Goal: Transaction & Acquisition: Purchase product/service

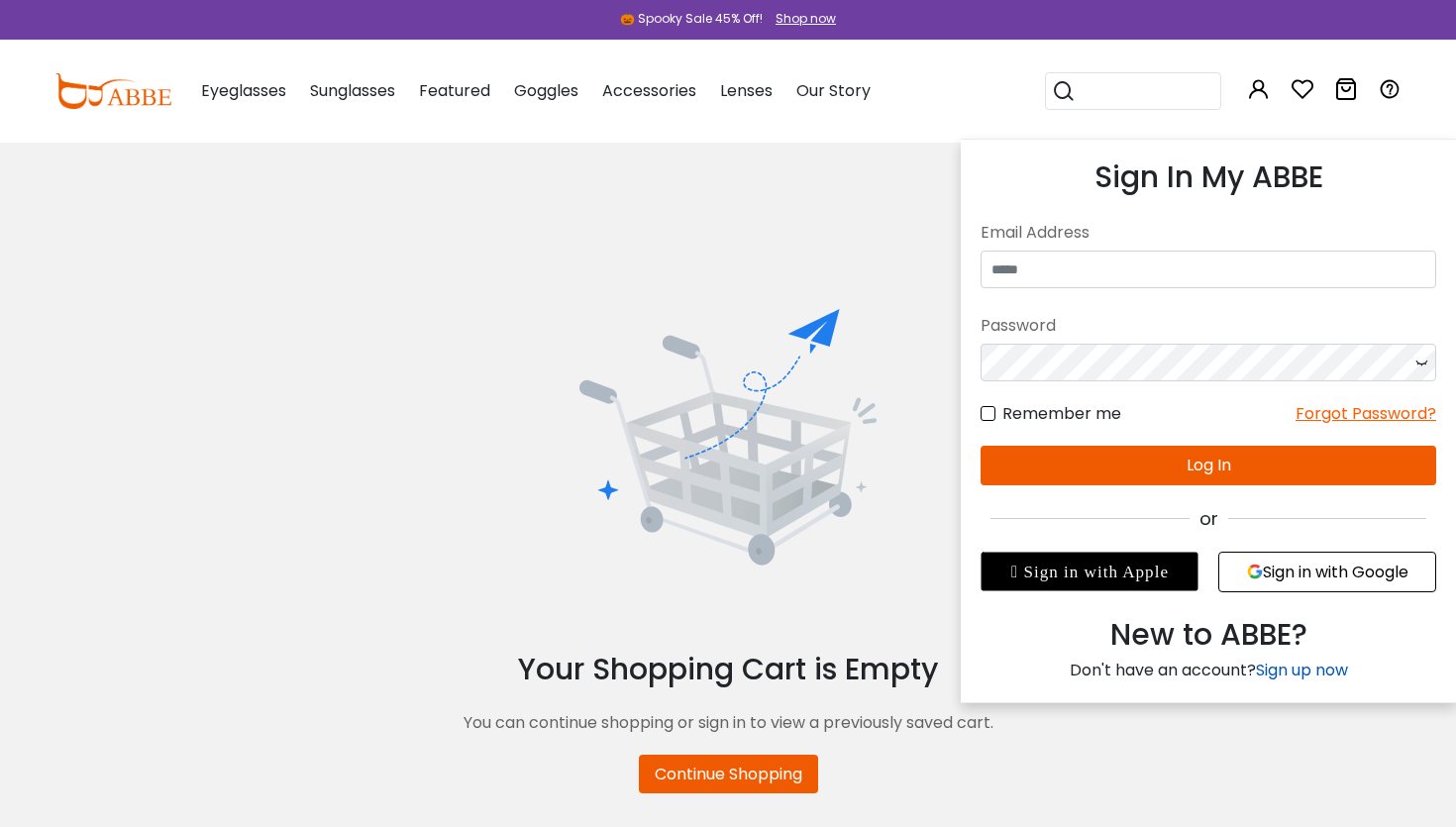
click at [1293, 668] on link "Sign up now" at bounding box center [1301, 669] width 92 height 23
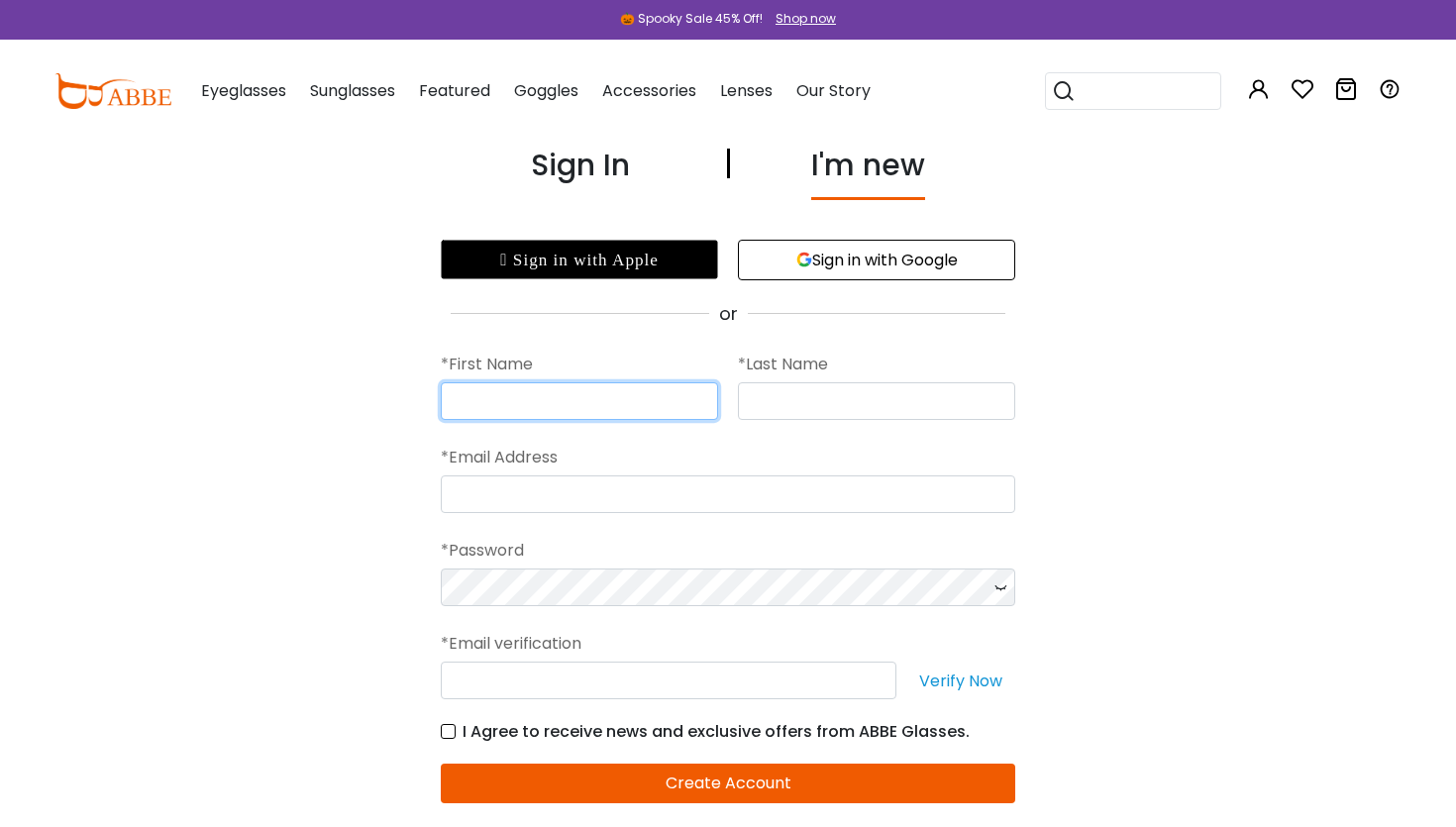
click at [530, 395] on input "text" at bounding box center [579, 401] width 277 height 38
type input "*****"
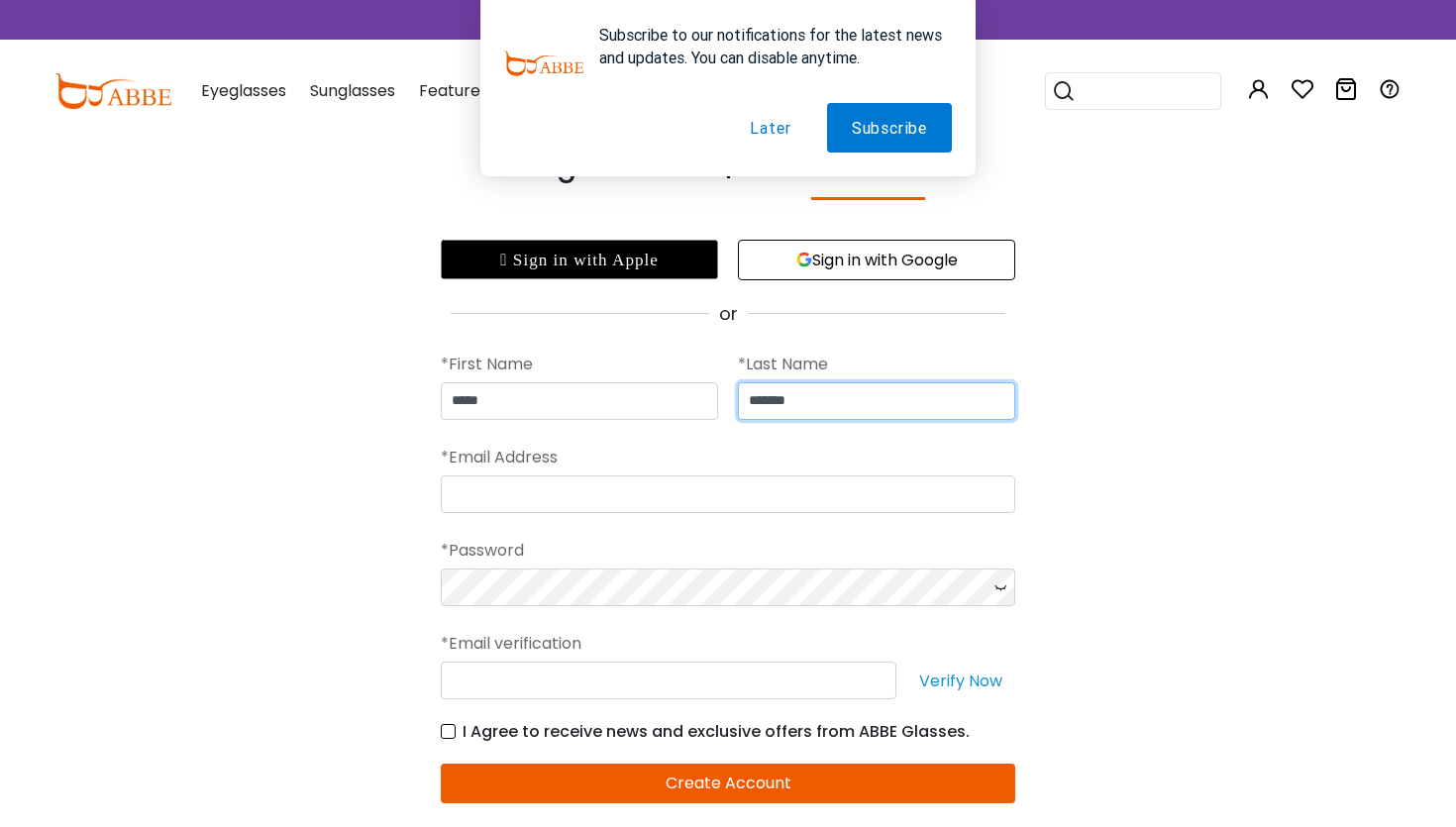
type input "*******"
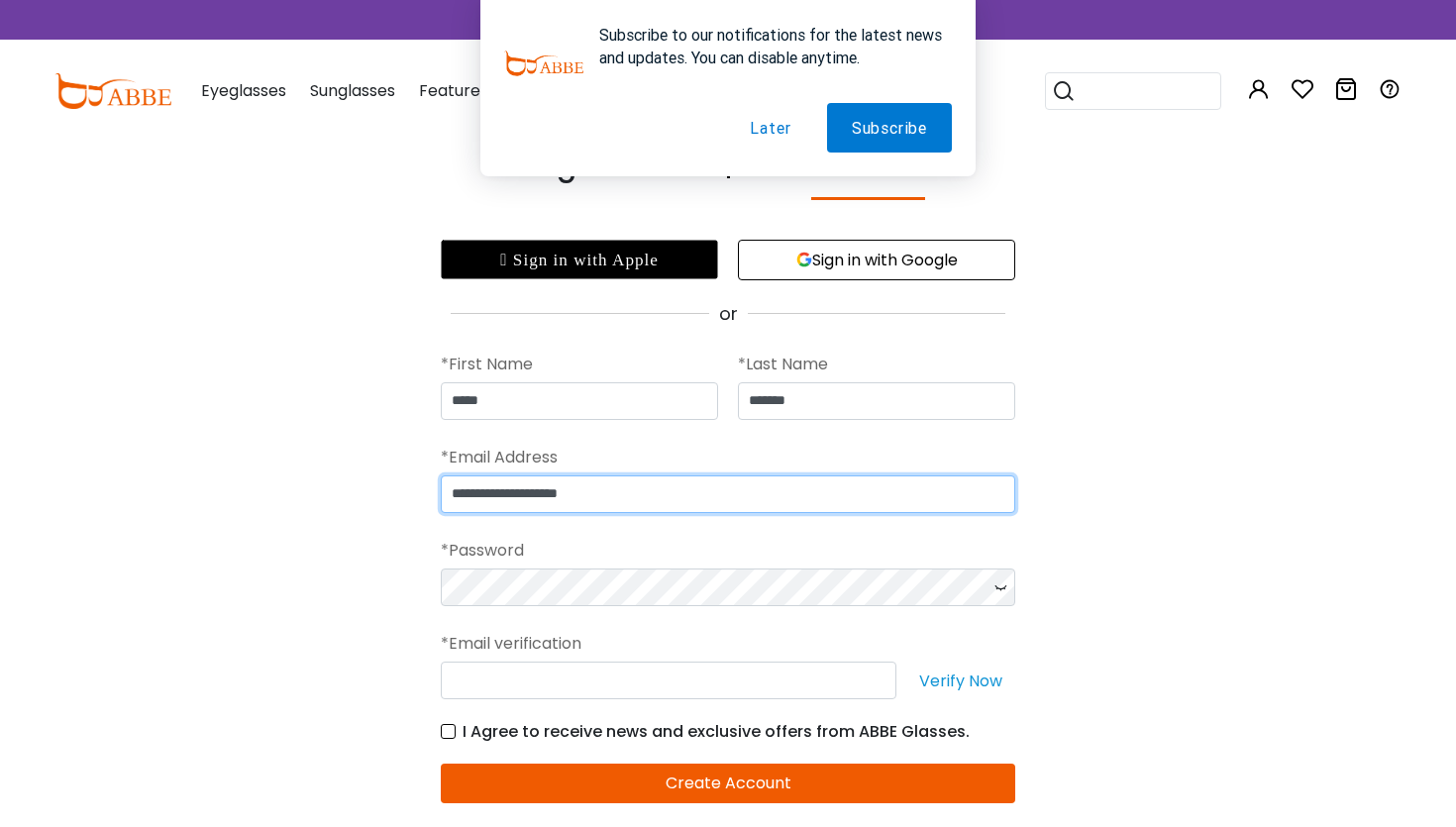
type input "**********"
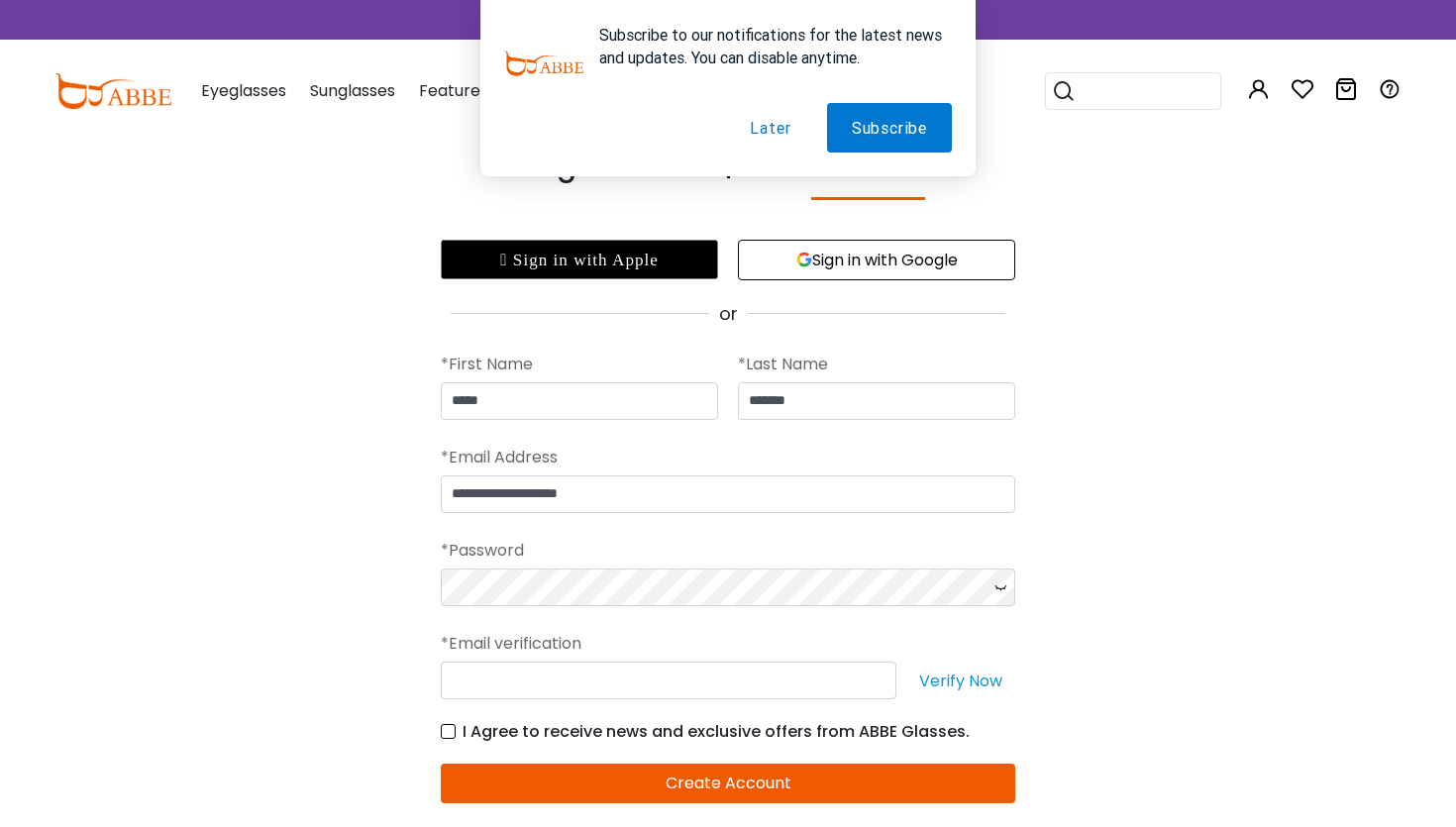
click at [447, 732] on form "**********" at bounding box center [728, 584] width 574 height 514
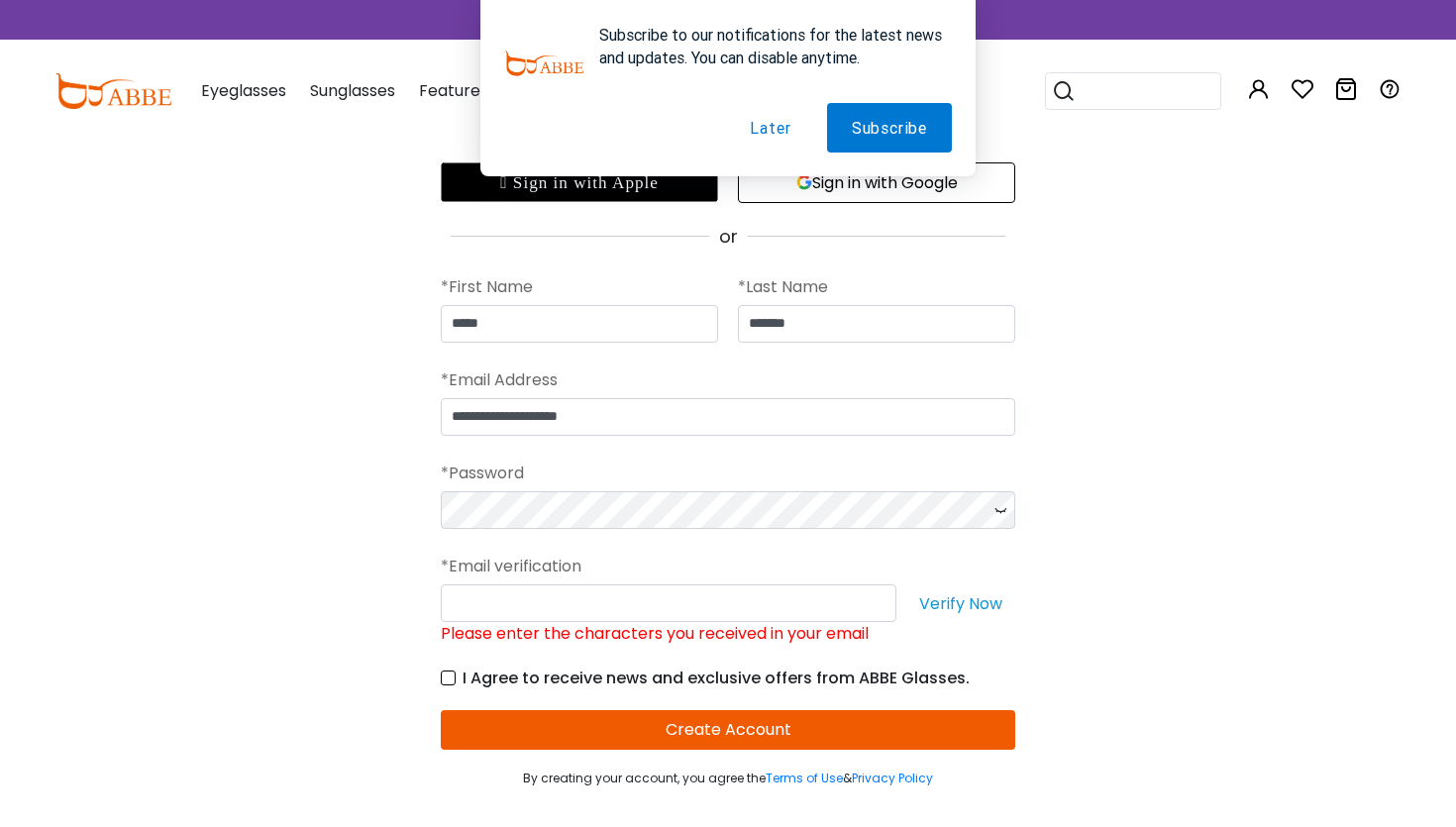
scroll to position [85, 0]
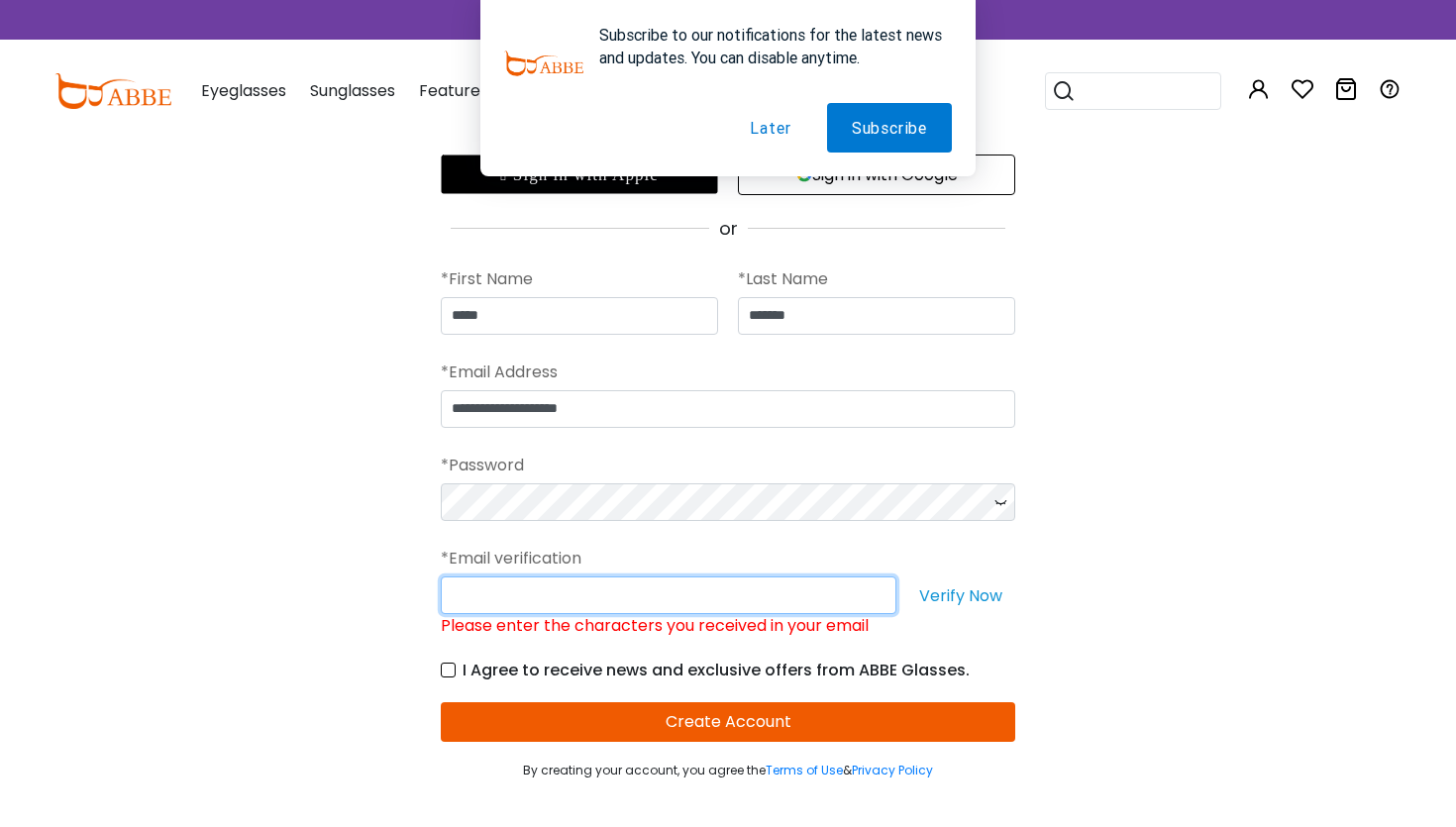
click at [654, 597] on input "Please enter the characters you received in your email" at bounding box center [668, 596] width 456 height 38
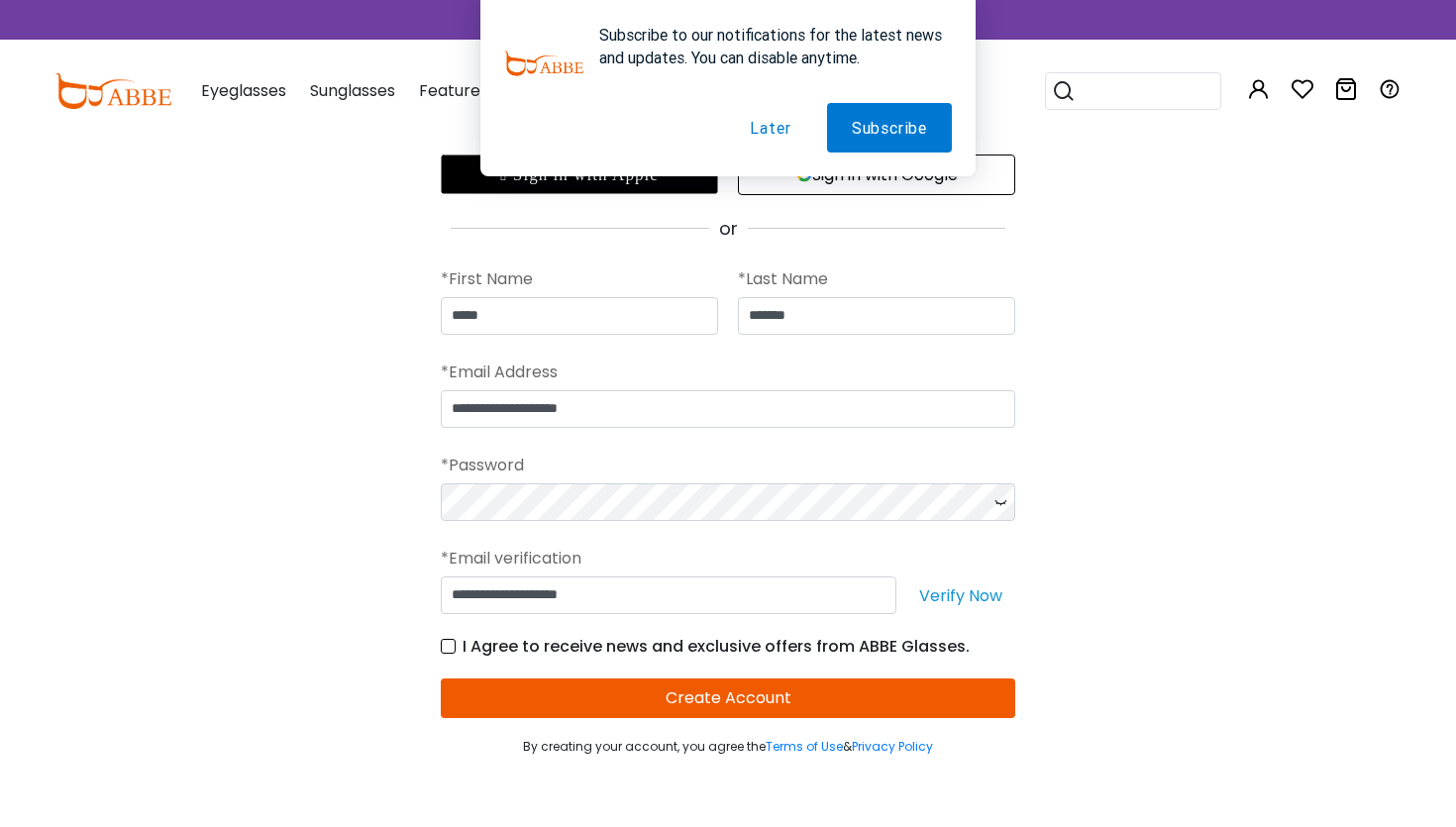
click at [974, 587] on button "Verify Now" at bounding box center [960, 596] width 109 height 38
click at [651, 682] on button "Create Account" at bounding box center [728, 698] width 574 height 40
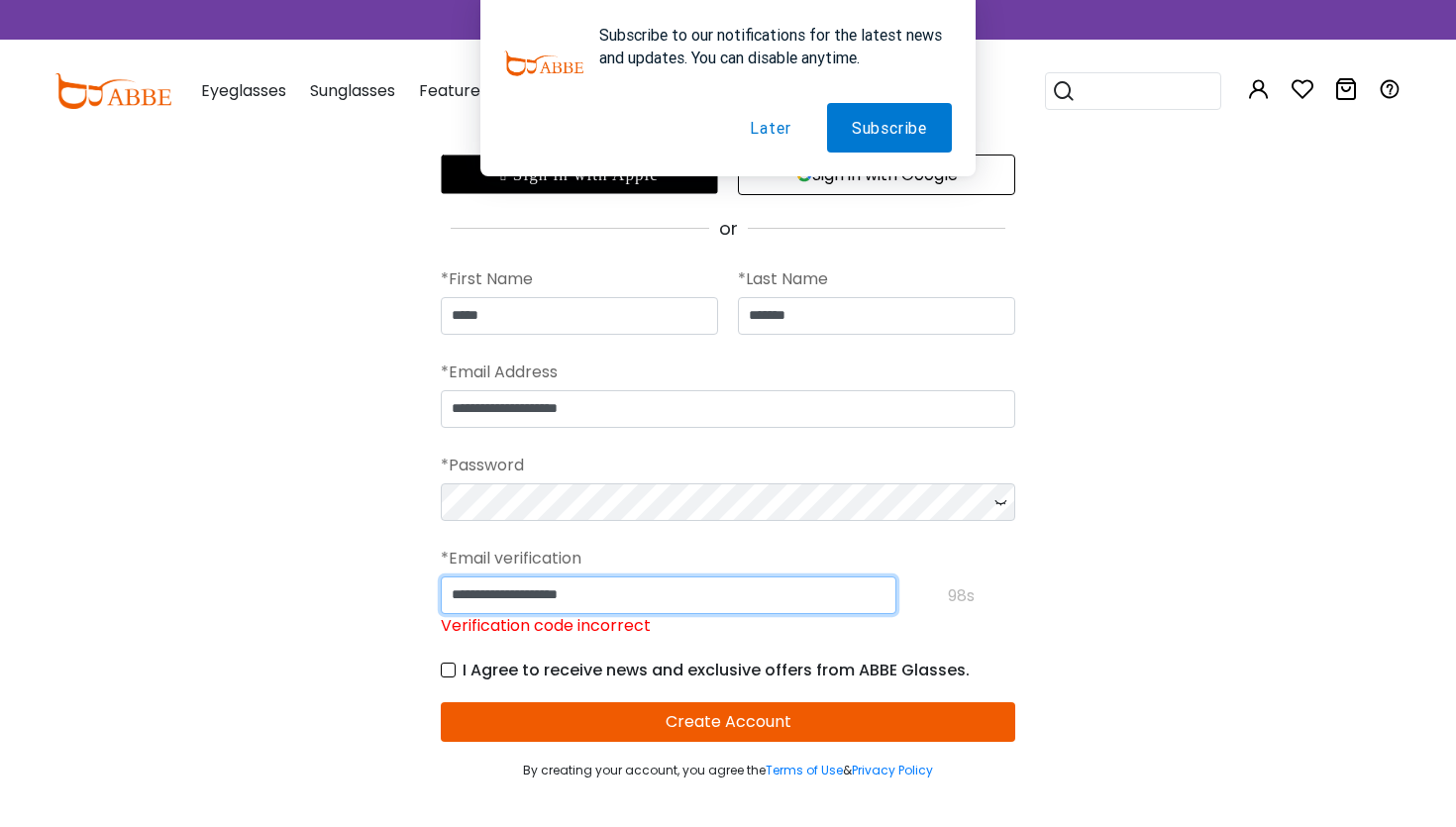
drag, startPoint x: 648, startPoint y: 598, endPoint x: 387, endPoint y: 582, distance: 261.5
click at [441, 582] on input "**********" at bounding box center [668, 596] width 456 height 38
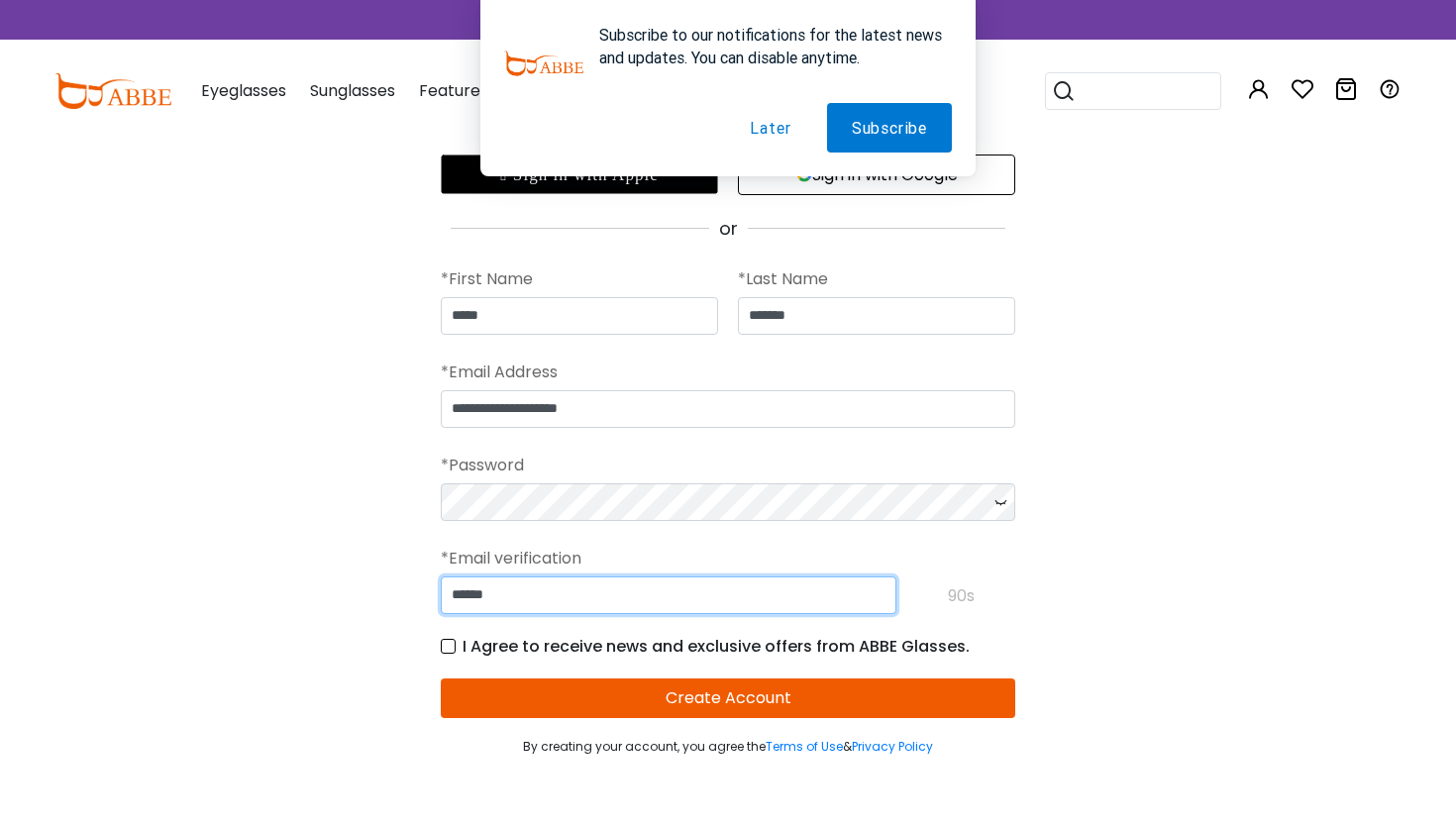
type input "******"
click at [675, 703] on button "Create Account" at bounding box center [728, 698] width 574 height 40
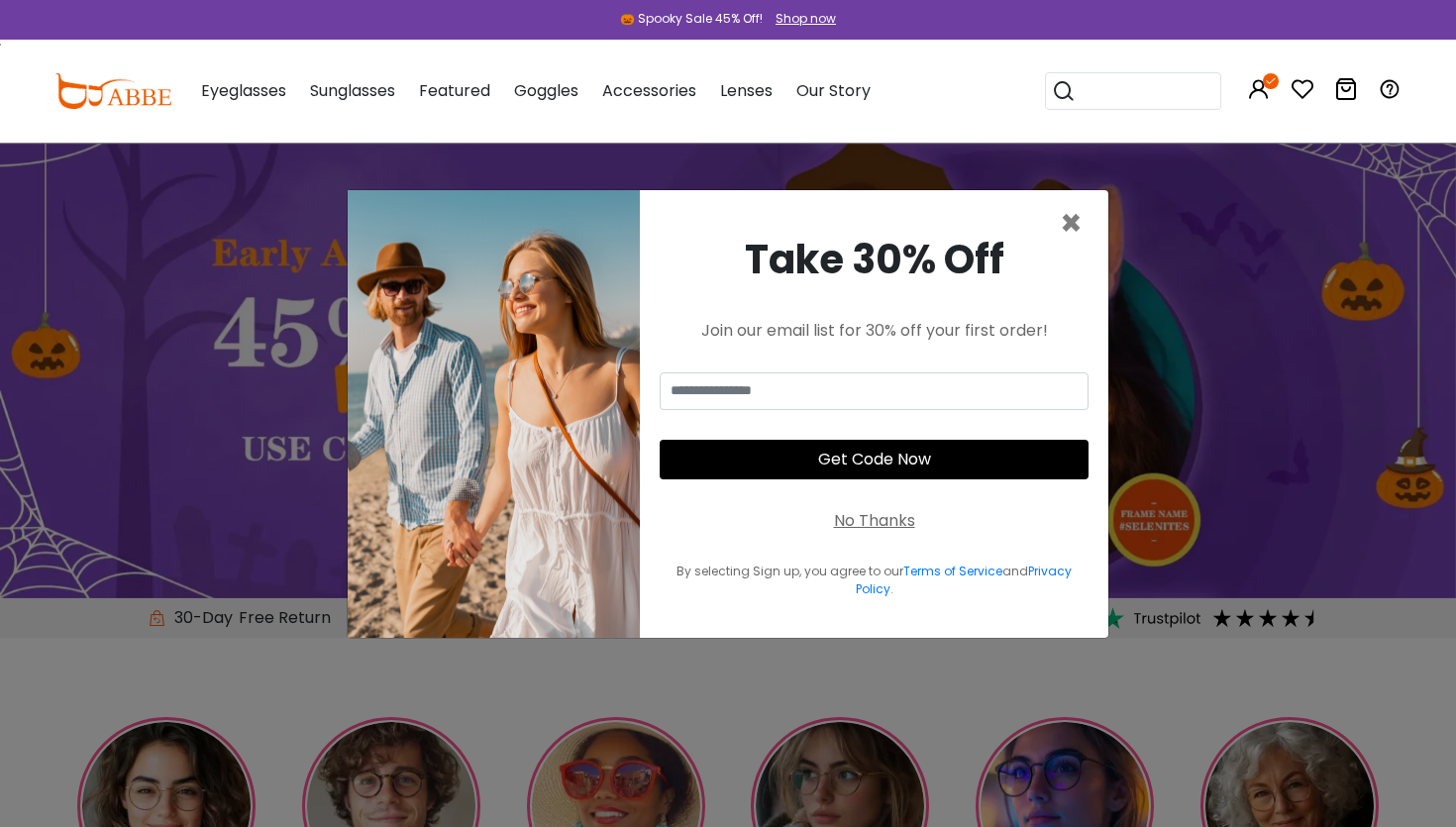
click at [760, 126] on button "Later" at bounding box center [768, 128] width 89 height 50
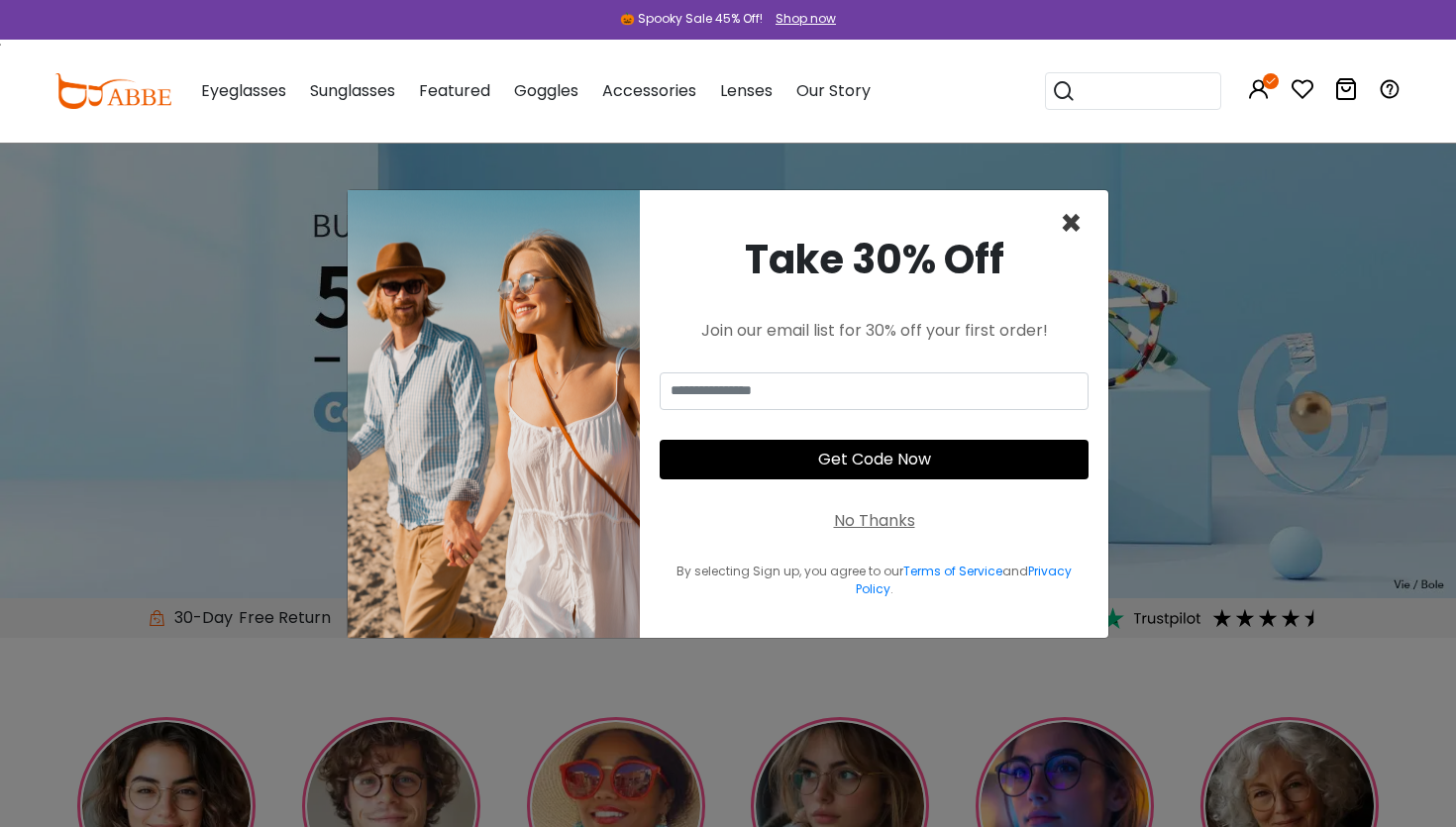
click at [1072, 221] on span "×" at bounding box center [1071, 223] width 23 height 51
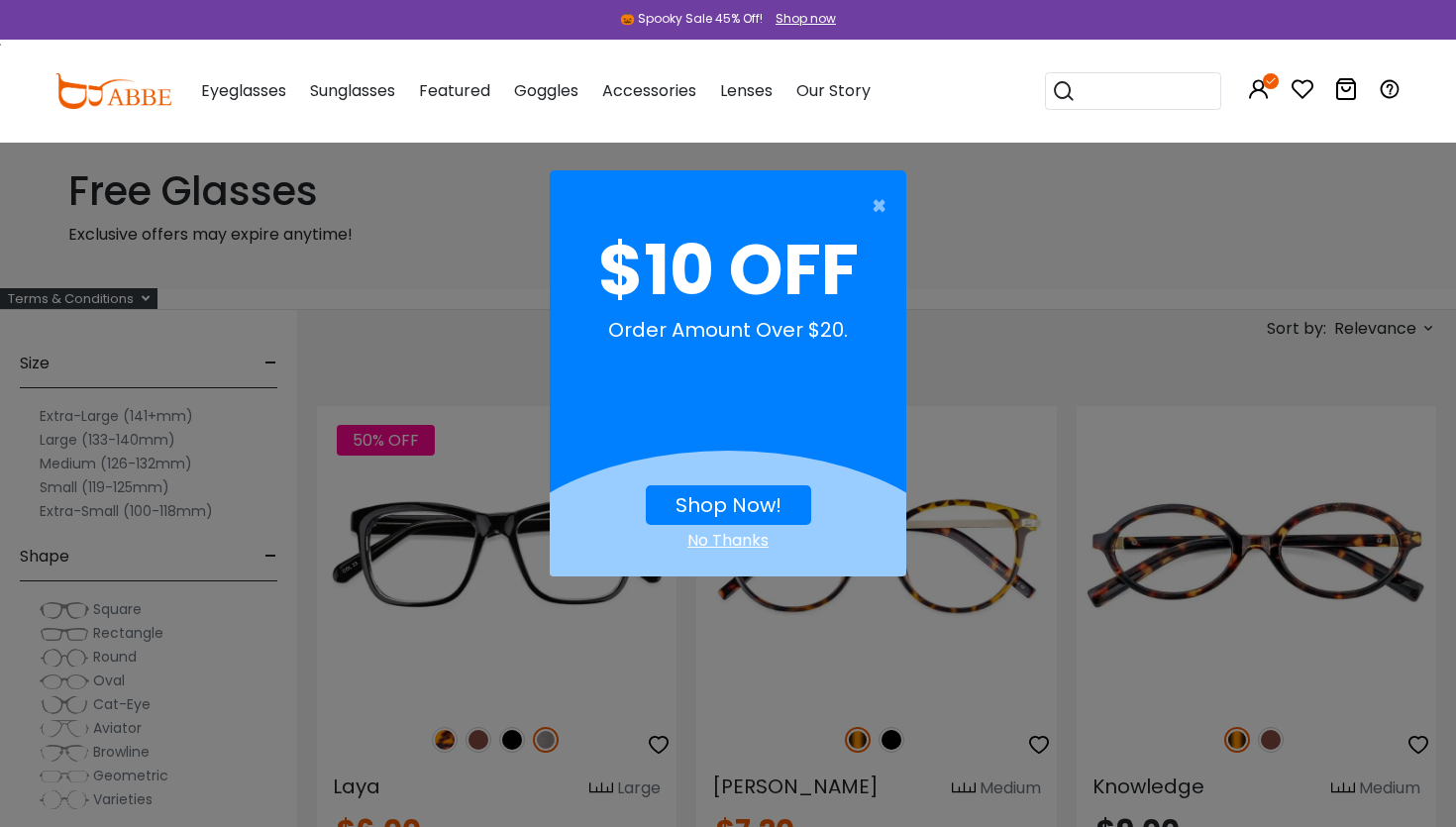
click at [725, 502] on link "Shop Now!" at bounding box center [728, 506] width 106 height 28
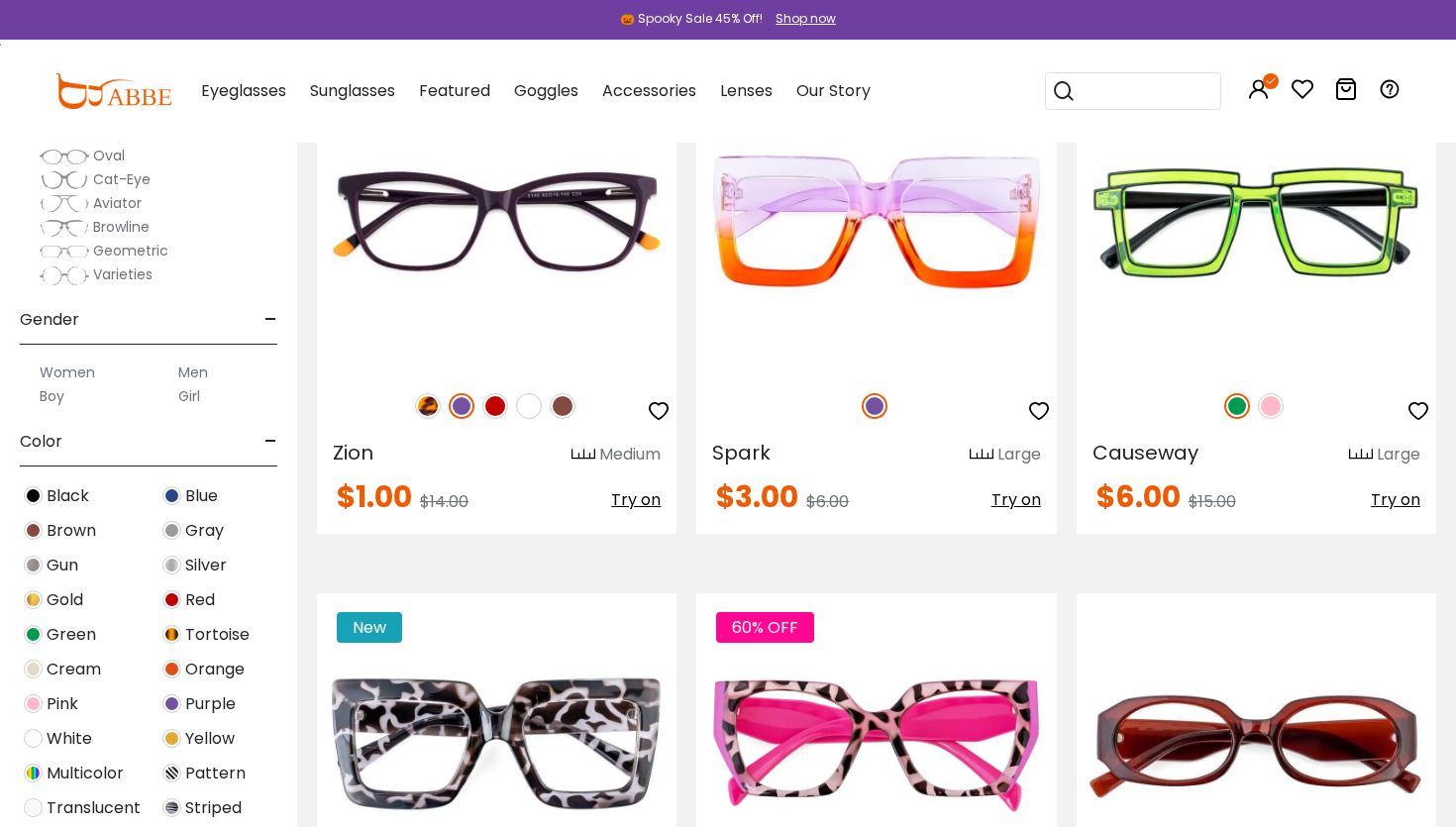
scroll to position [2422, 0]
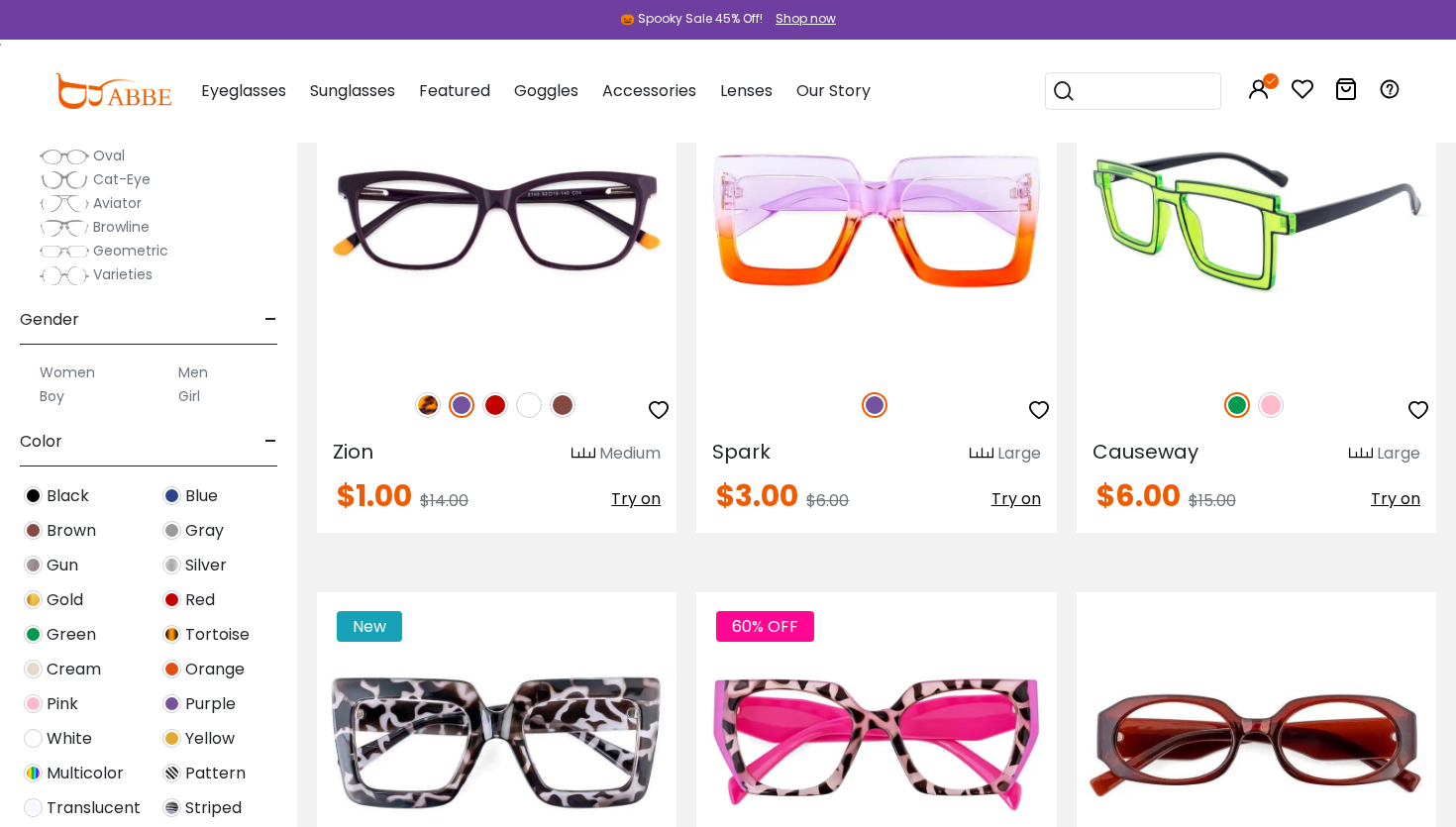
click at [1274, 410] on img at bounding box center [1271, 405] width 26 height 26
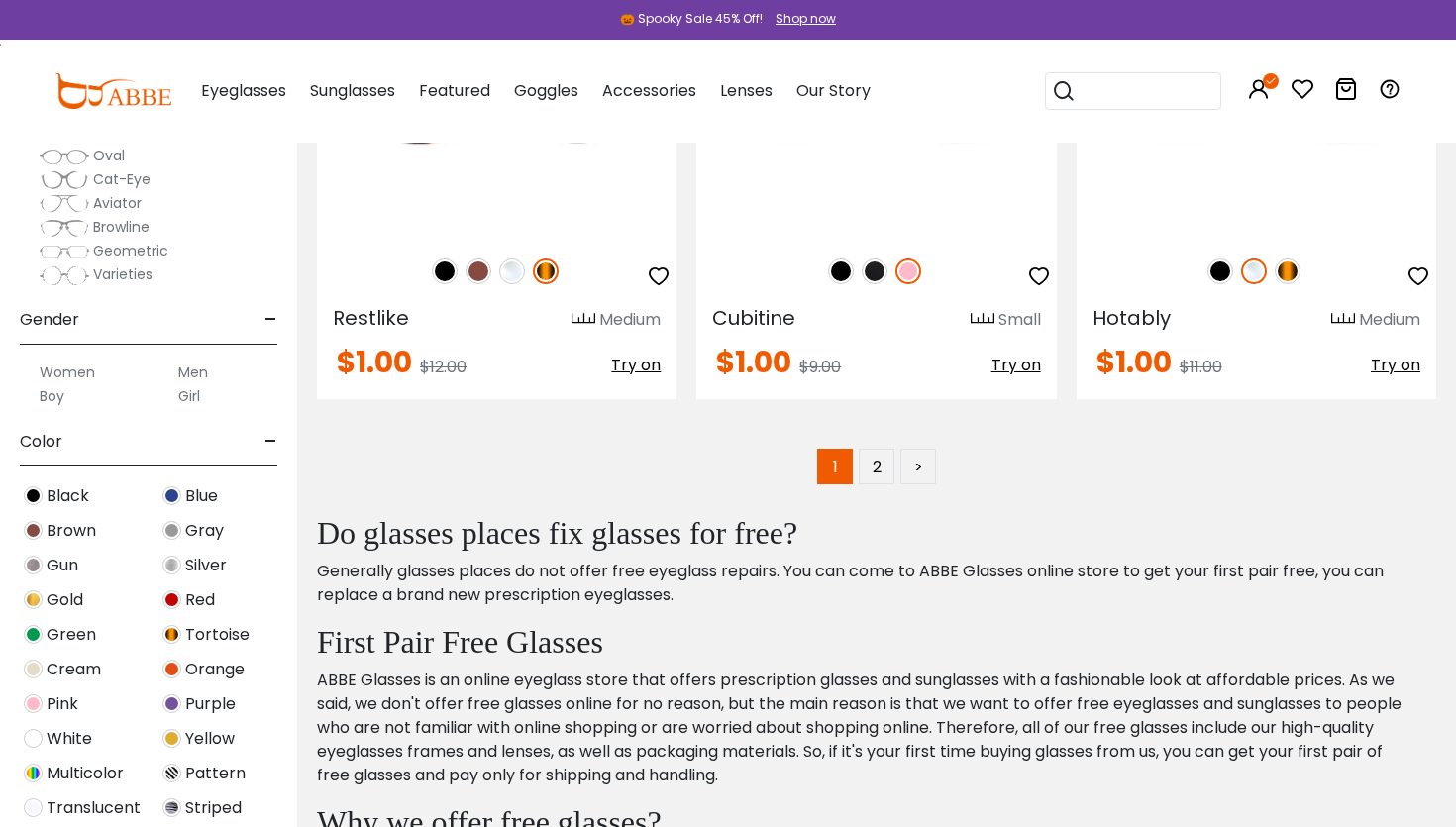
scroll to position [10398, 0]
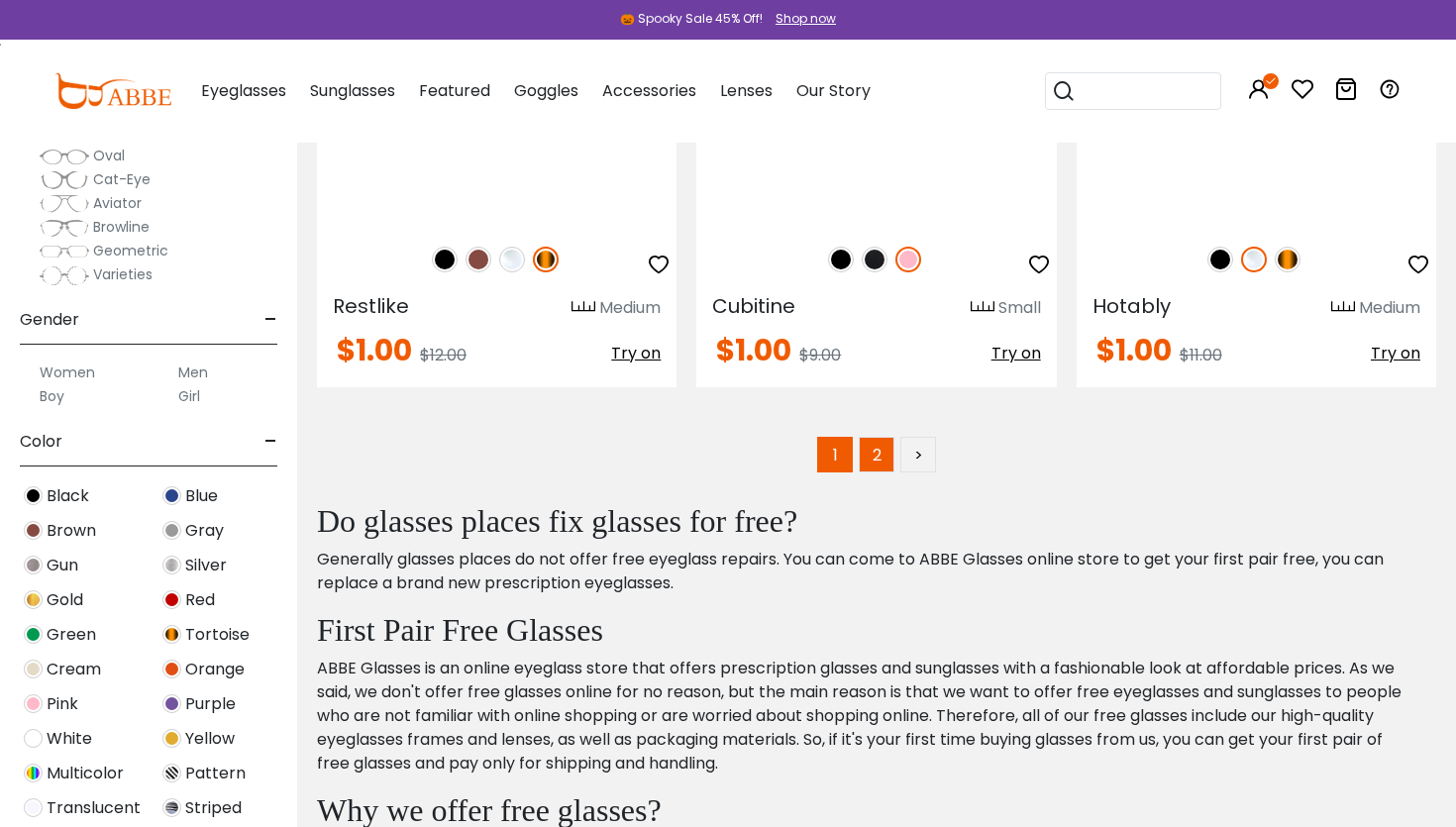
click at [870, 458] on link "2" at bounding box center [877, 455] width 36 height 36
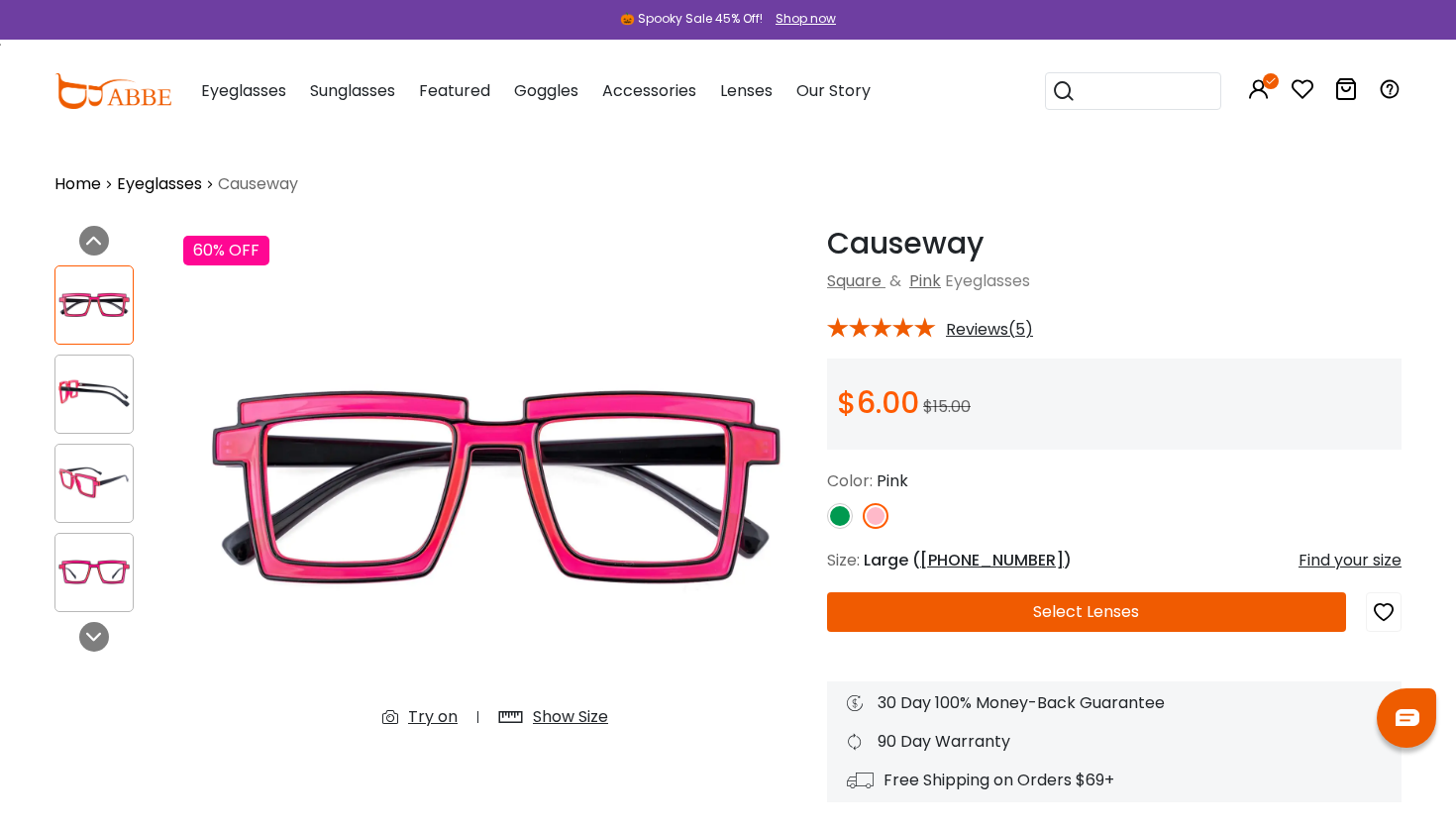
click at [1063, 614] on button "Select Lenses" at bounding box center [1086, 613] width 519 height 40
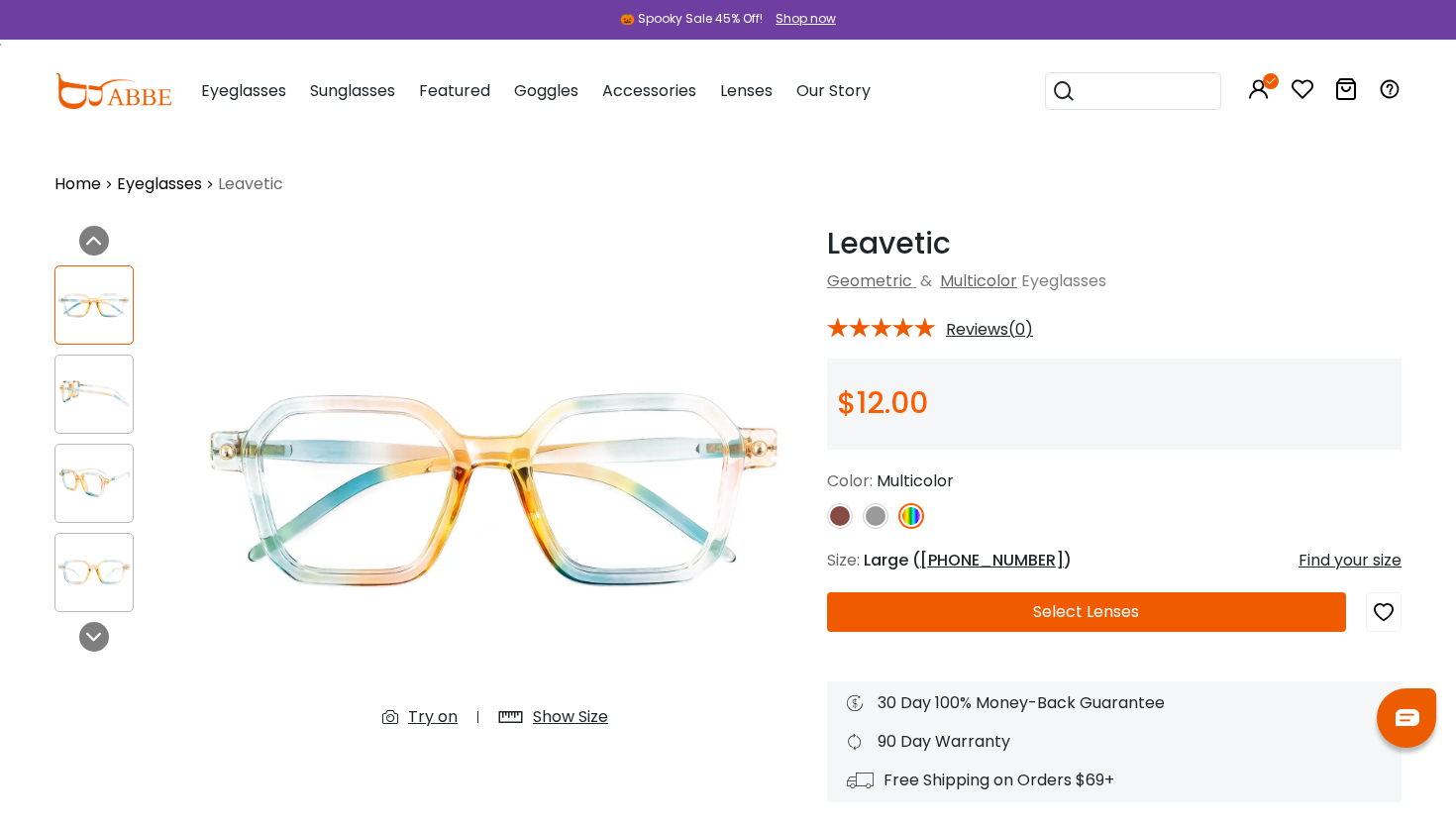
click at [81, 398] on img at bounding box center [94, 393] width 77 height 39
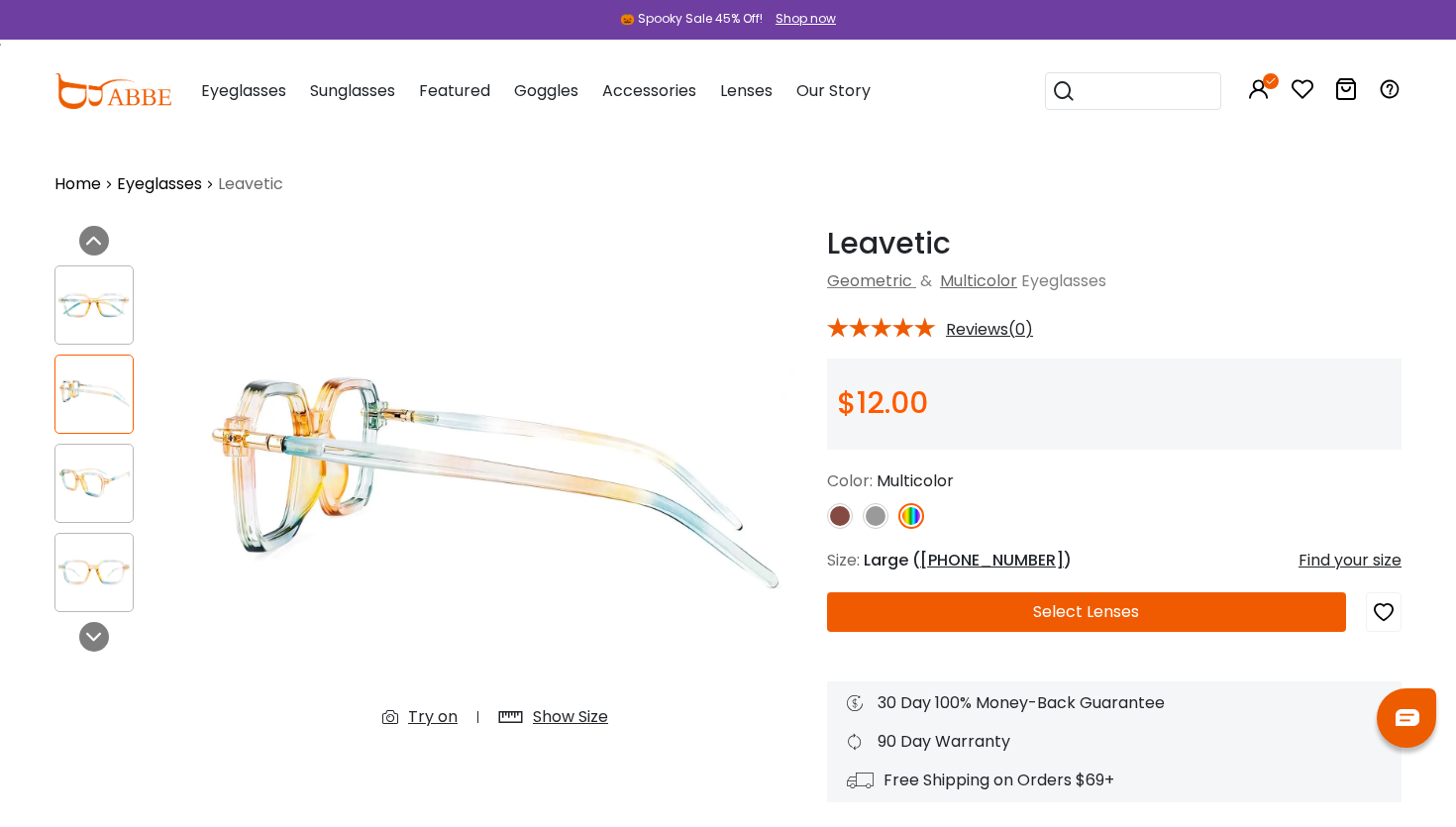
click at [91, 483] on img at bounding box center [94, 483] width 77 height 39
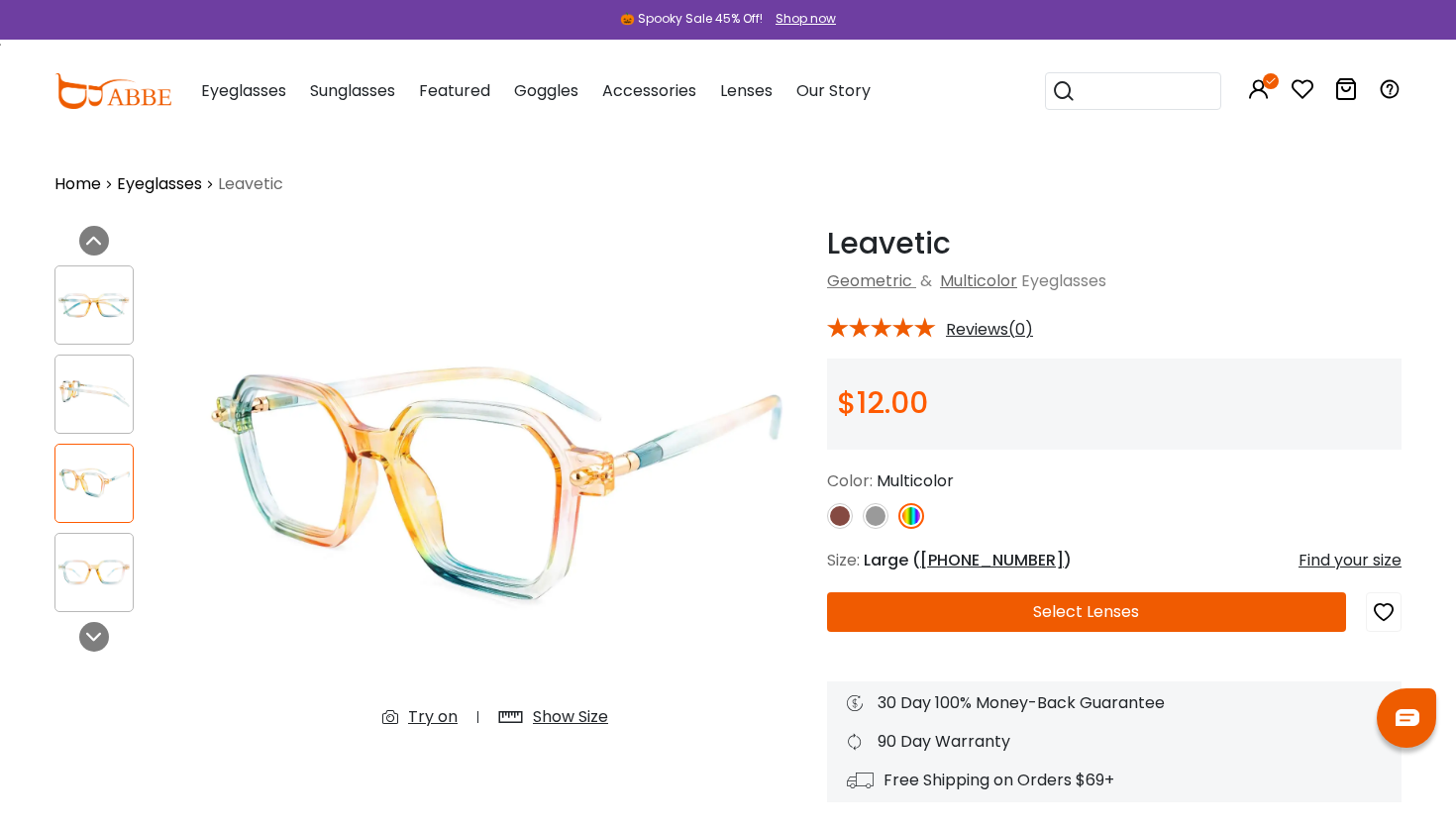
click at [106, 576] on img at bounding box center [94, 572] width 77 height 39
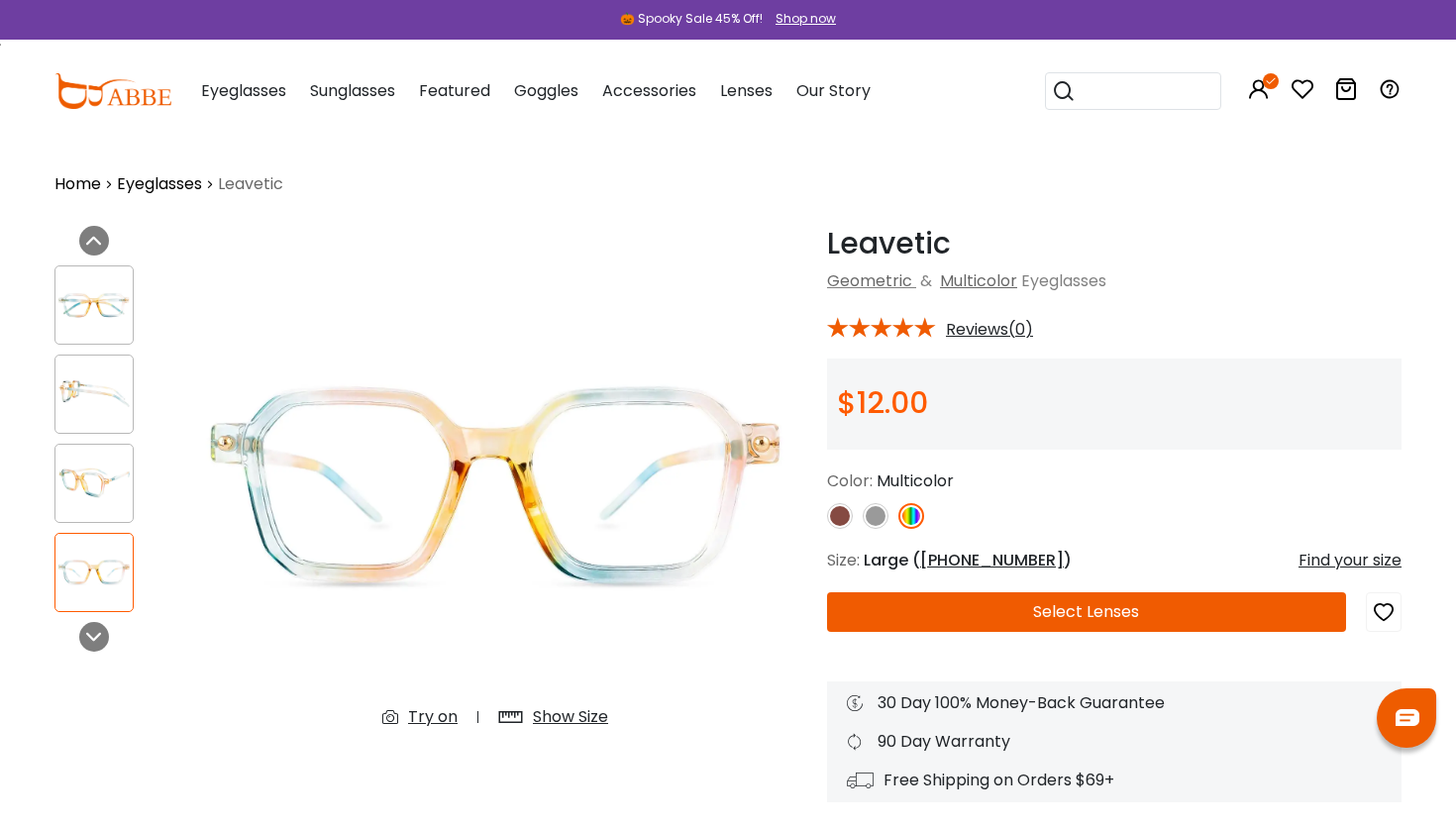
click at [82, 326] on div at bounding box center [94, 304] width 79 height 79
click at [94, 320] on img at bounding box center [94, 304] width 77 height 39
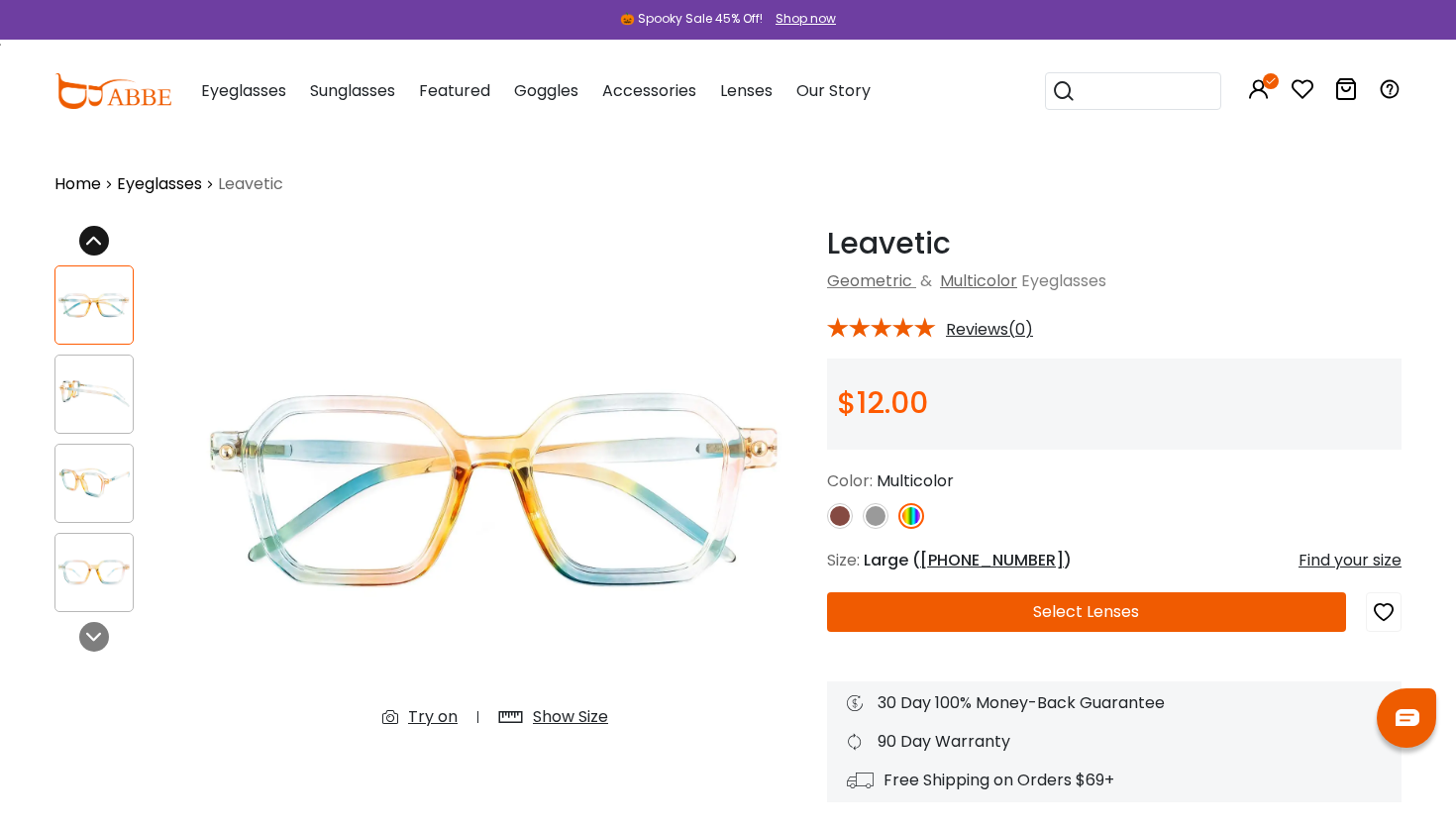
click at [93, 242] on icon at bounding box center [94, 240] width 16 height 16
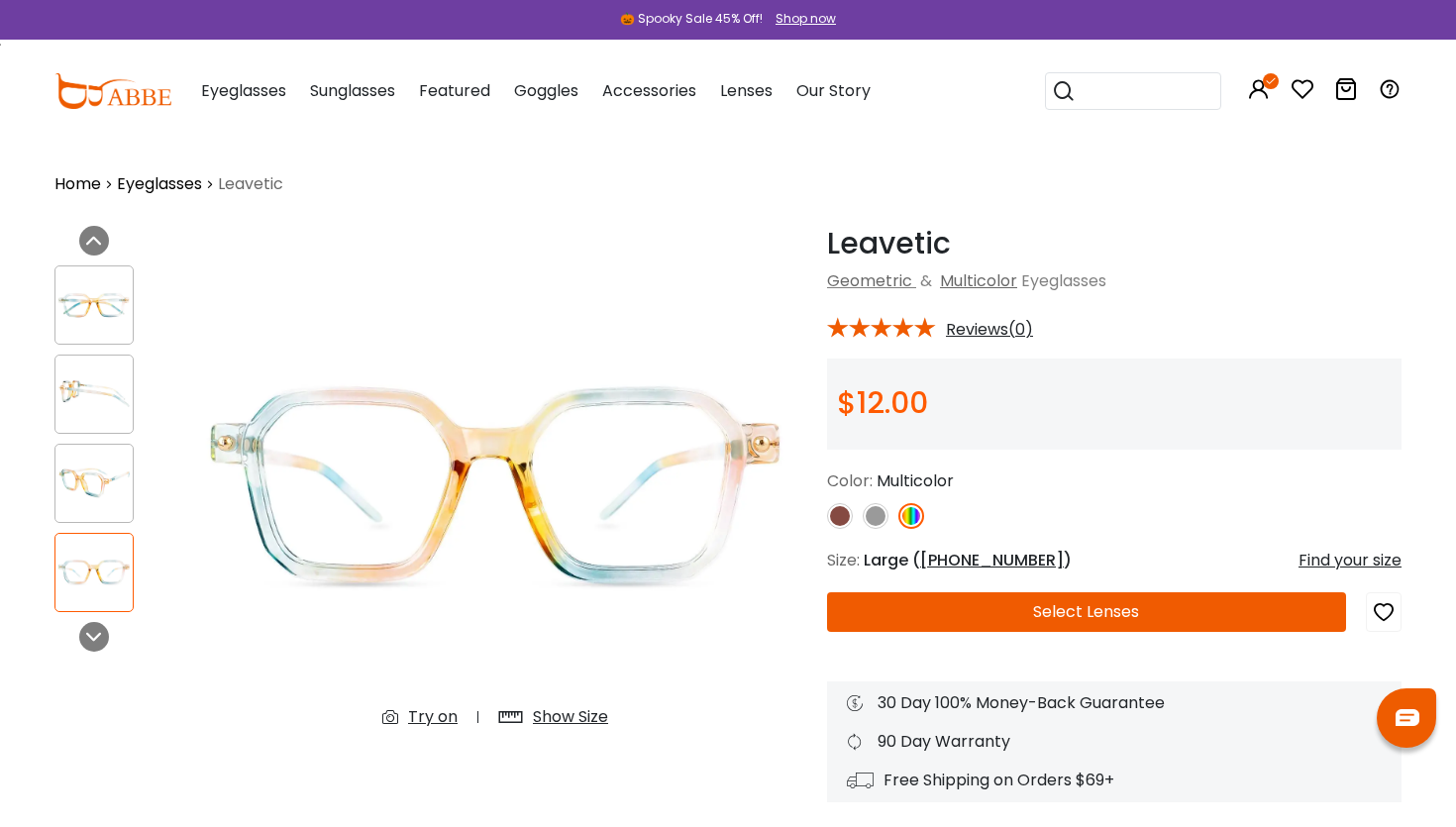
click at [92, 390] on img at bounding box center [94, 393] width 77 height 39
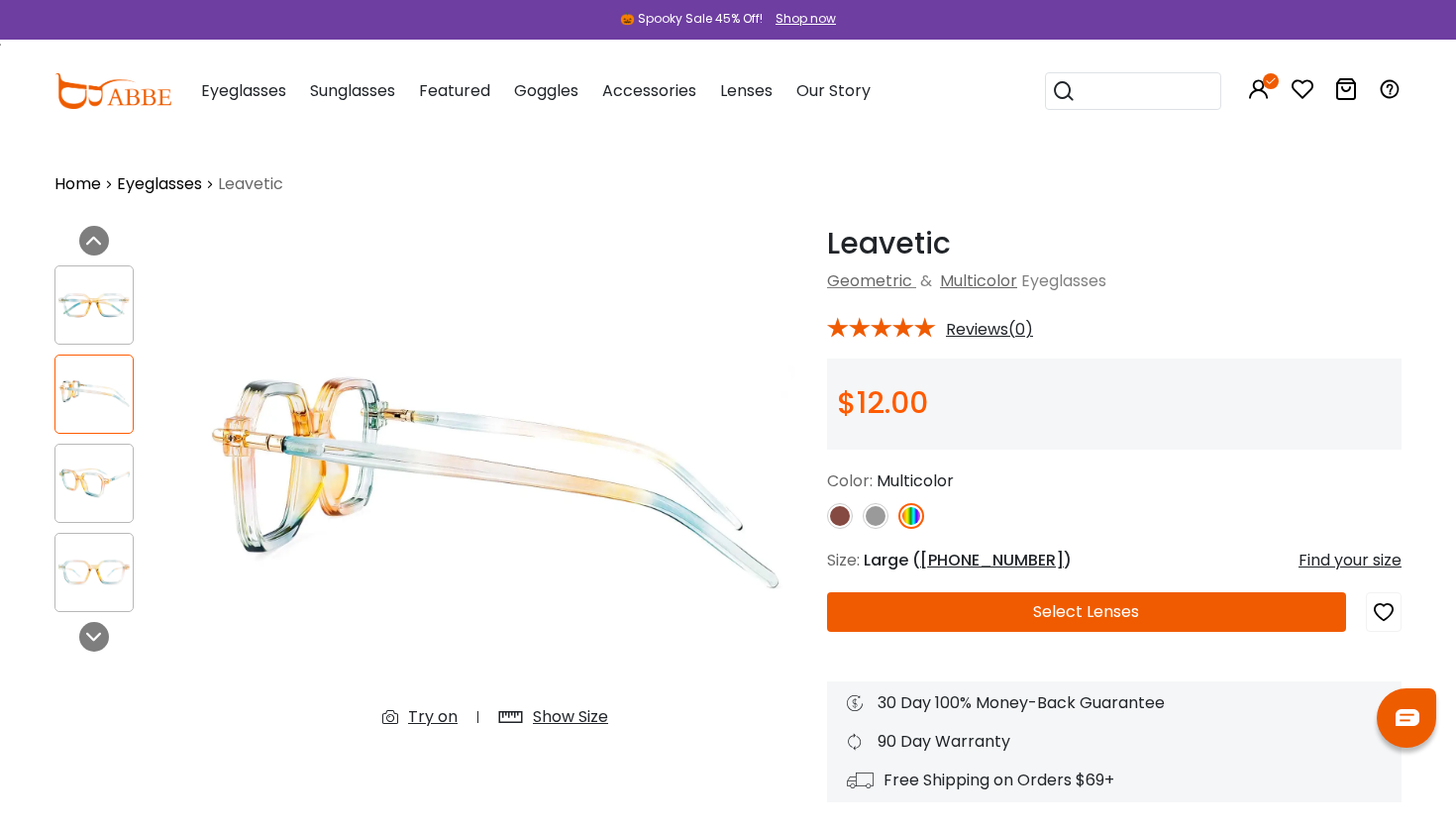
click at [1034, 620] on button "Select Lenses" at bounding box center [1086, 613] width 519 height 40
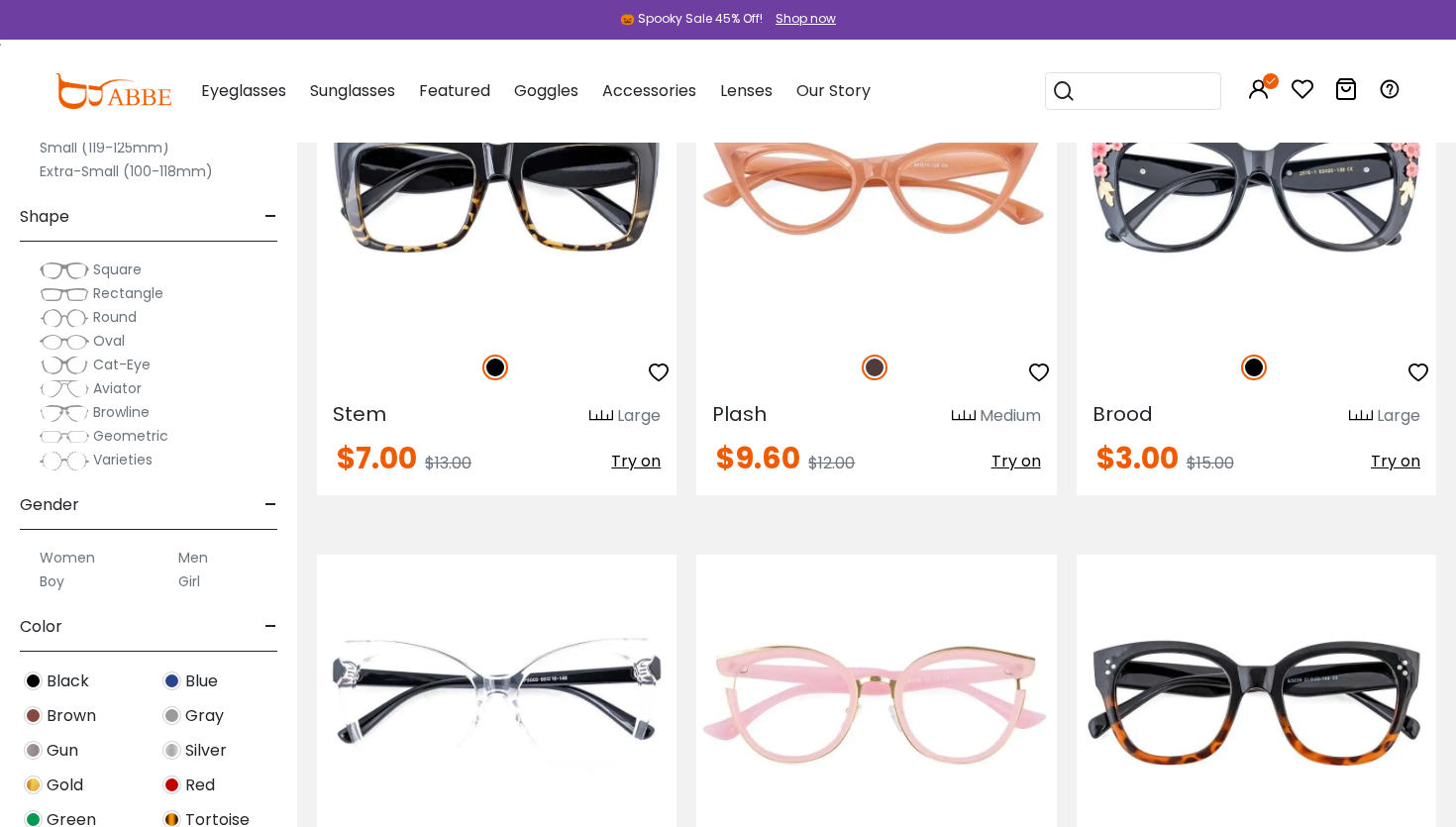
scroll to position [6634, 0]
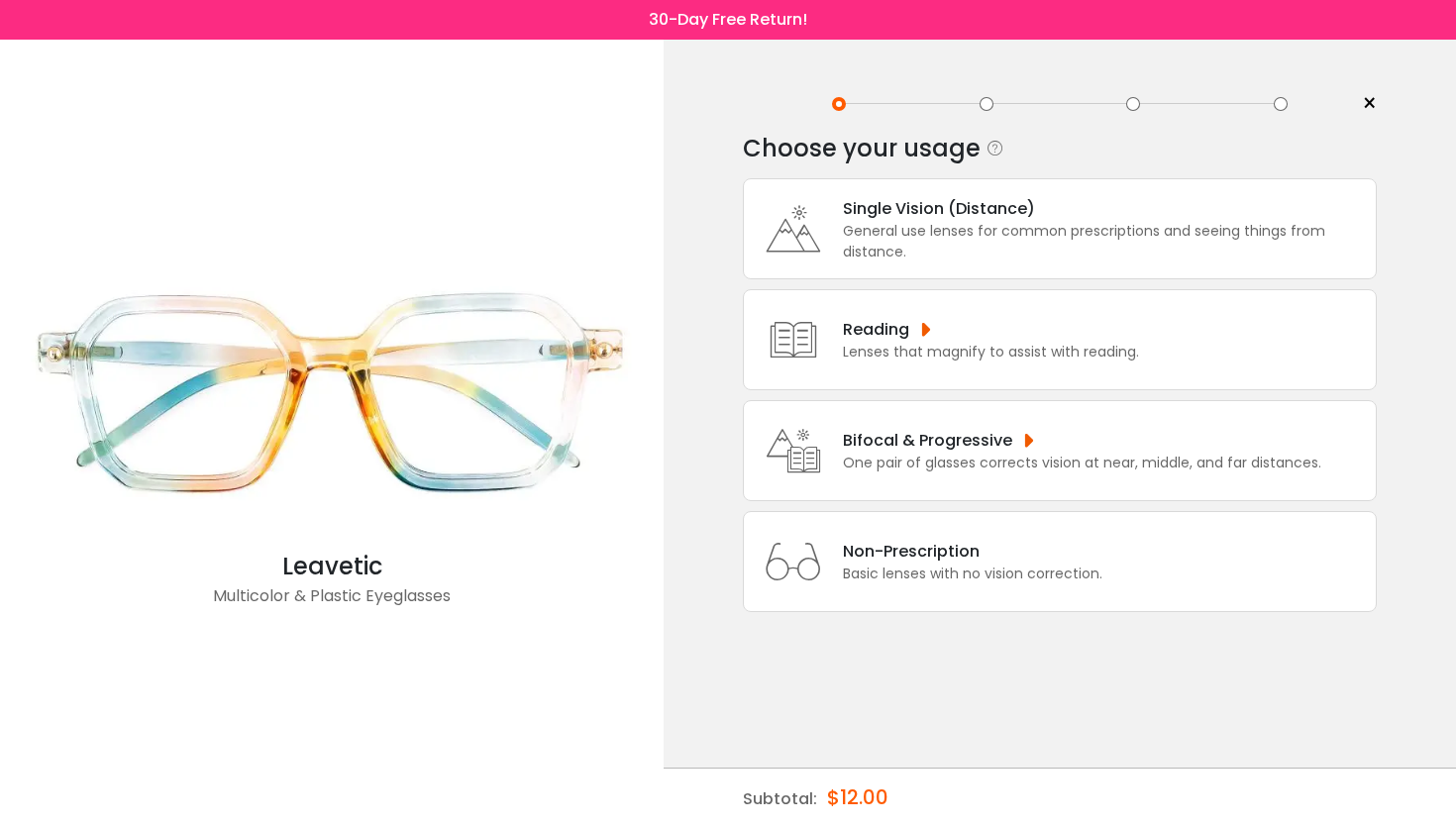
click at [969, 230] on div "General use lenses for common prescriptions and seeing things from distance." at bounding box center [1104, 241] width 523 height 42
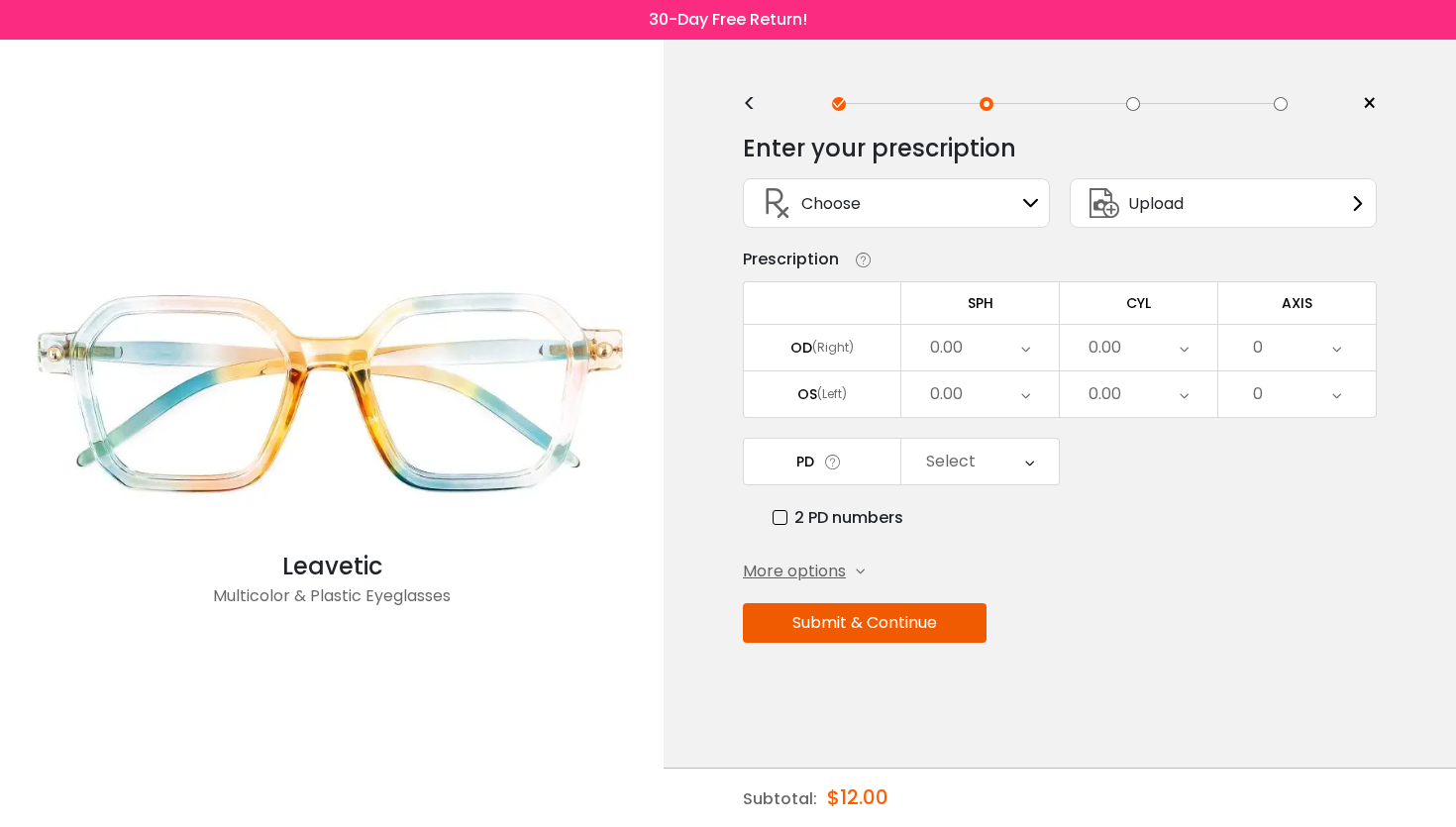
click at [992, 360] on div "0.00" at bounding box center [980, 348] width 158 height 46
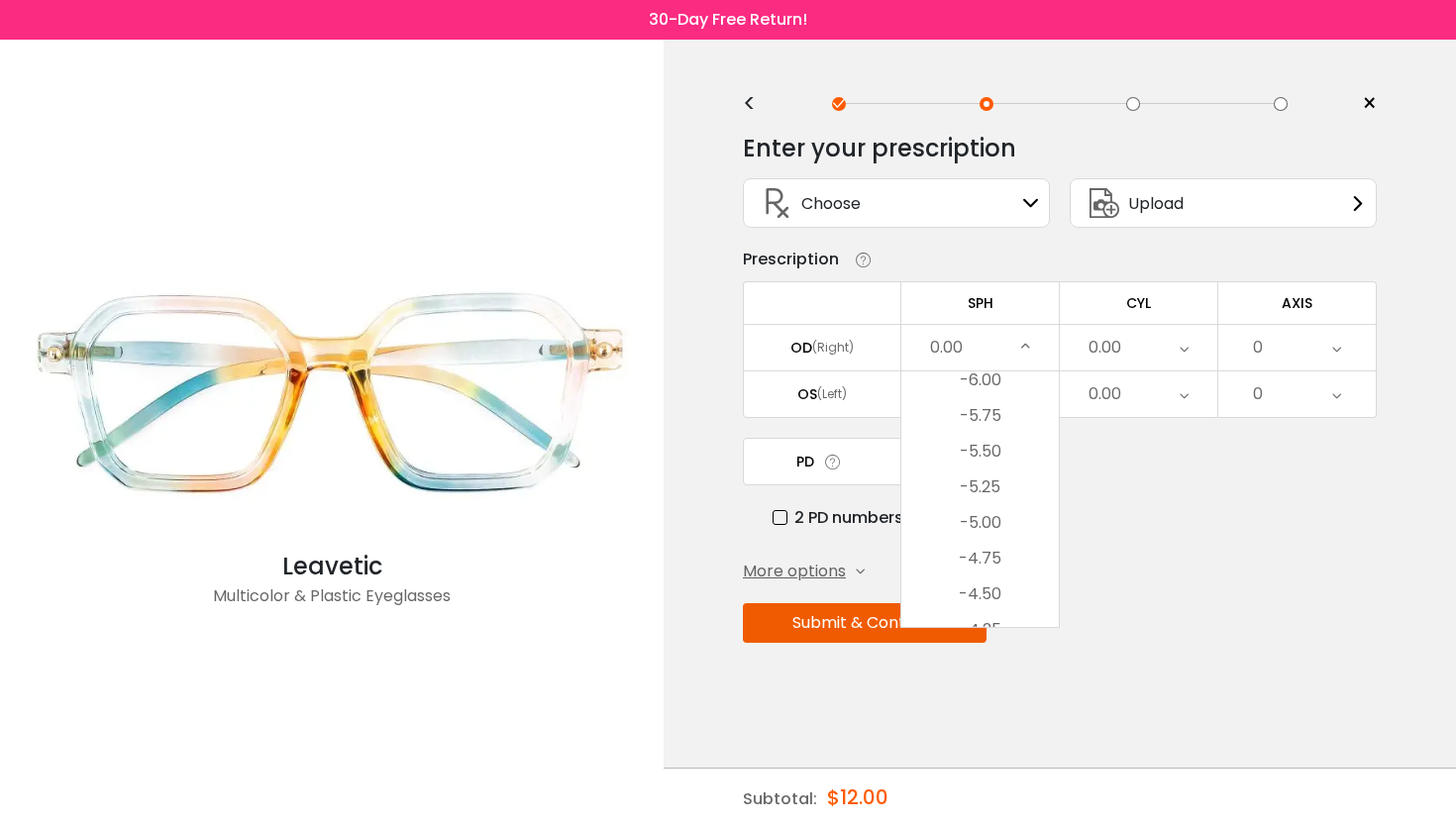
scroll to position [1999, 0]
click at [986, 477] on li "-5.50" at bounding box center [980, 459] width 158 height 36
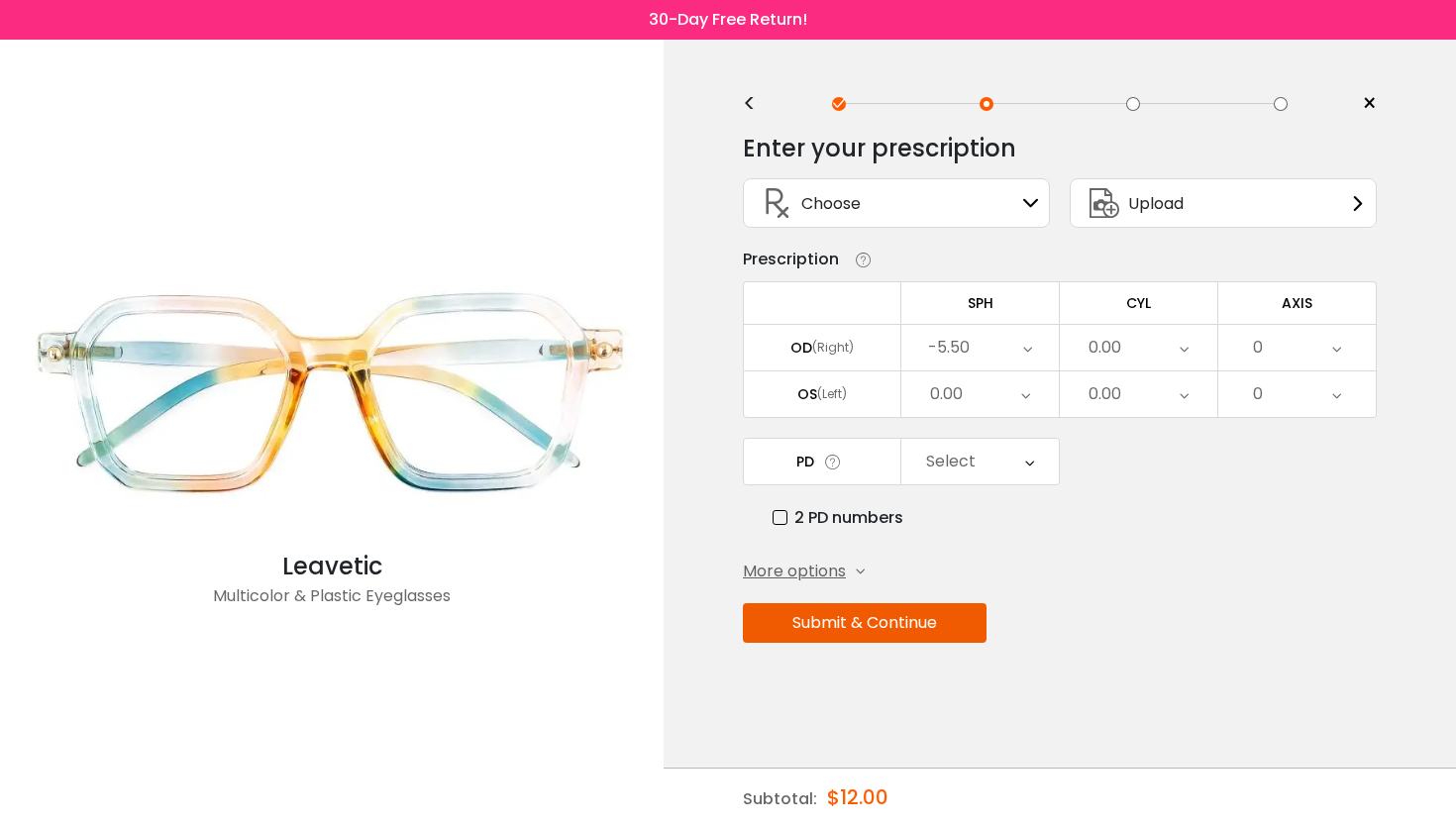
click at [988, 408] on div "0.00" at bounding box center [980, 394] width 158 height 46
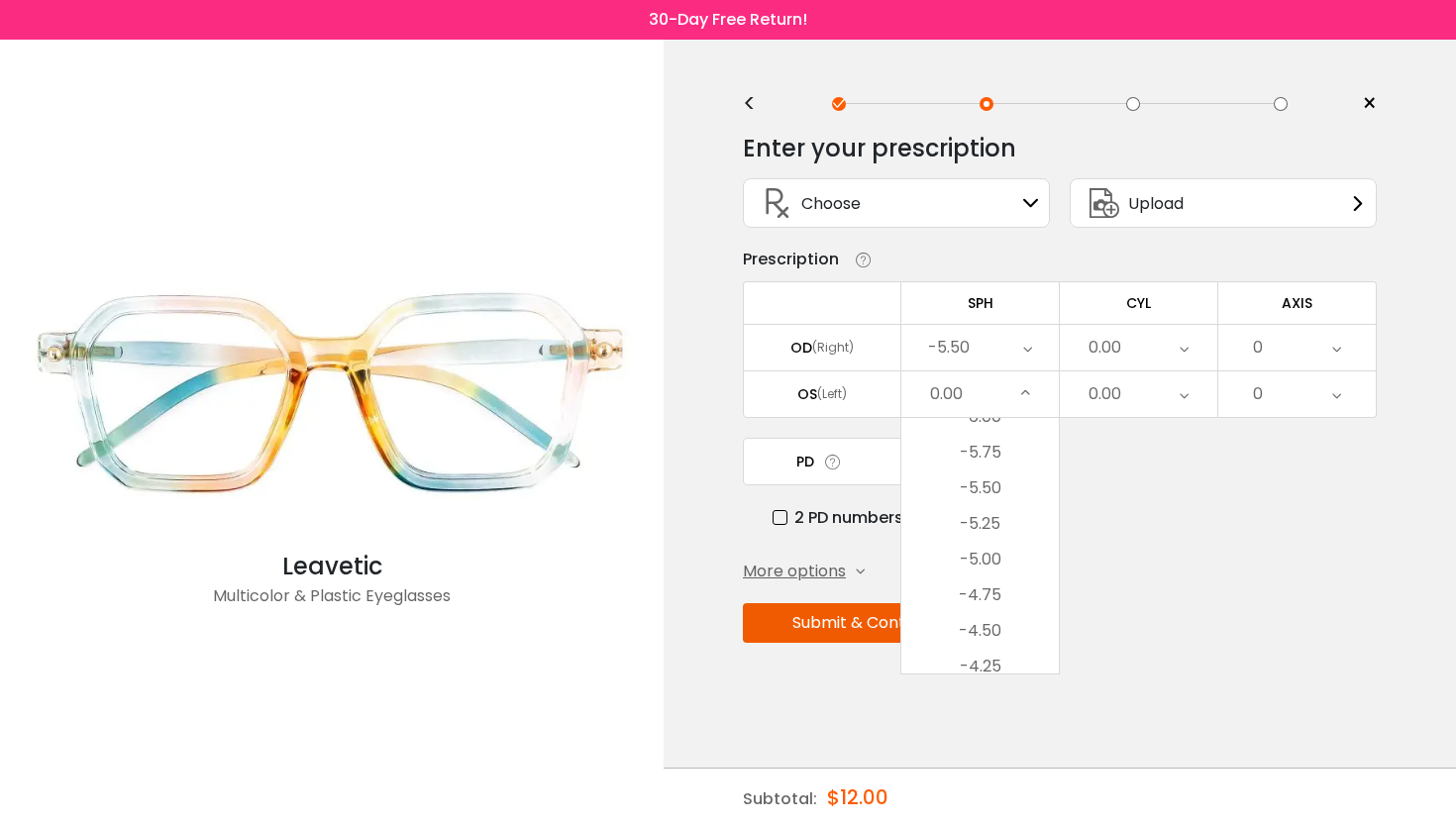
scroll to position [2009, 0]
click at [977, 503] on li "-5.50" at bounding box center [980, 496] width 158 height 36
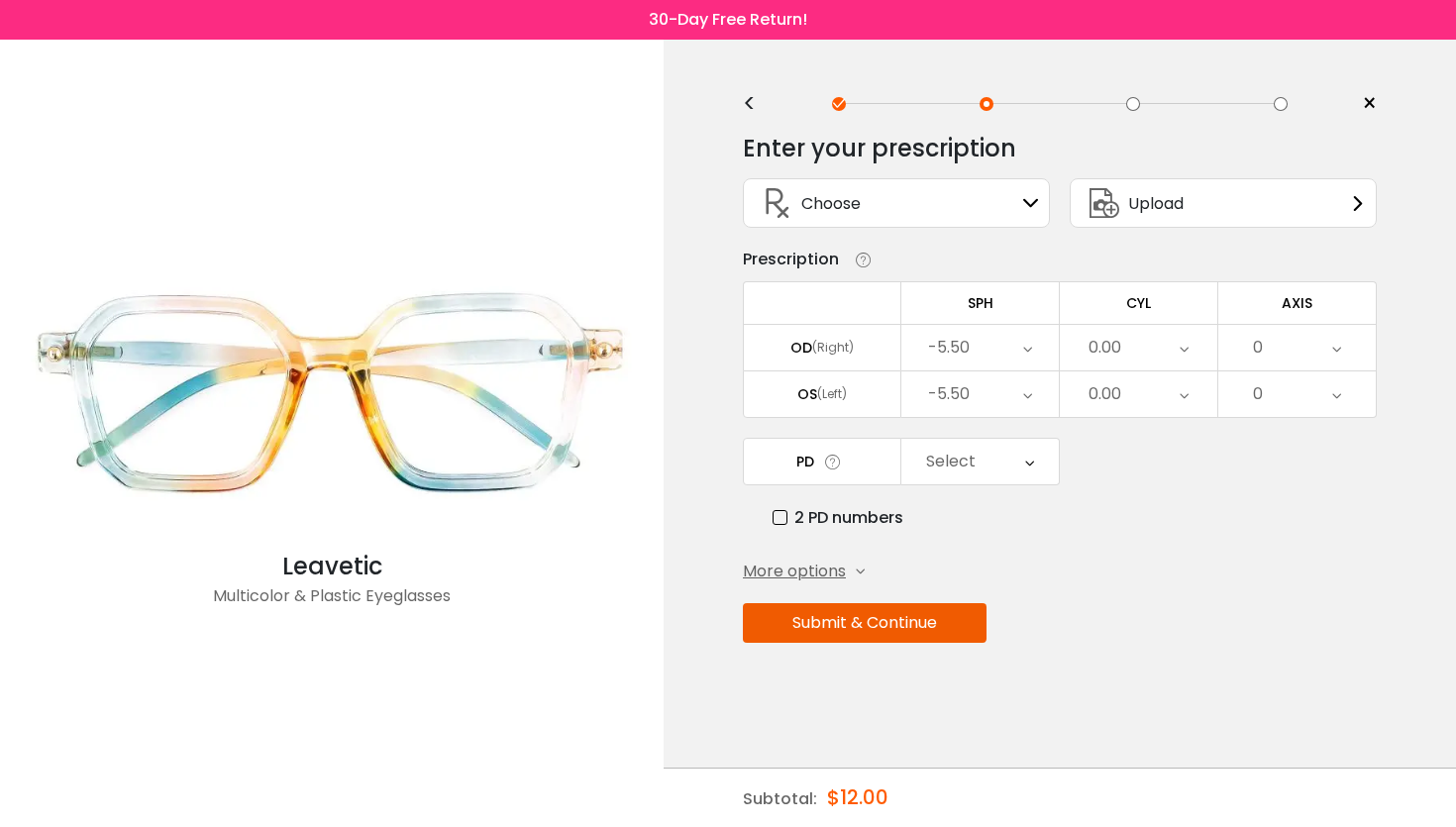
click at [1110, 349] on div "0.00" at bounding box center [1105, 348] width 33 height 40
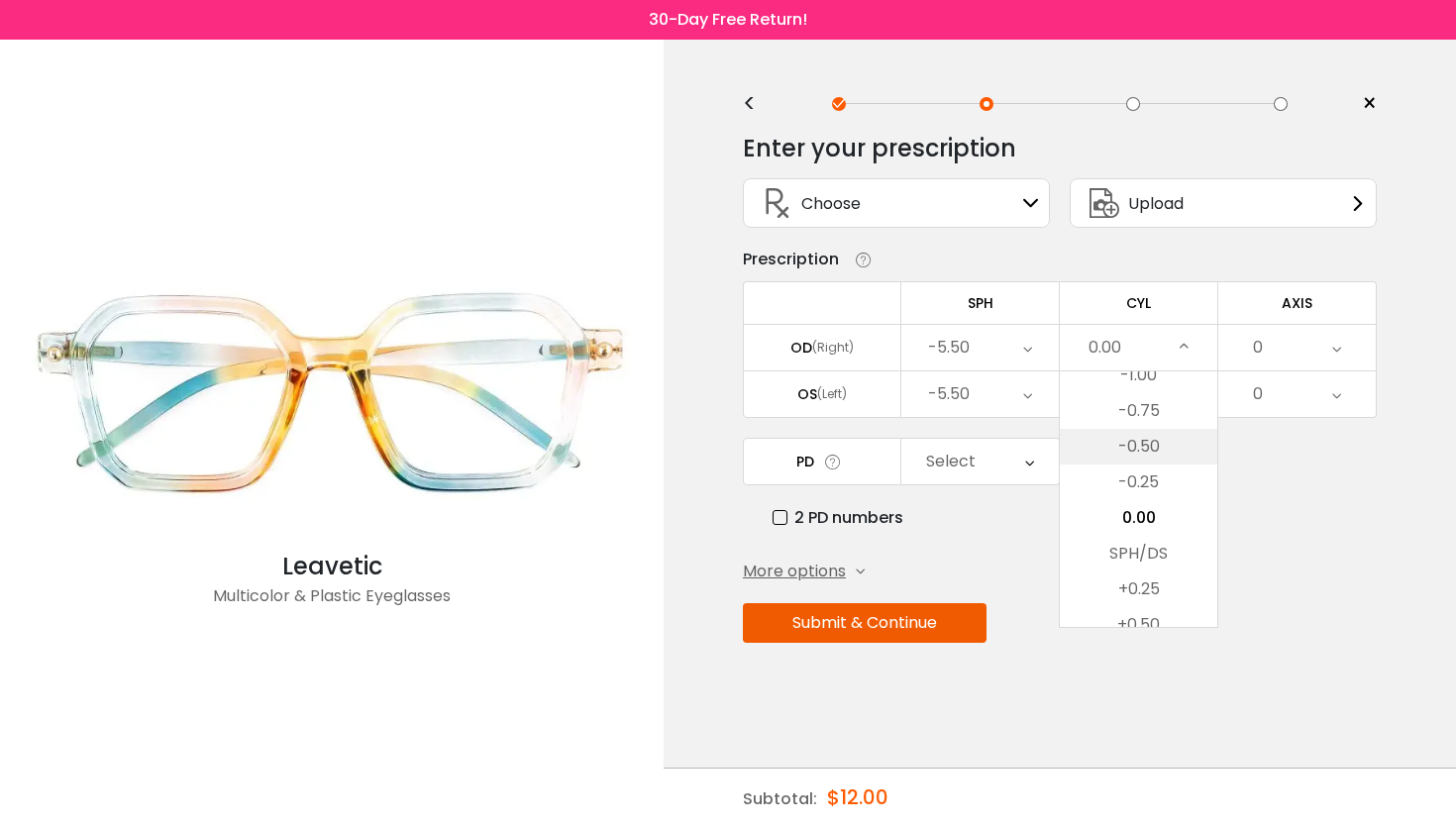
click at [1128, 454] on li "-0.50" at bounding box center [1139, 447] width 158 height 36
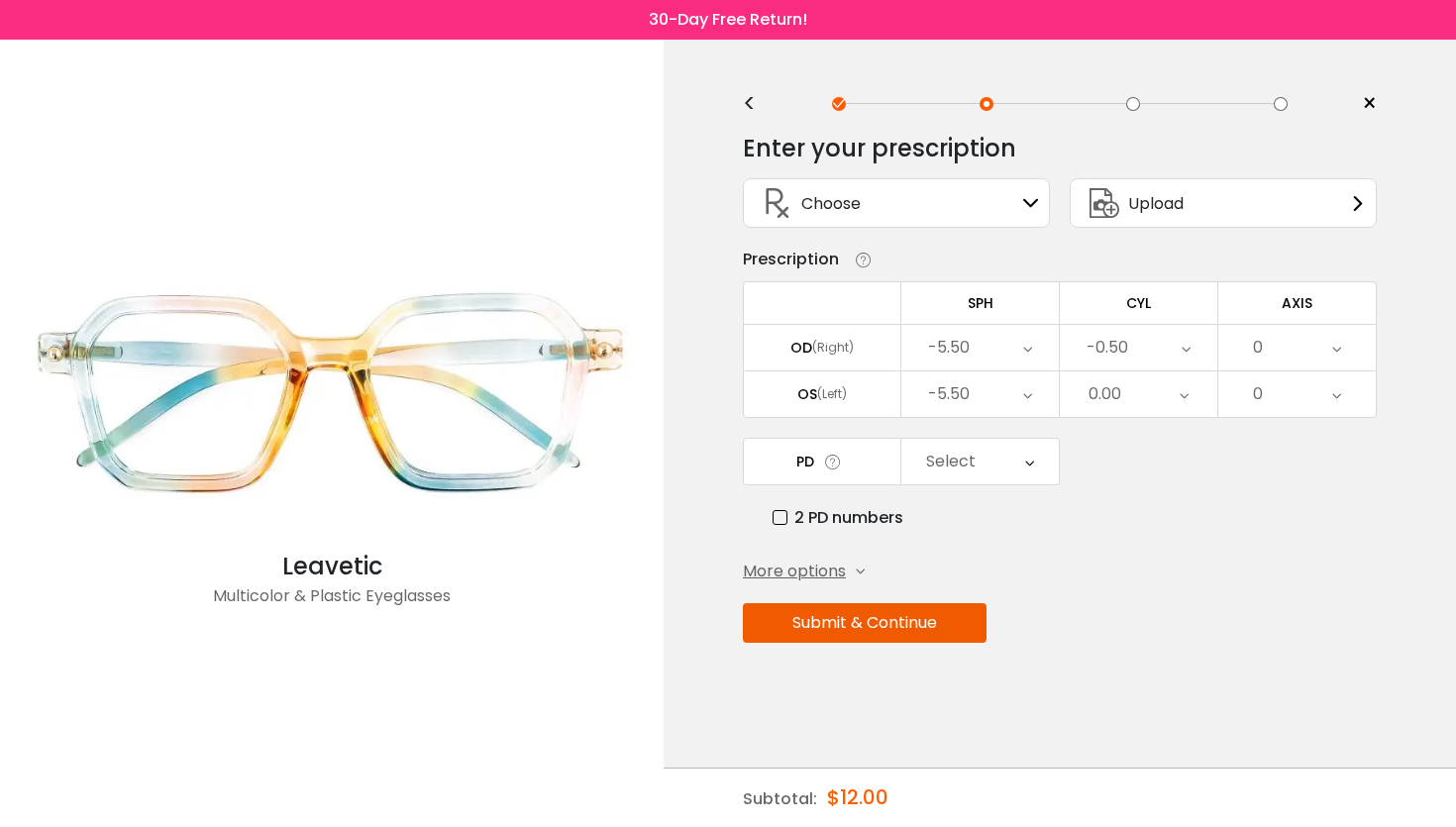
click at [1134, 408] on div "0.00" at bounding box center [1139, 394] width 158 height 46
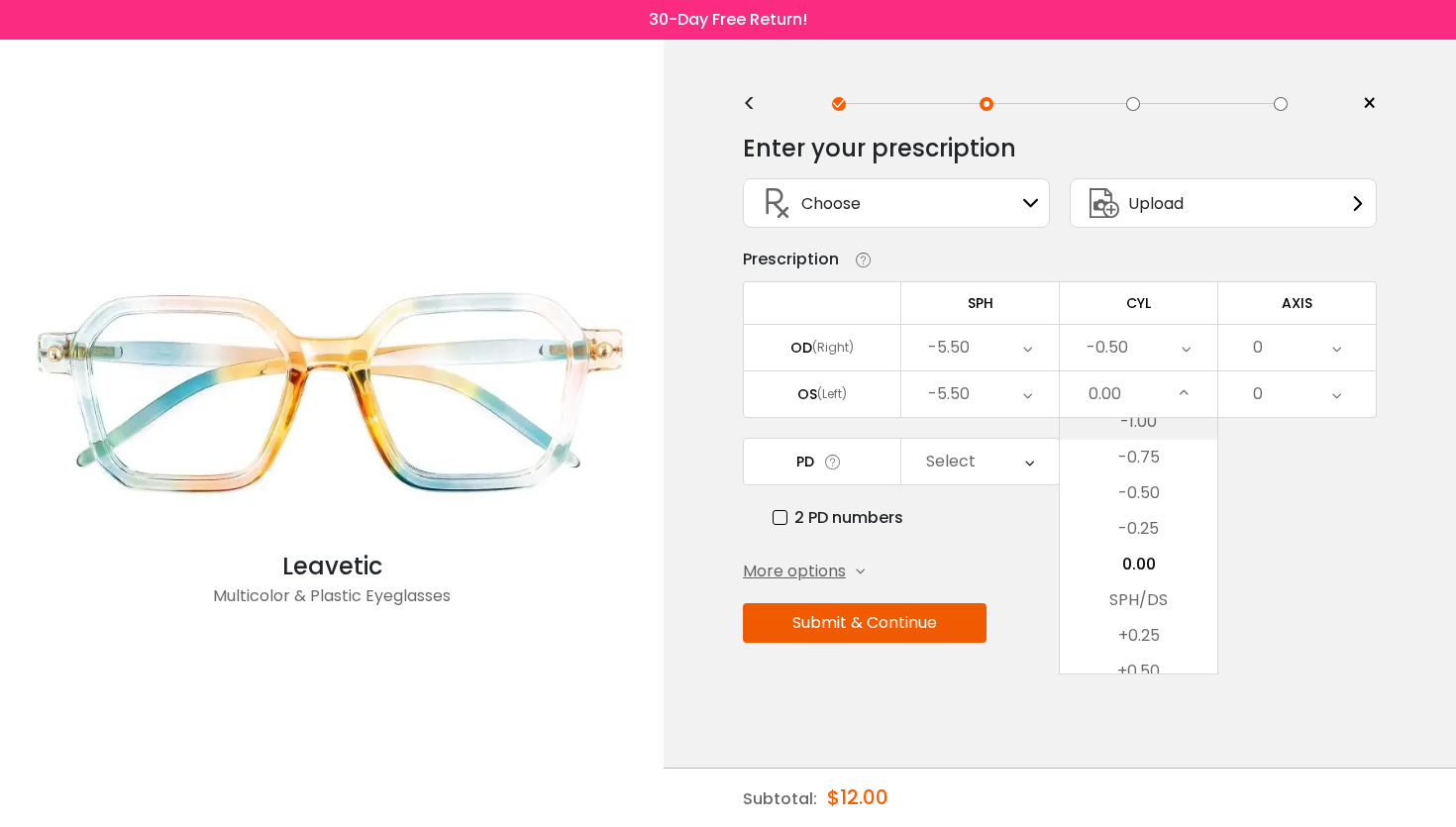
click at [1129, 436] on li "-1.00" at bounding box center [1139, 422] width 158 height 36
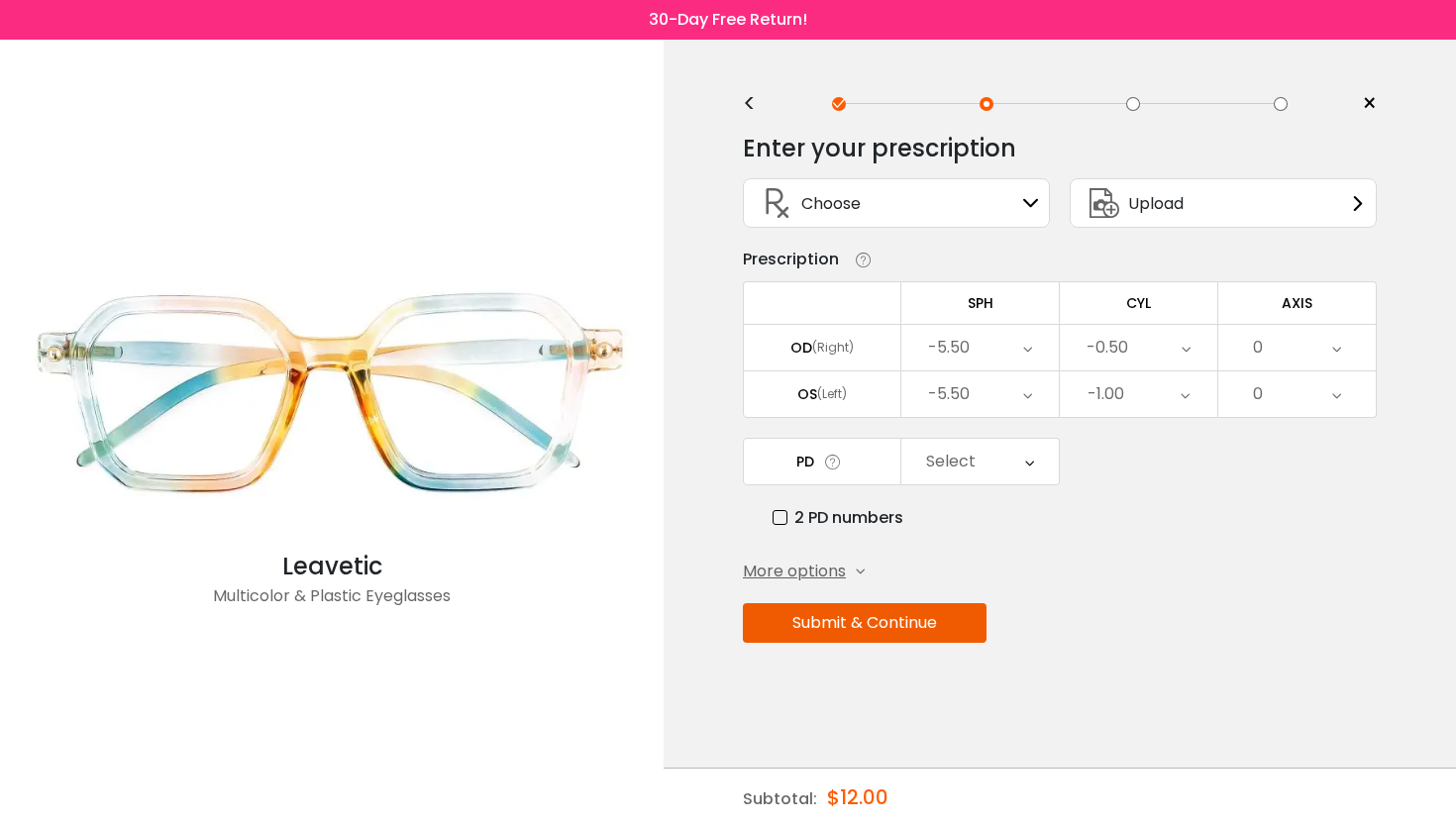
click at [1301, 355] on div "0" at bounding box center [1297, 348] width 158 height 46
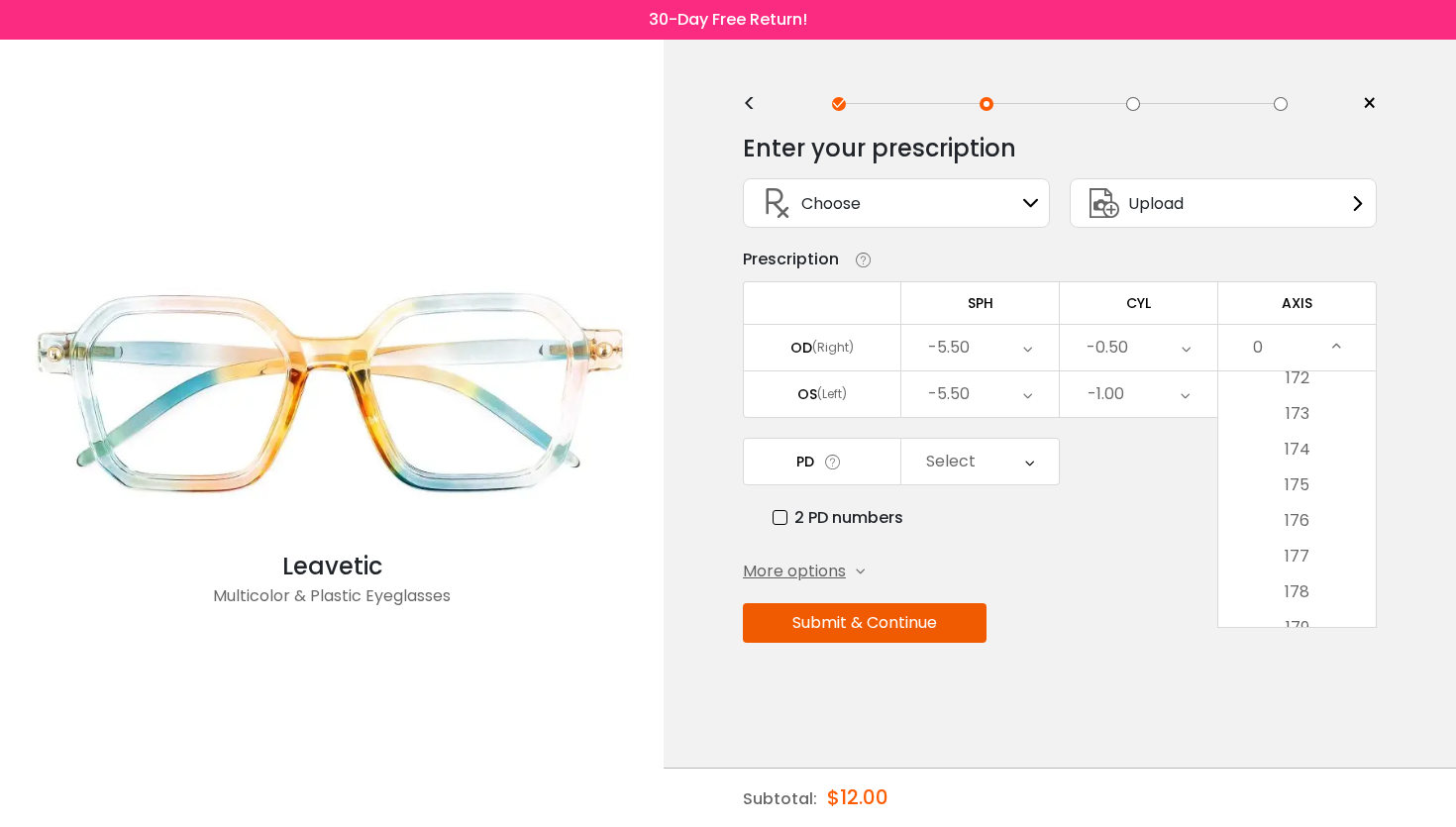
scroll to position [6152, 0]
click at [1281, 596] on li "178" at bounding box center [1297, 587] width 158 height 36
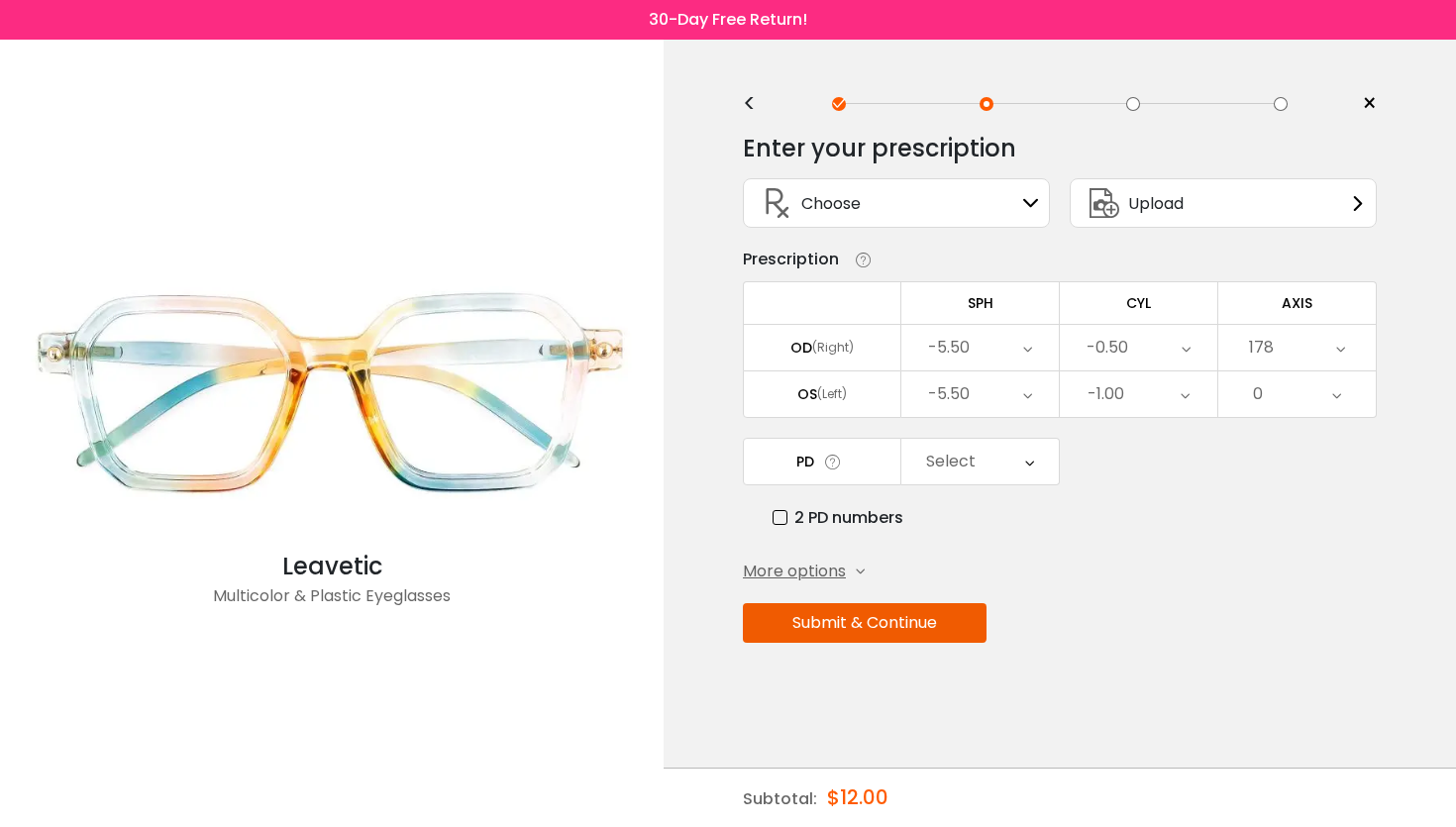
click at [1265, 401] on div "0" at bounding box center [1297, 394] width 158 height 46
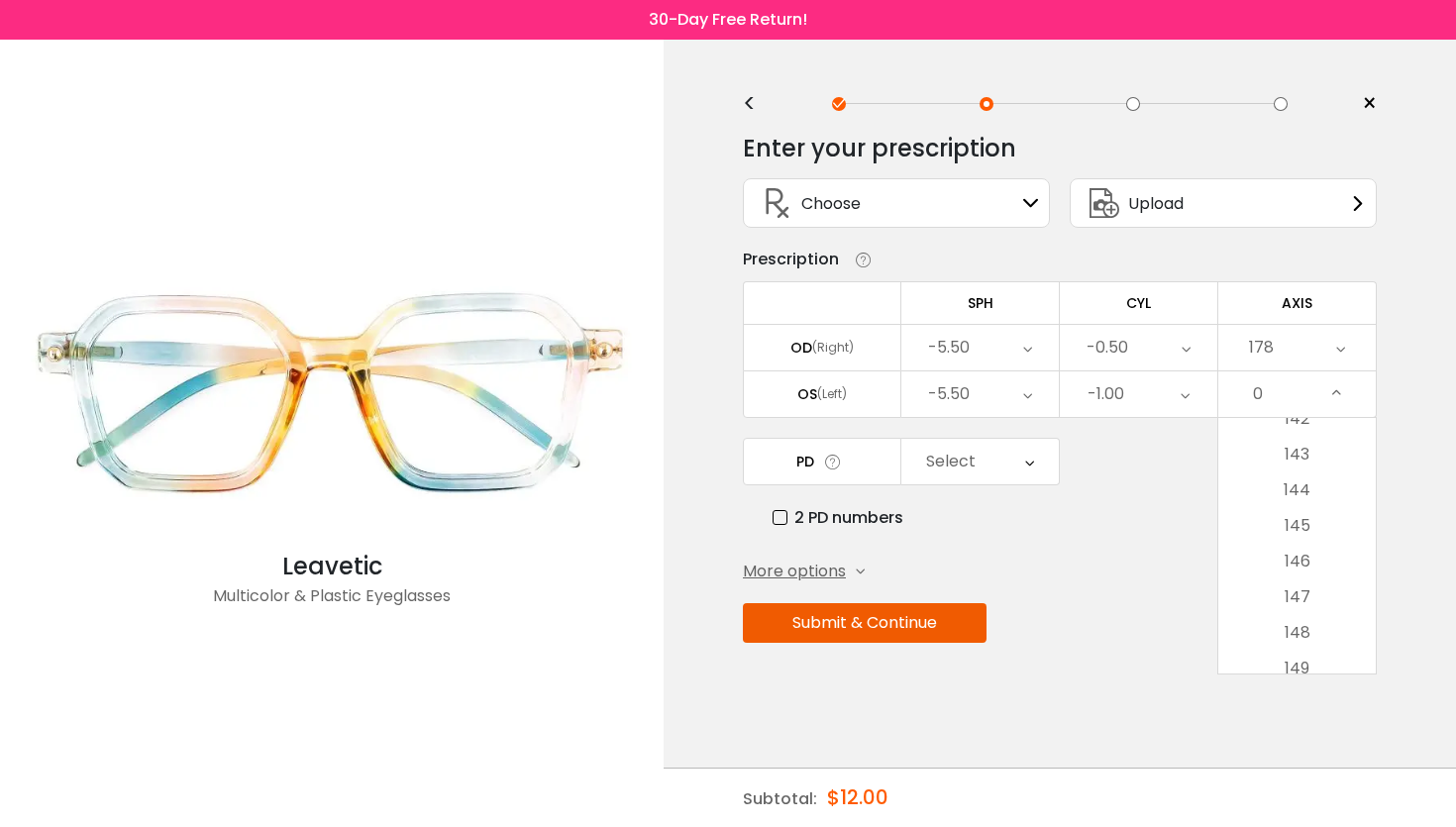
scroll to position [5088, 0]
click at [1267, 574] on li "146" at bounding box center [1297, 556] width 158 height 36
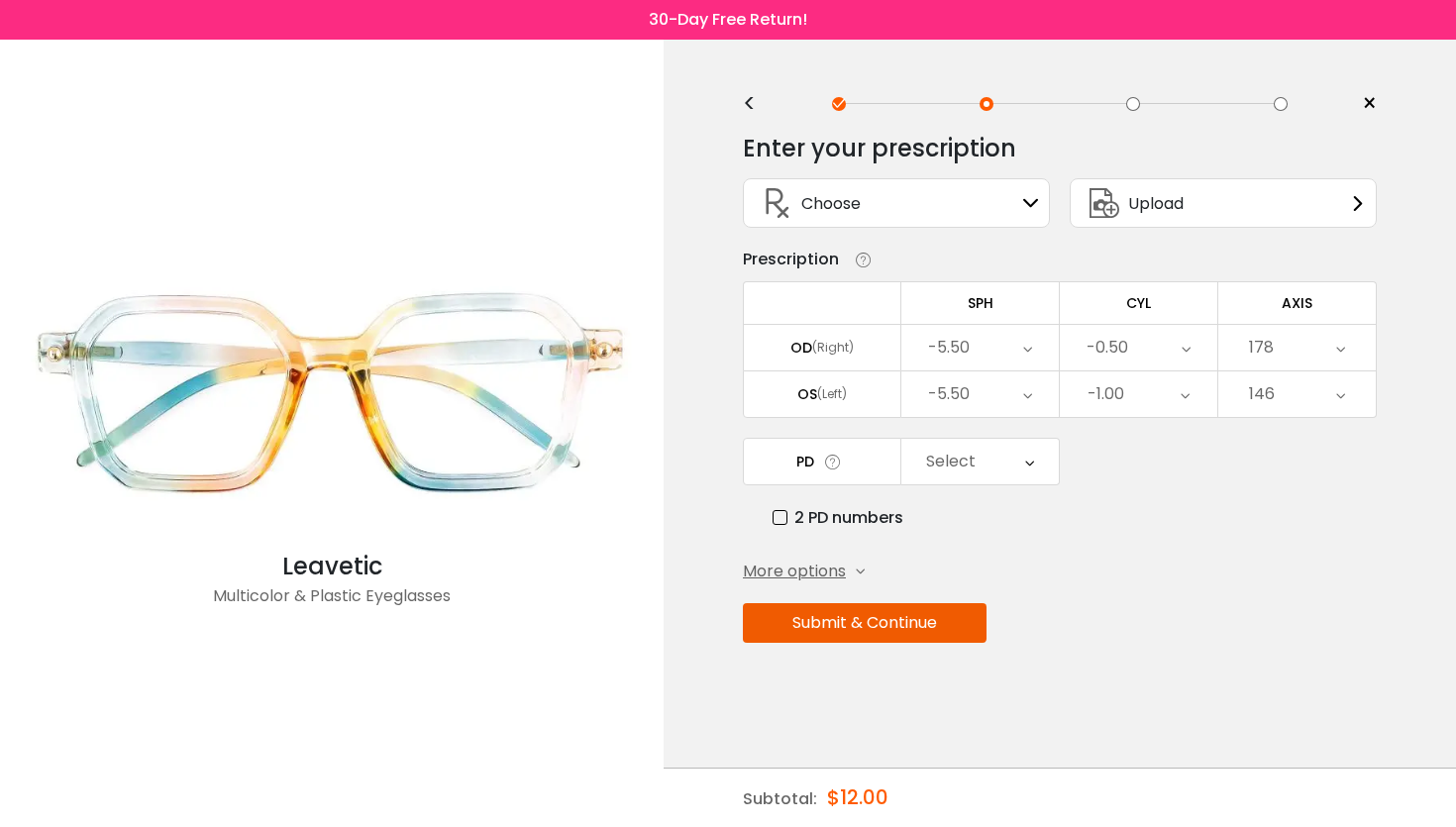
click at [782, 528] on label "2 PD numbers" at bounding box center [838, 518] width 131 height 25
click at [972, 469] on div "Right PD" at bounding box center [955, 462] width 66 height 40
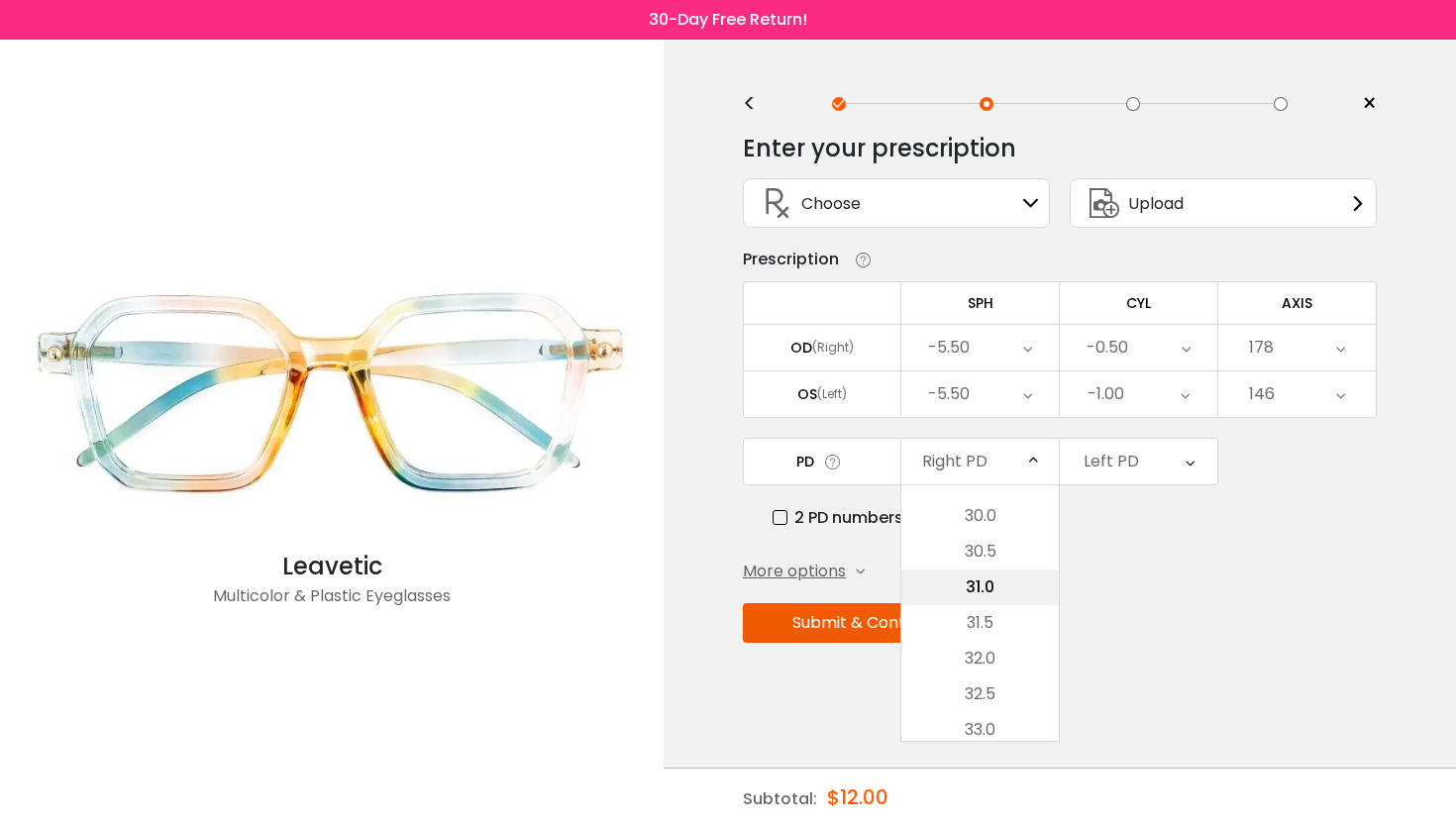
scroll to position [491, 0]
click at [989, 665] on li "32.0" at bounding box center [980, 655] width 158 height 36
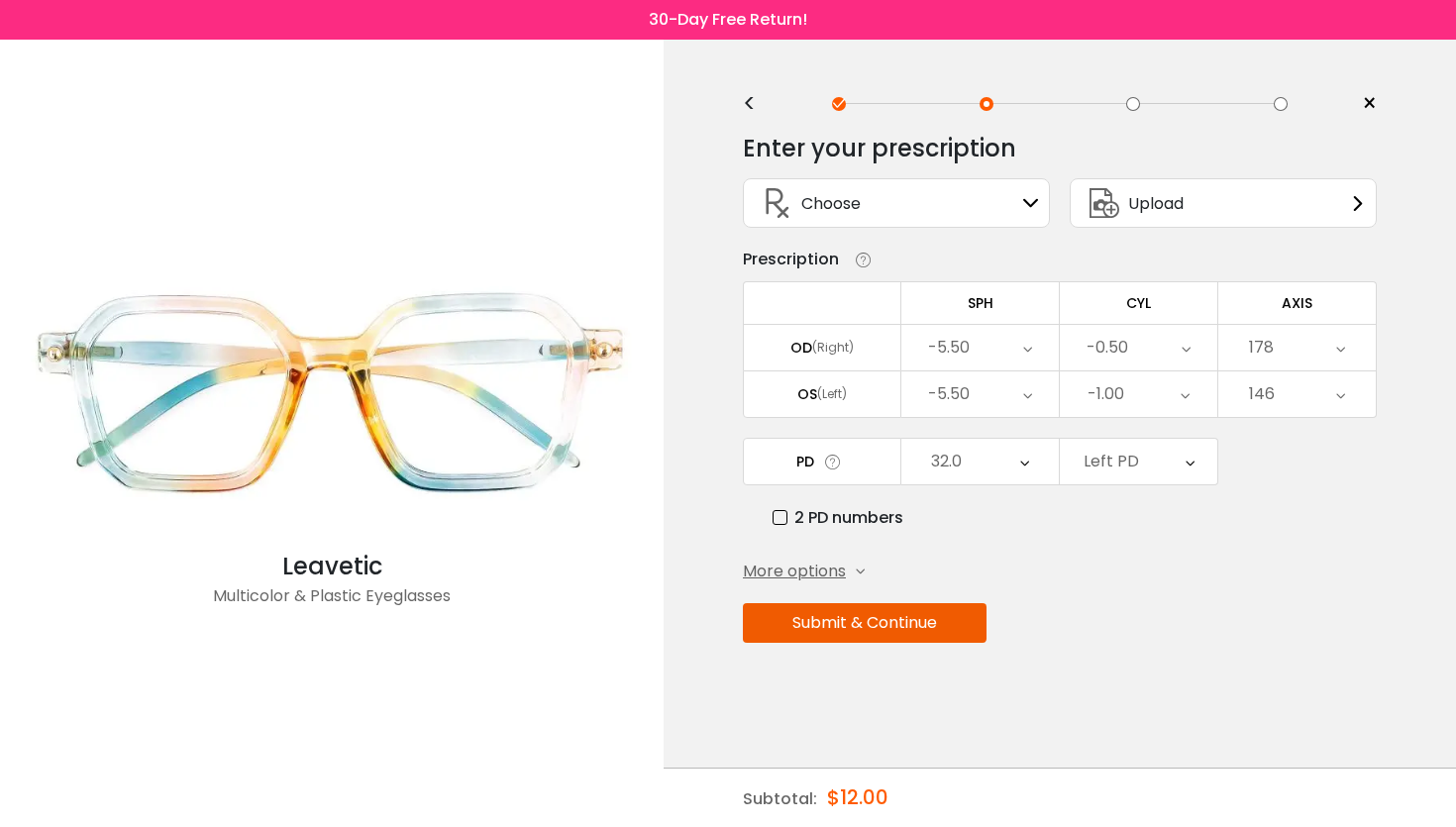
click at [1127, 475] on div "Left PD" at bounding box center [1112, 462] width 56 height 40
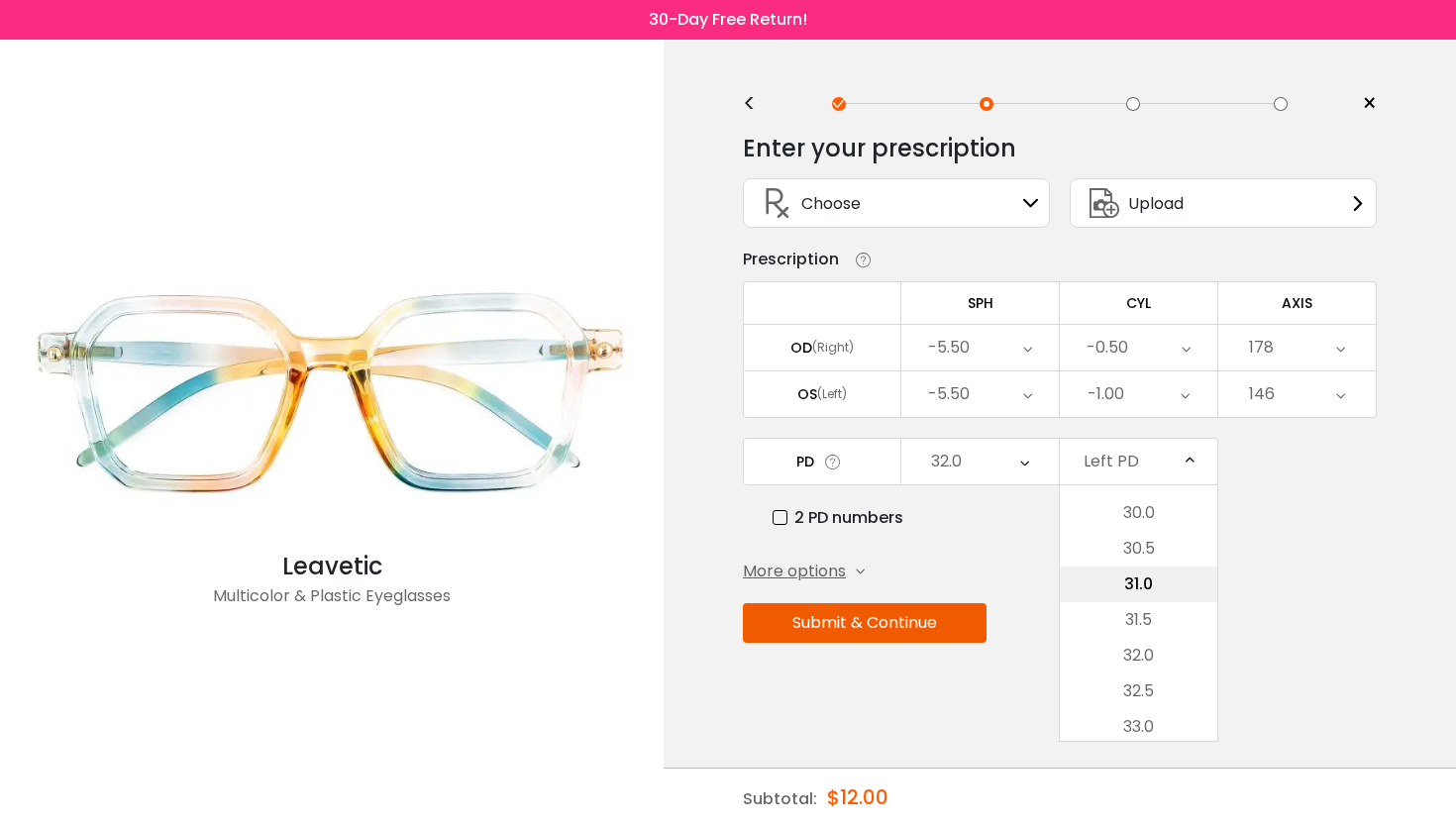
scroll to position [501, 0]
click at [1122, 651] on li "32.0" at bounding box center [1139, 645] width 158 height 36
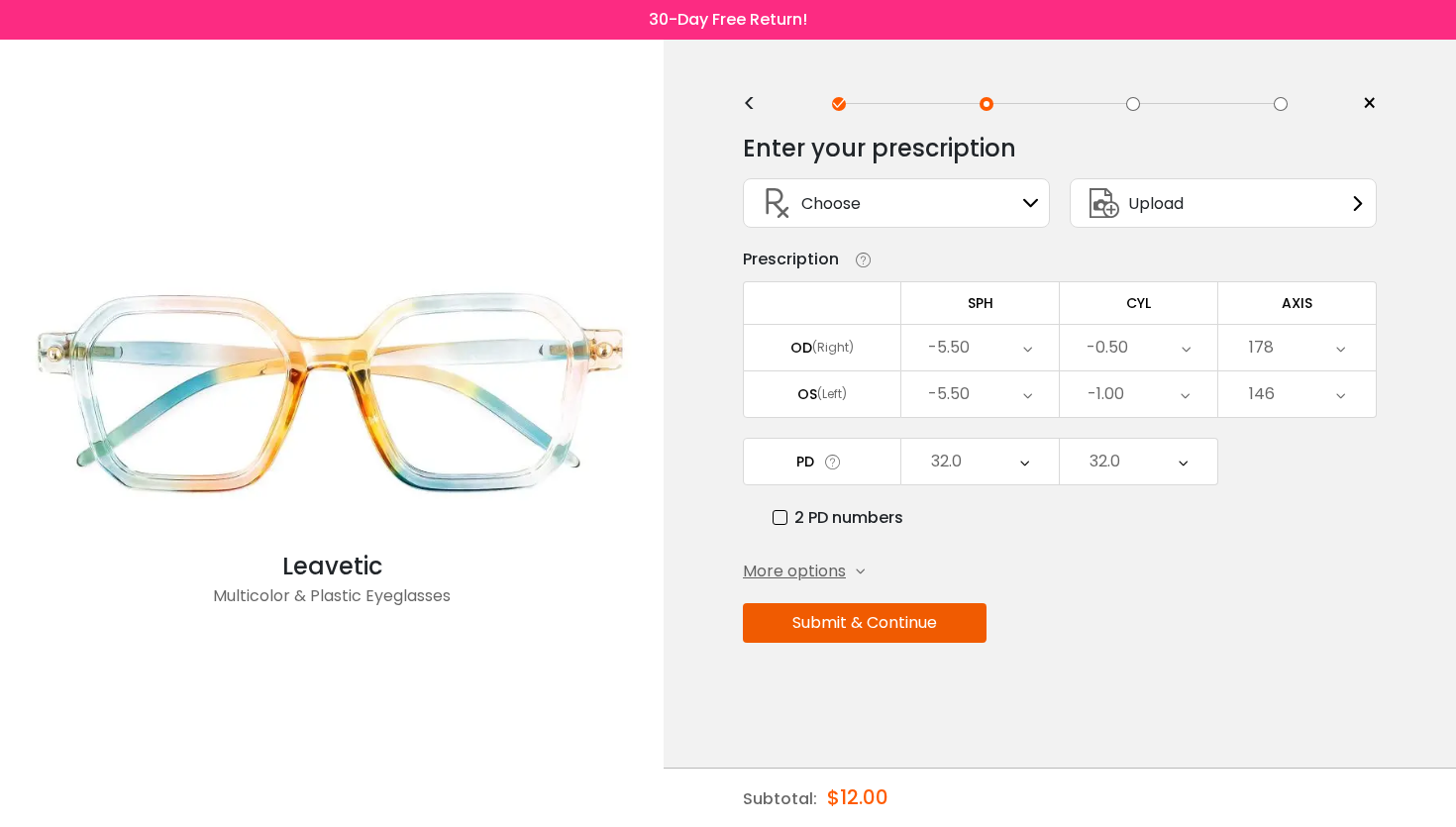
click at [854, 639] on button "Submit & Continue" at bounding box center [865, 623] width 243 height 40
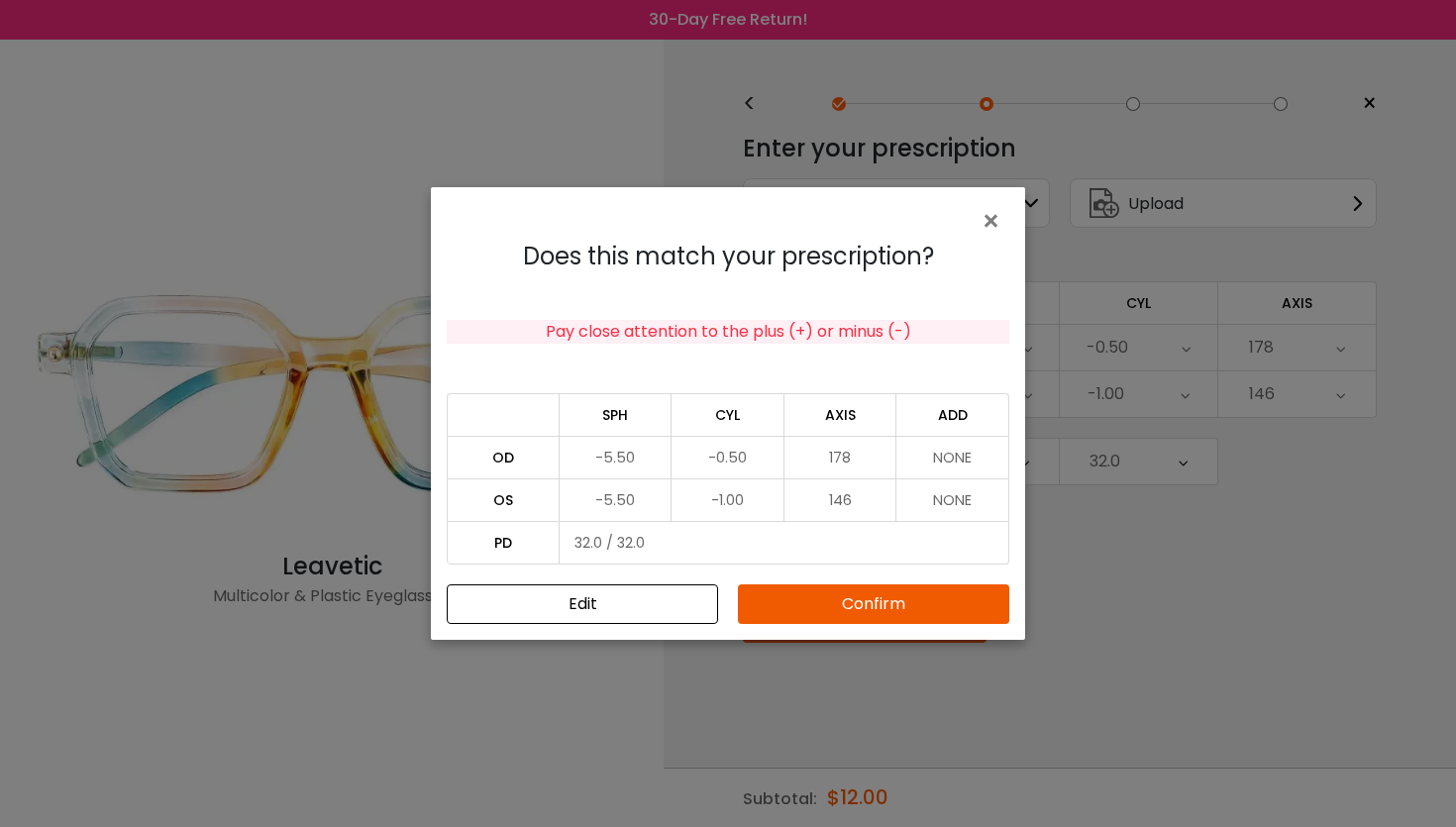
click at [822, 606] on button "Confirm" at bounding box center [874, 605] width 271 height 40
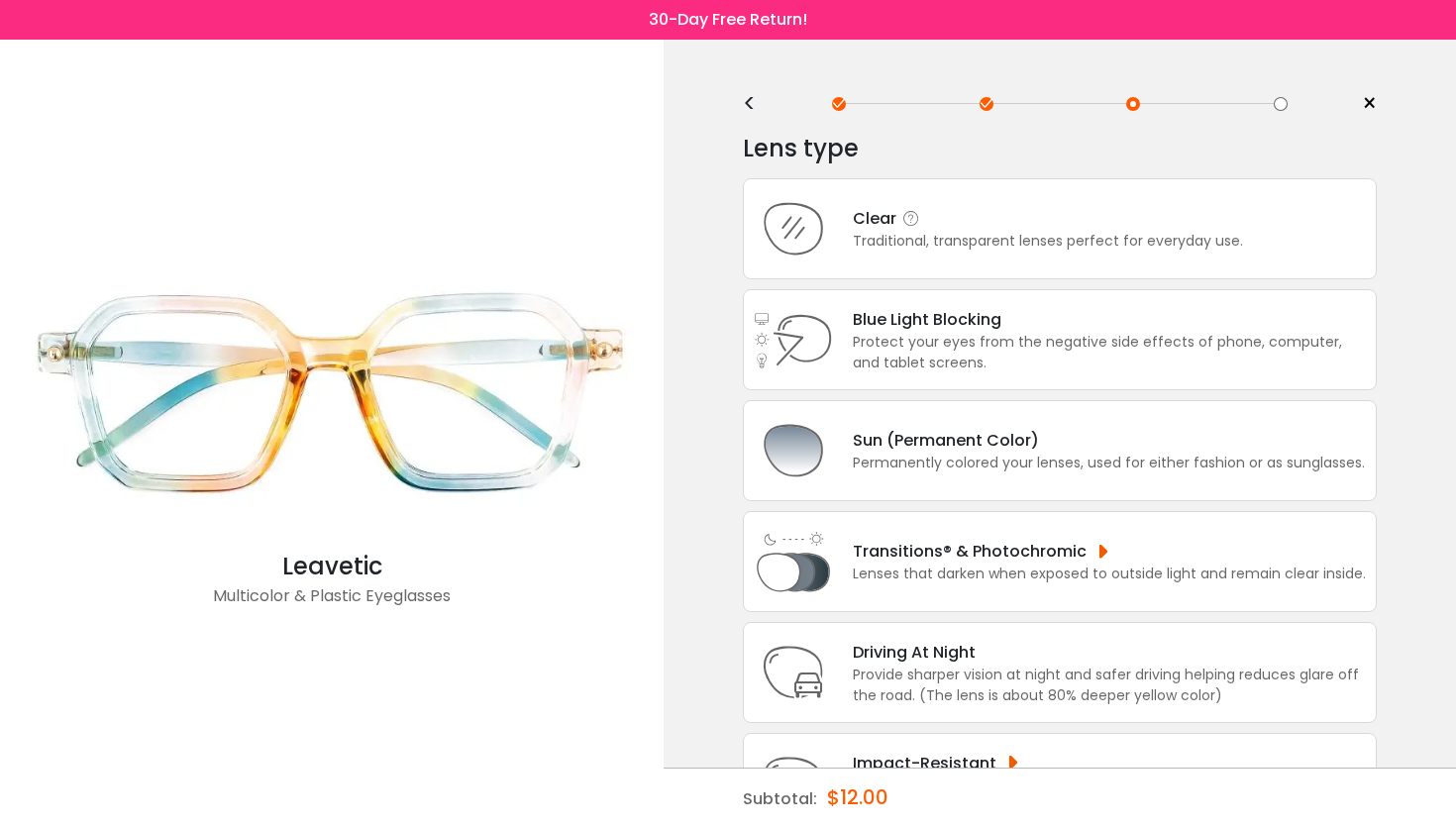
click at [975, 227] on div "Clear" at bounding box center [1047, 218] width 390 height 25
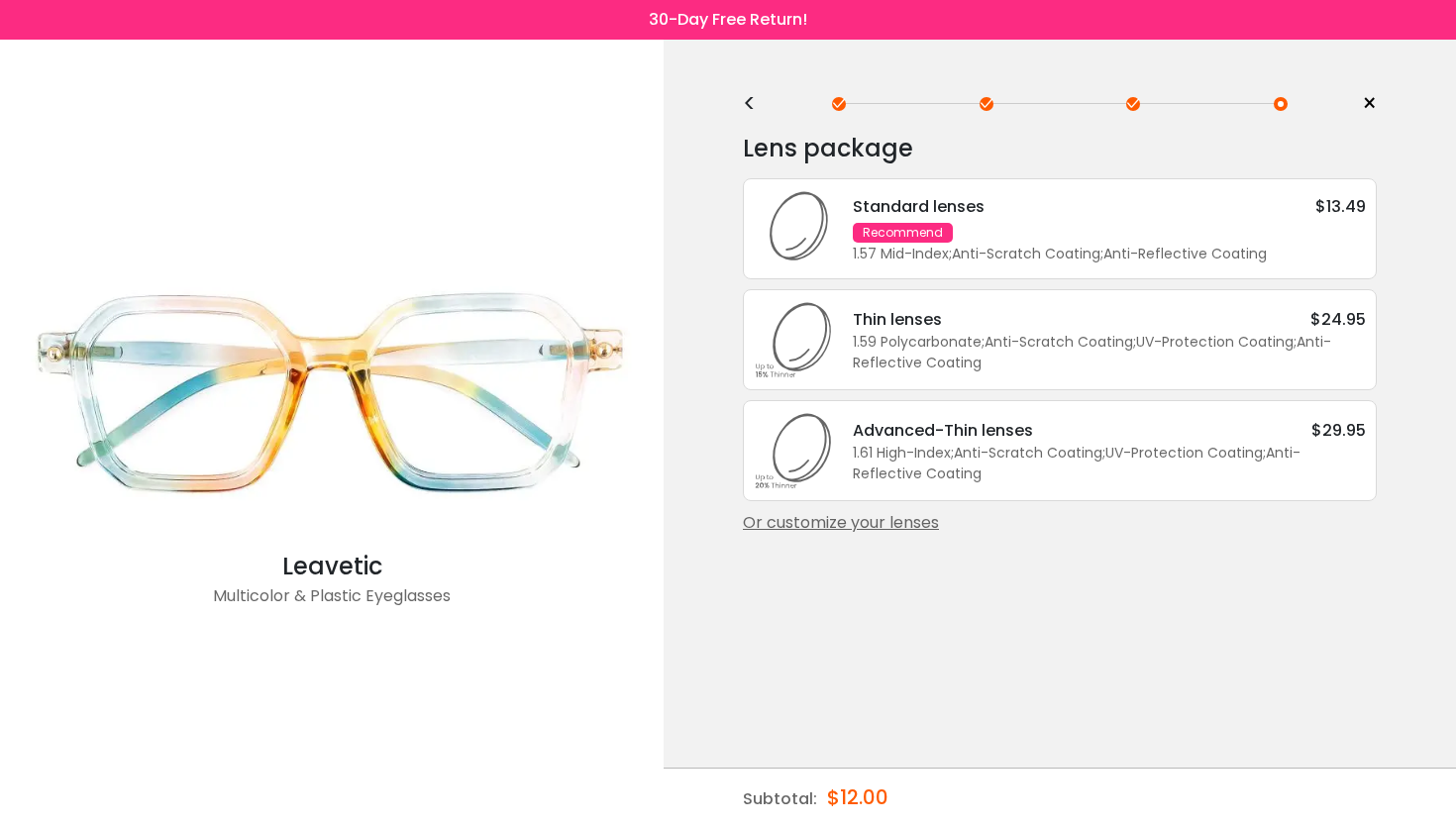
click at [1031, 241] on div "Standard lenses $13.49 Recommend 1.57 Mid-Index ; Anti-Scratch Coating ; Anti-R…" at bounding box center [1099, 229] width 533 height 71
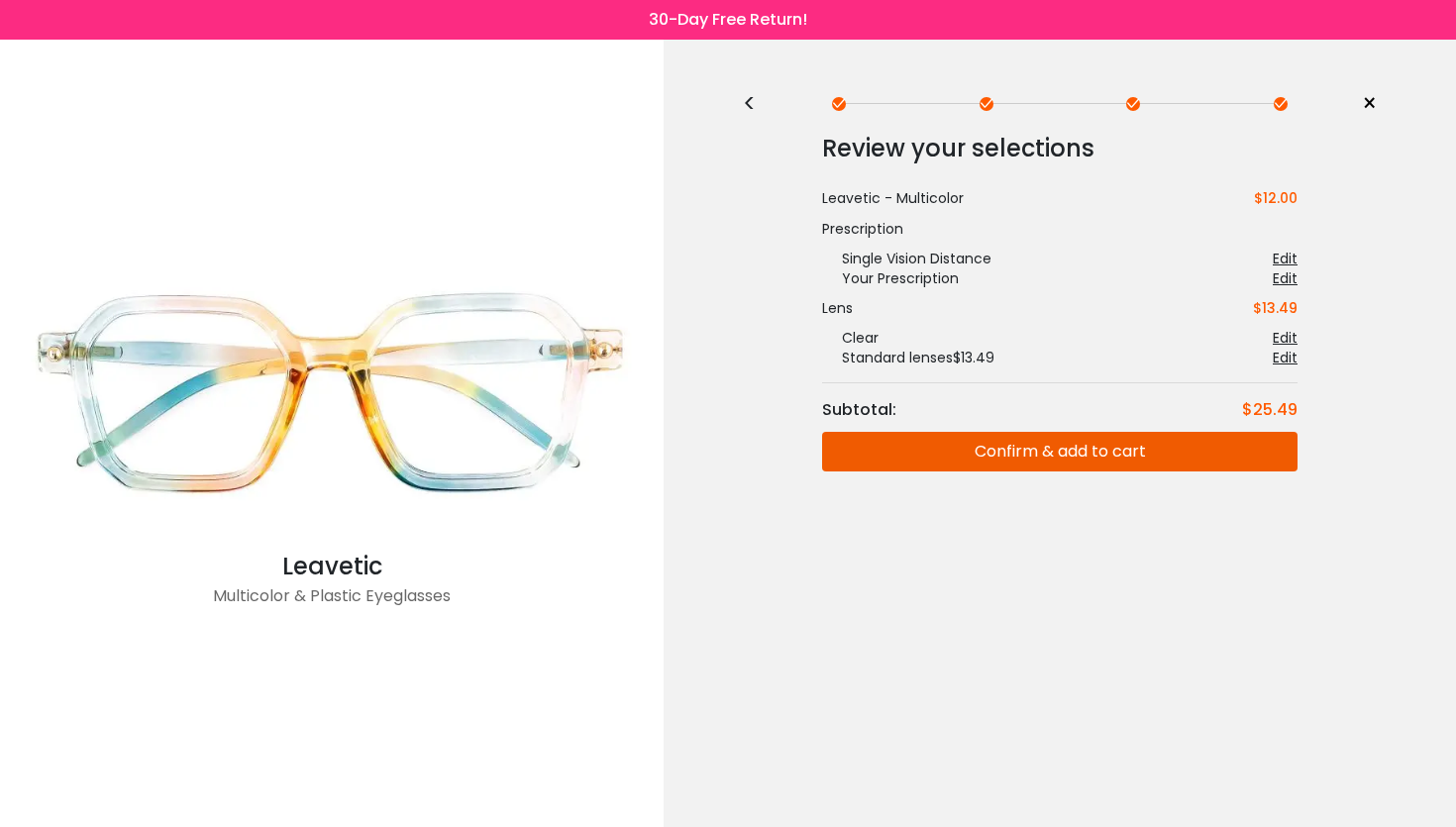
click at [1063, 454] on button "Confirm & add to cart" at bounding box center [1059, 452] width 476 height 40
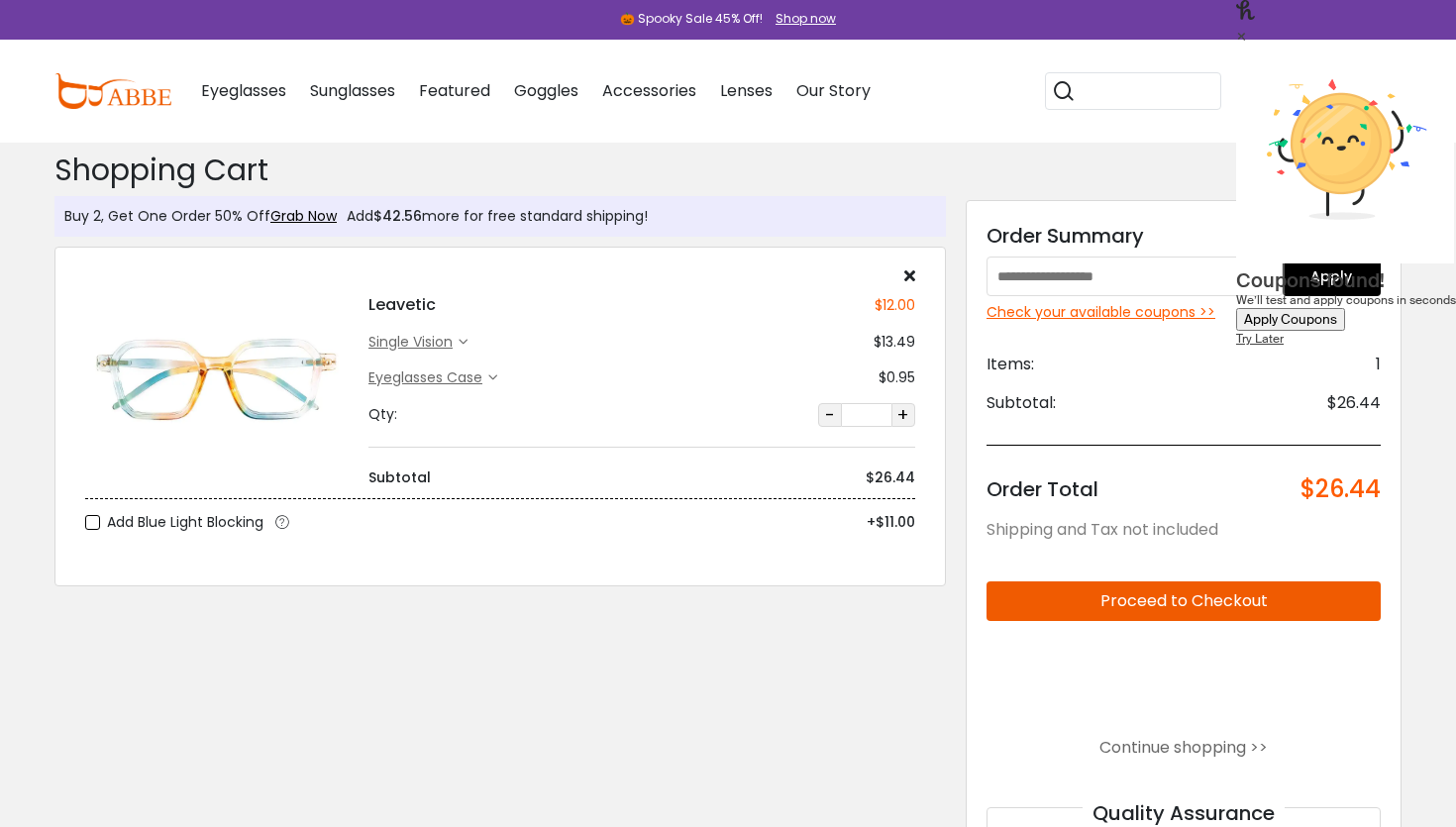
click at [1121, 270] on input "text" at bounding box center [1134, 276] width 296 height 40
type input "********"
click at [1333, 284] on button "Apply" at bounding box center [1331, 276] width 99 height 40
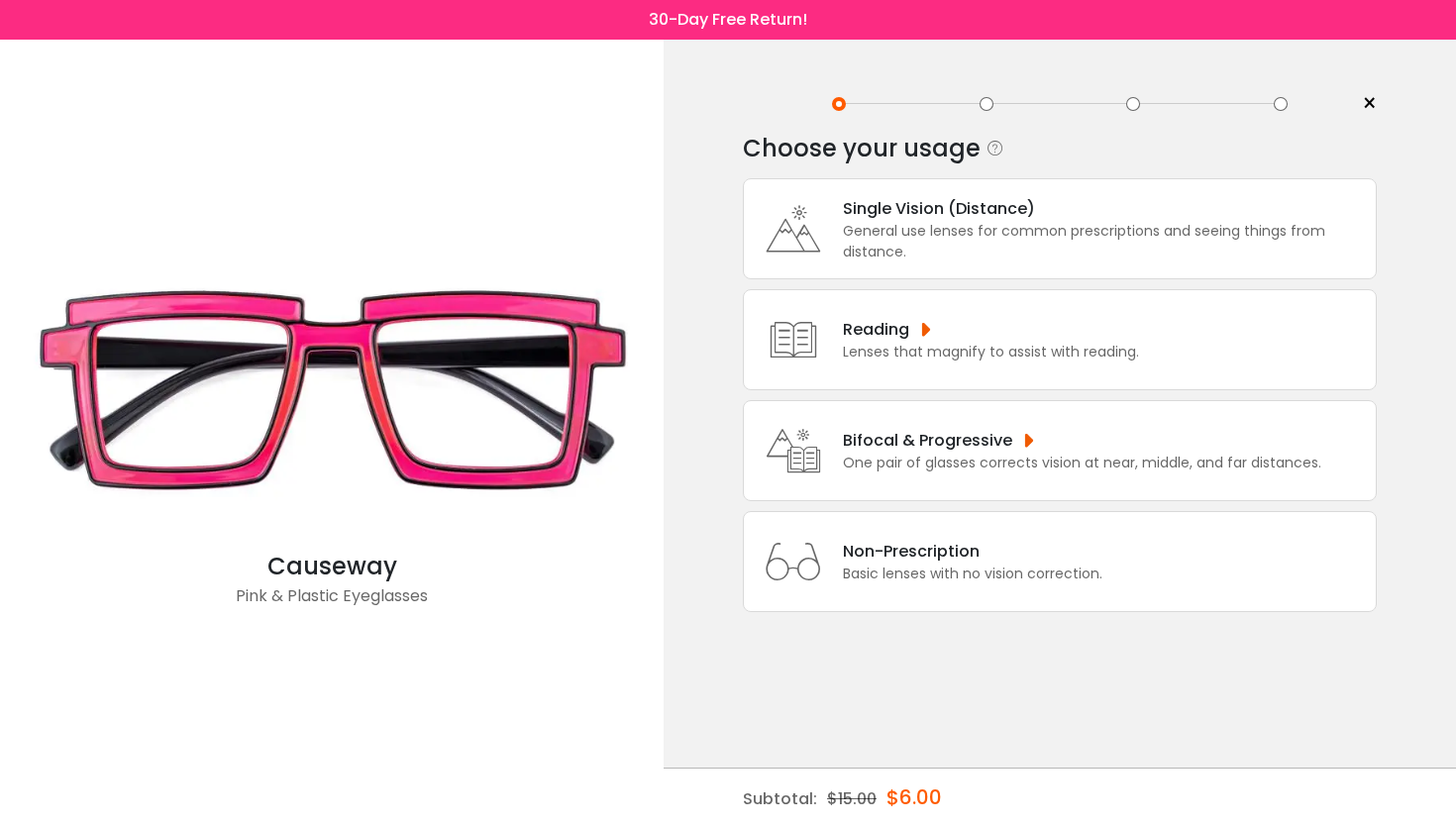
click at [996, 262] on div "General use lenses for common prescriptions and seeing things from distance." at bounding box center [1104, 241] width 523 height 42
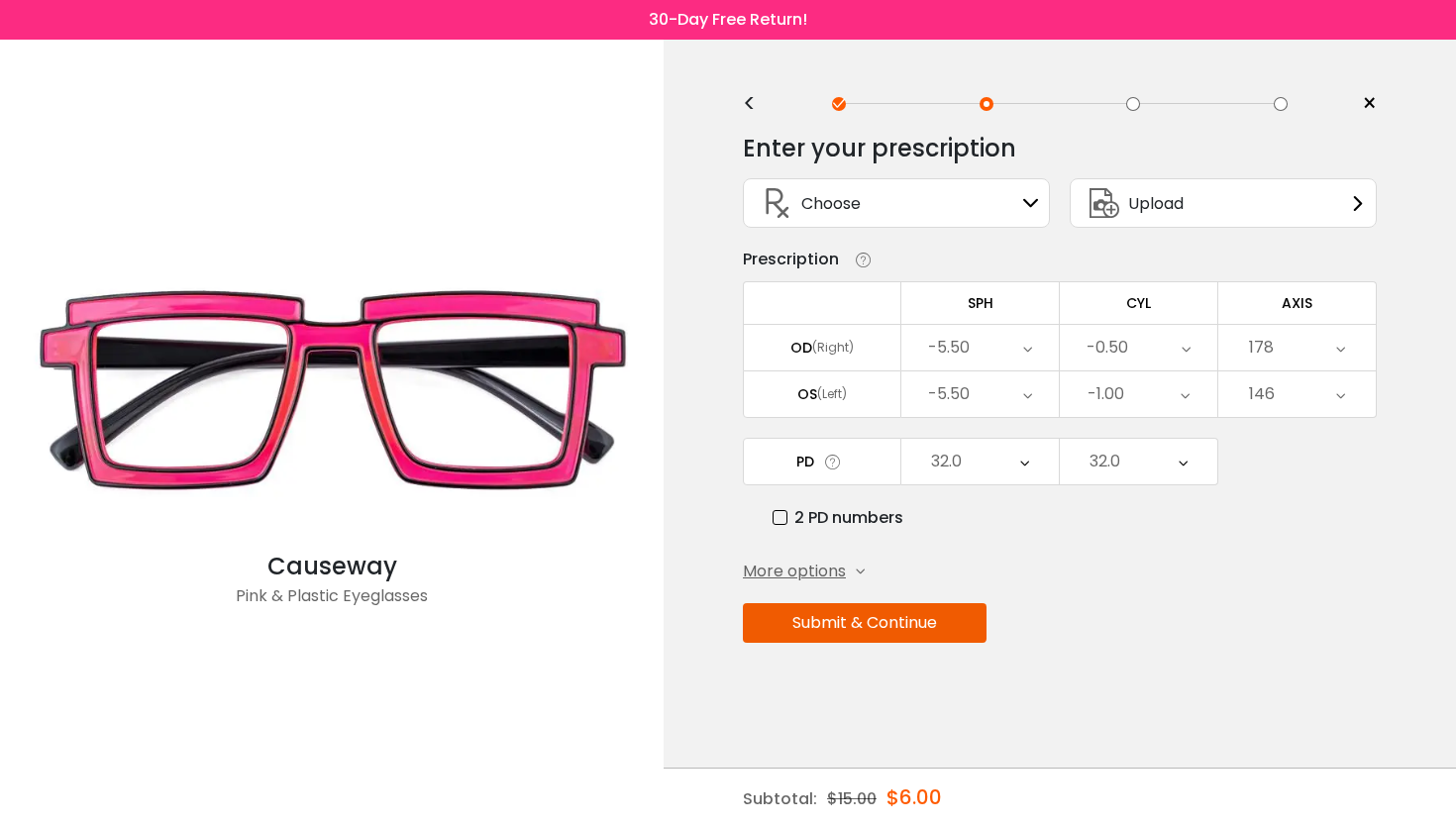
click at [871, 630] on button "Submit & Continue" at bounding box center [865, 623] width 243 height 40
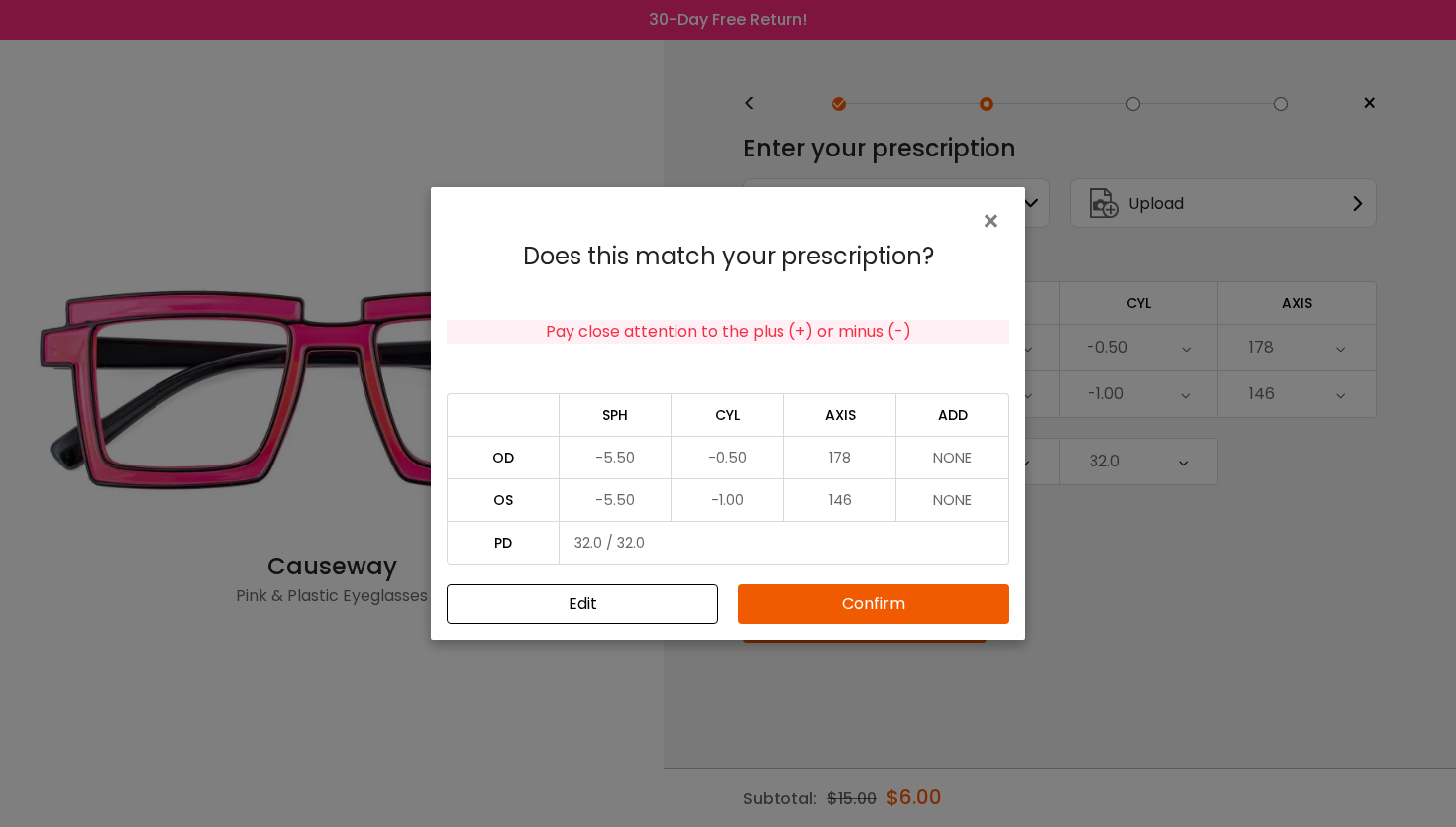
click at [833, 601] on button "Confirm" at bounding box center [874, 605] width 271 height 40
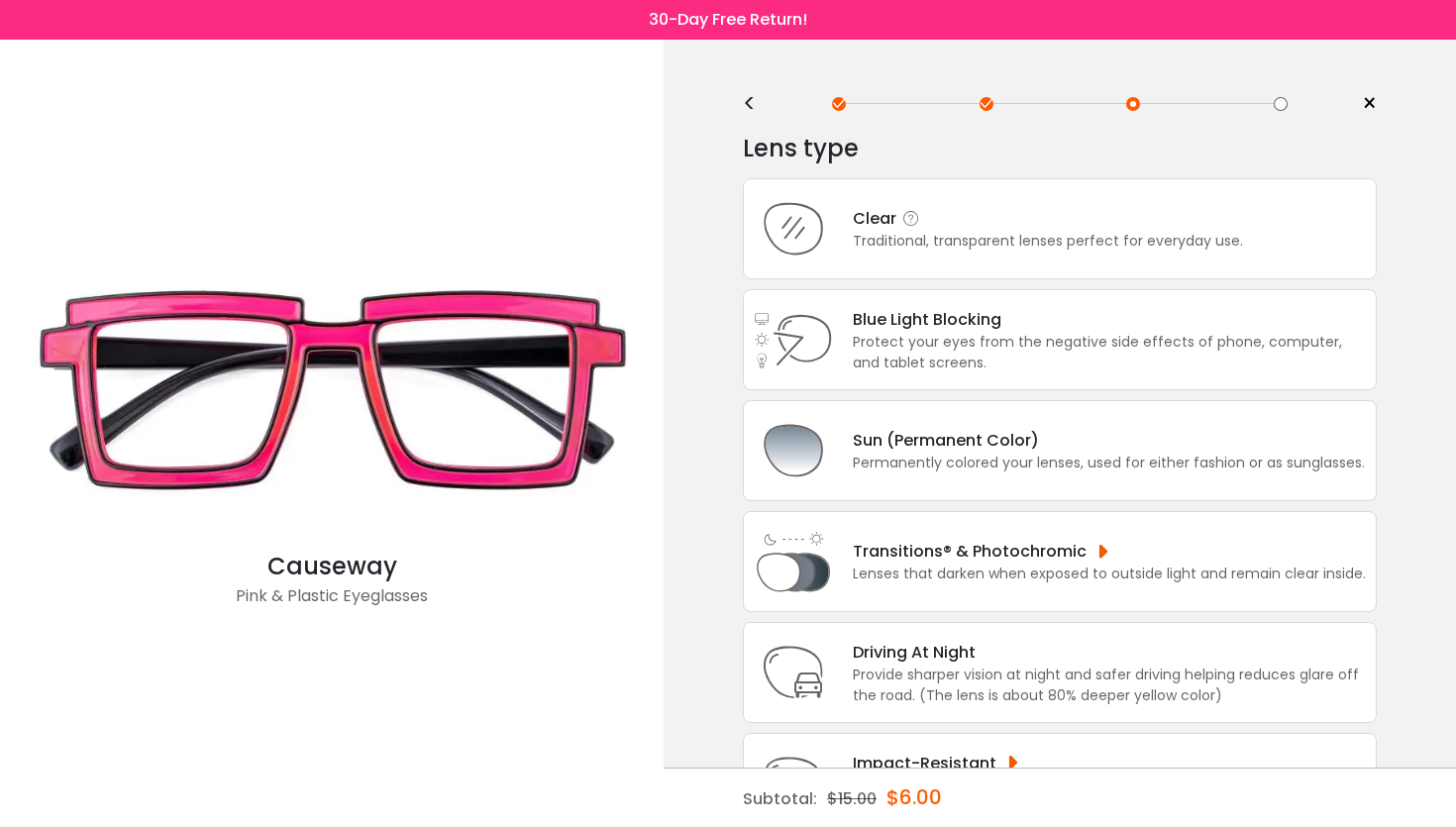
click at [943, 265] on div "Clear Traditional, transparent lenses perfect for everyday use." at bounding box center [1060, 228] width 634 height 101
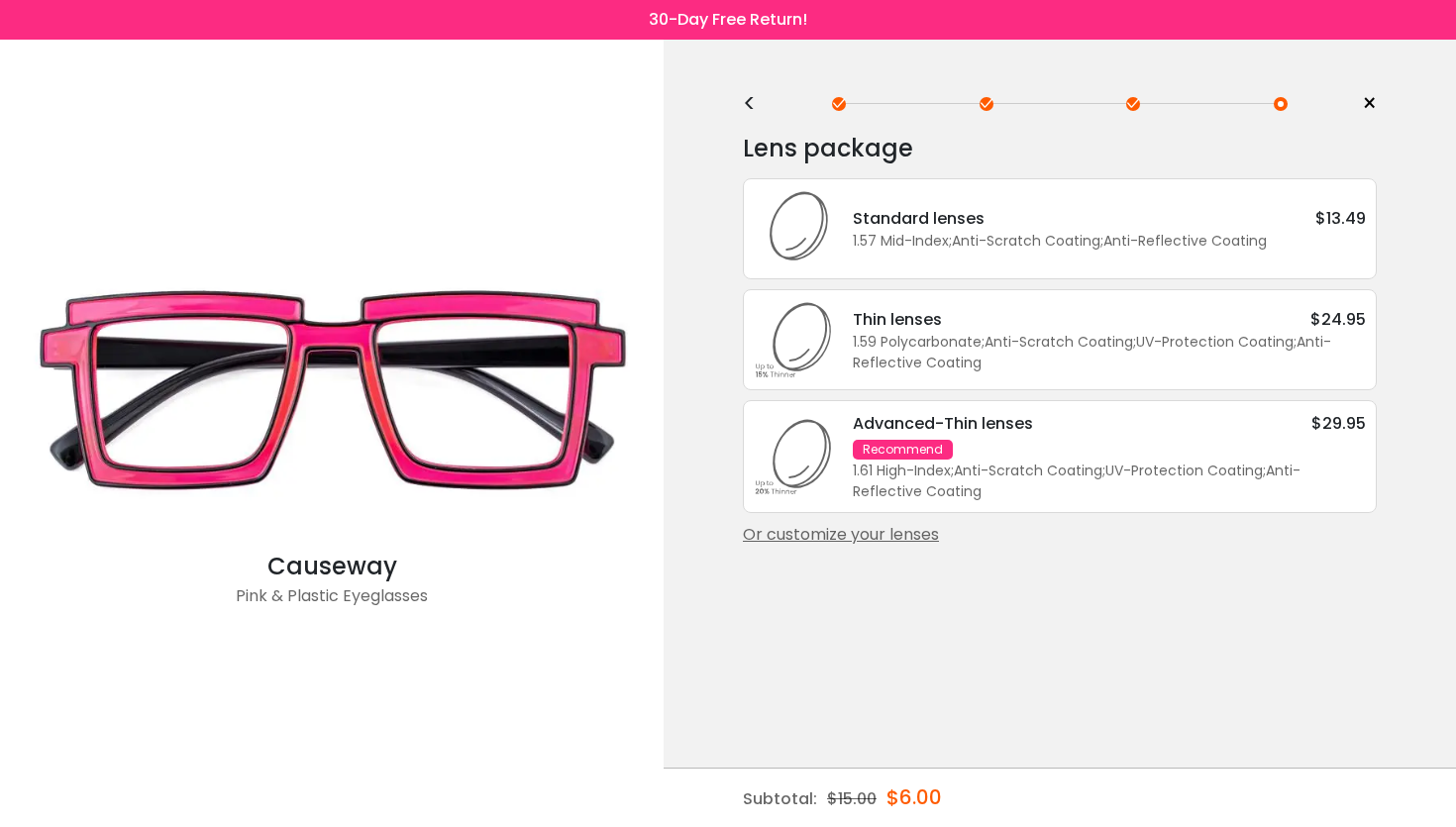
click at [961, 241] on div "1.57 Mid-Index ; Anti-Scratch Coating ; Anti-Reflective Coating ;" at bounding box center [1109, 240] width 513 height 21
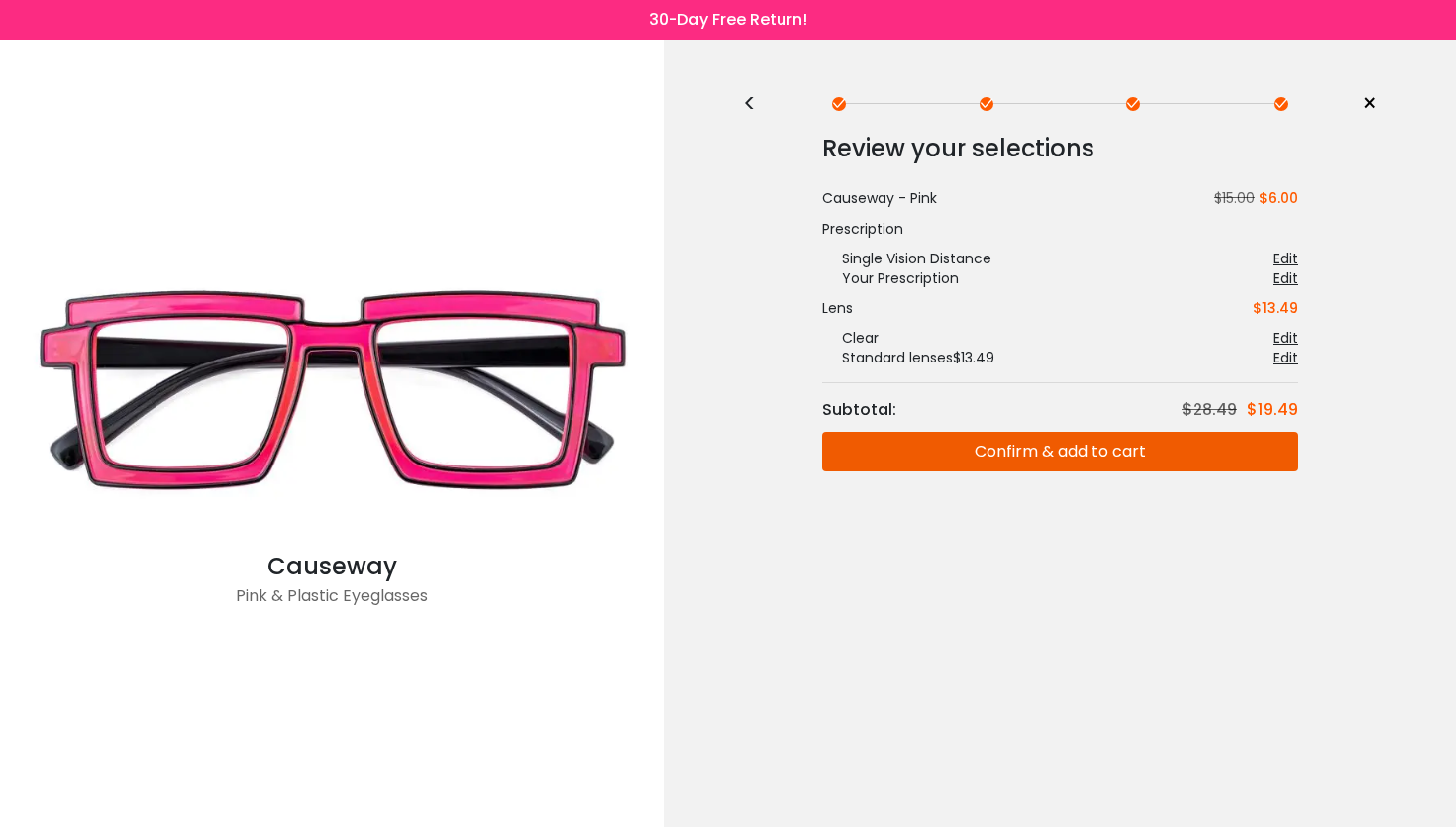
click at [1008, 461] on button "Confirm & add to cart" at bounding box center [1059, 452] width 476 height 40
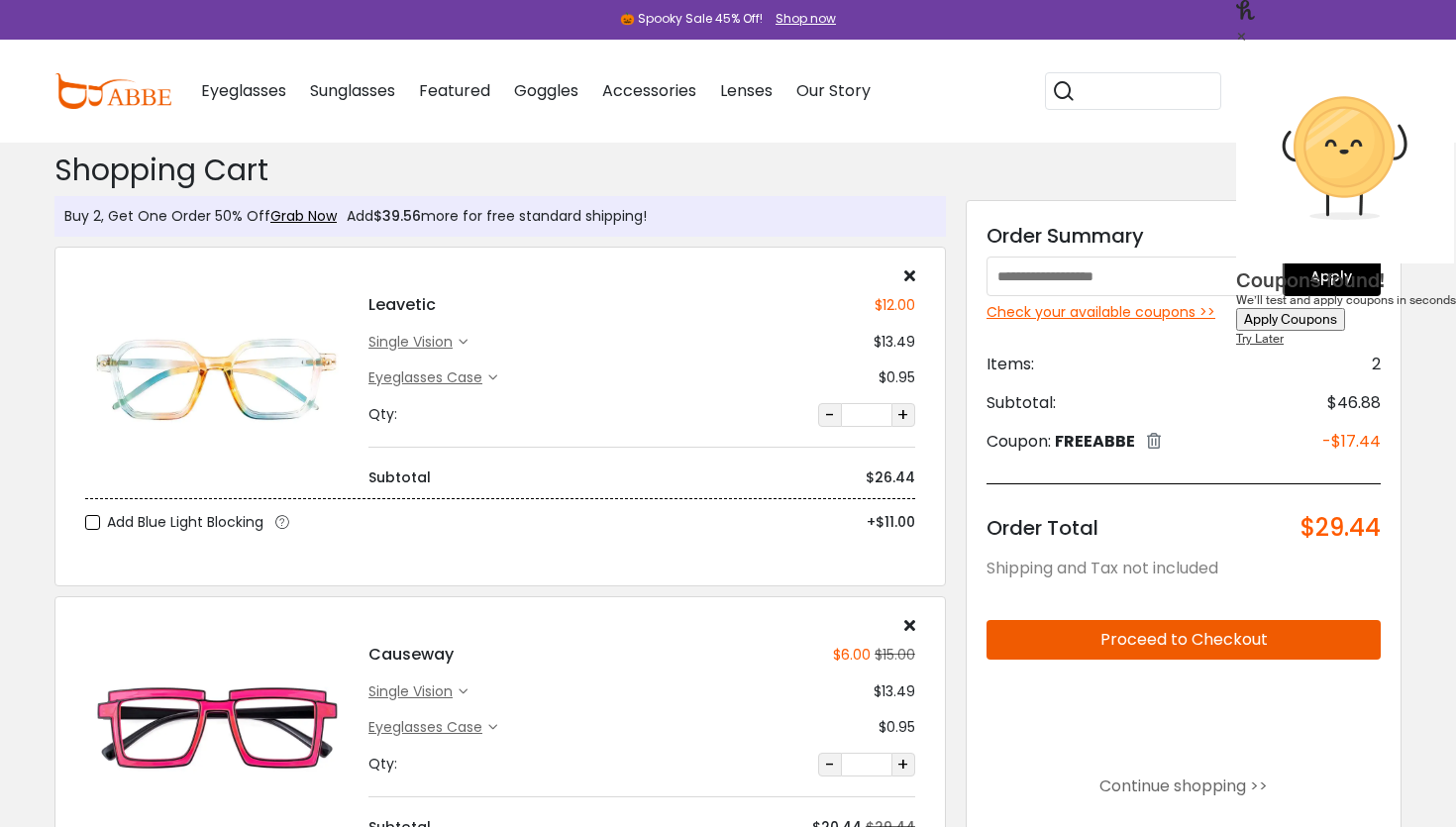
click at [910, 275] on icon at bounding box center [910, 275] width 11 height 16
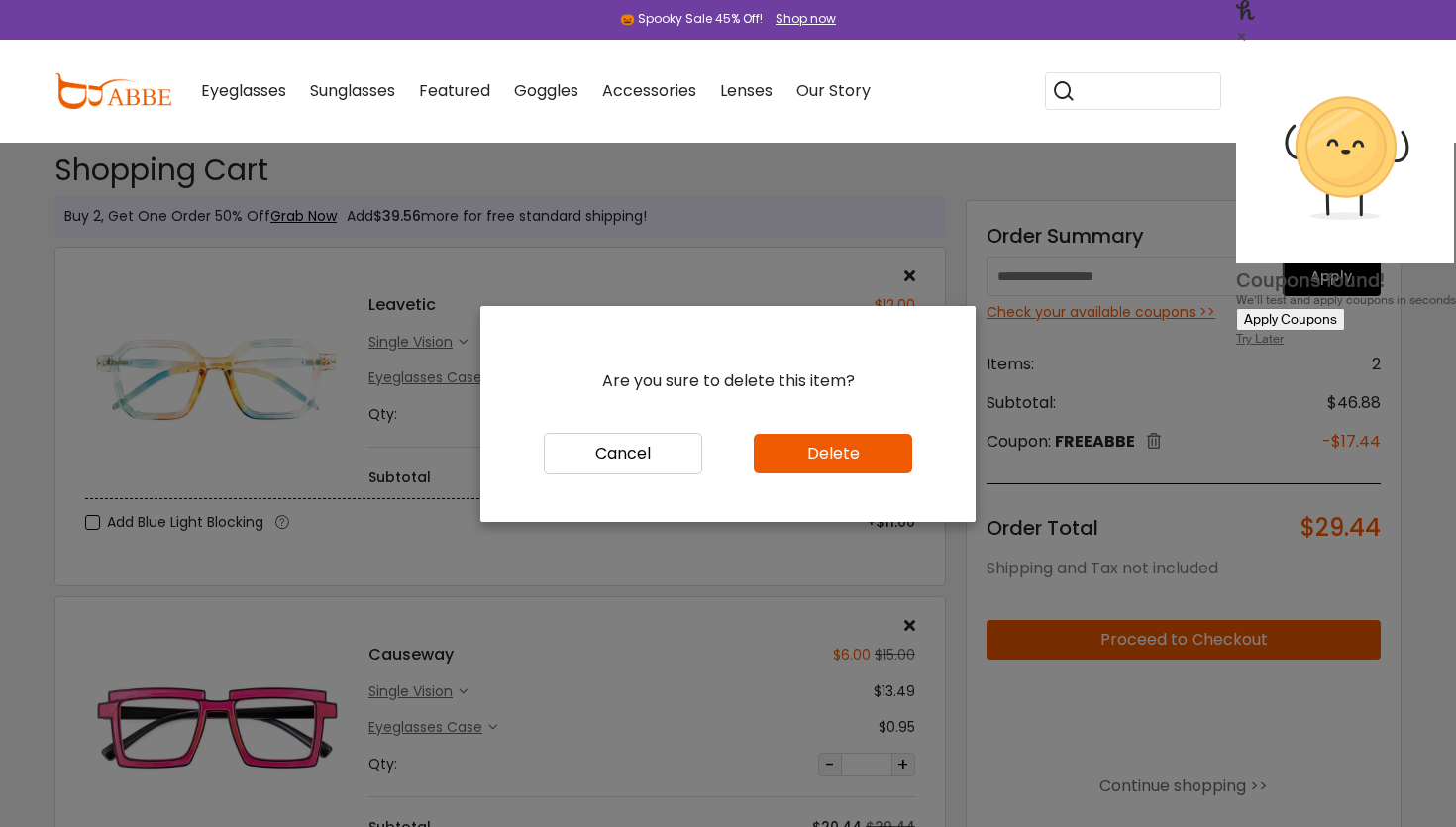
click at [780, 436] on button "Delete" at bounding box center [833, 454] width 159 height 40
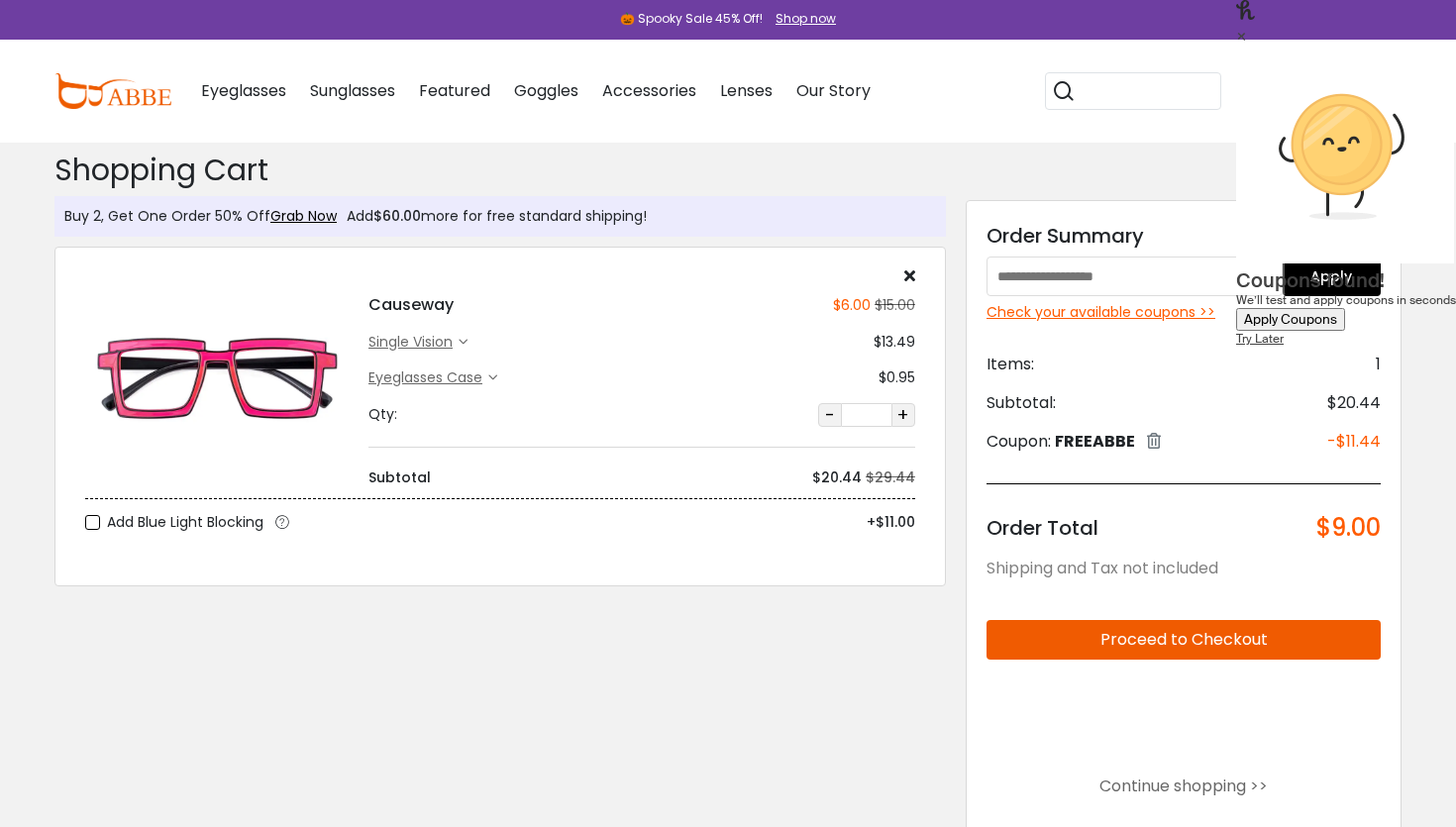
click at [1395, 331] on div "Try Later" at bounding box center [1346, 339] width 219 height 16
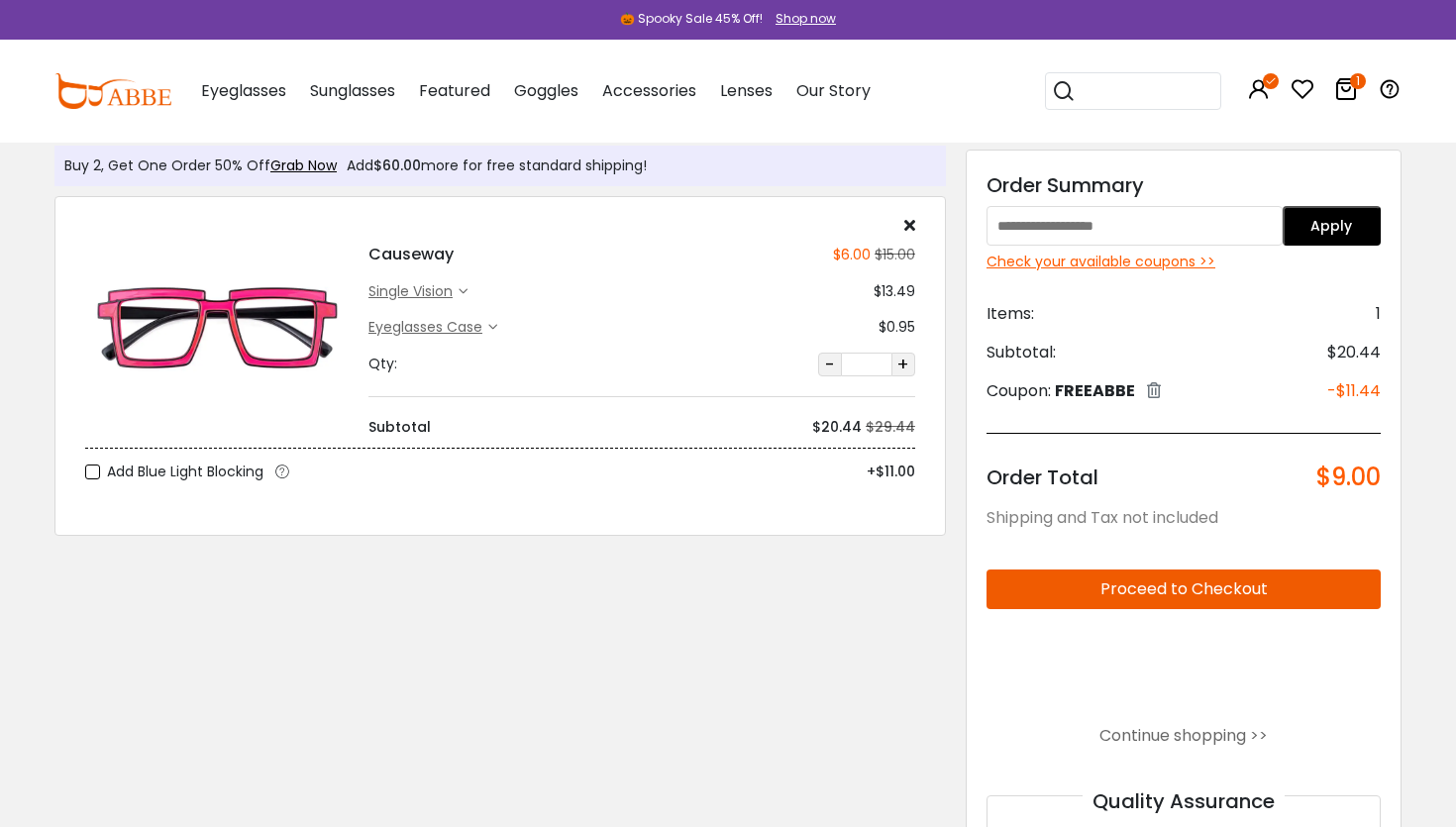
scroll to position [46, 0]
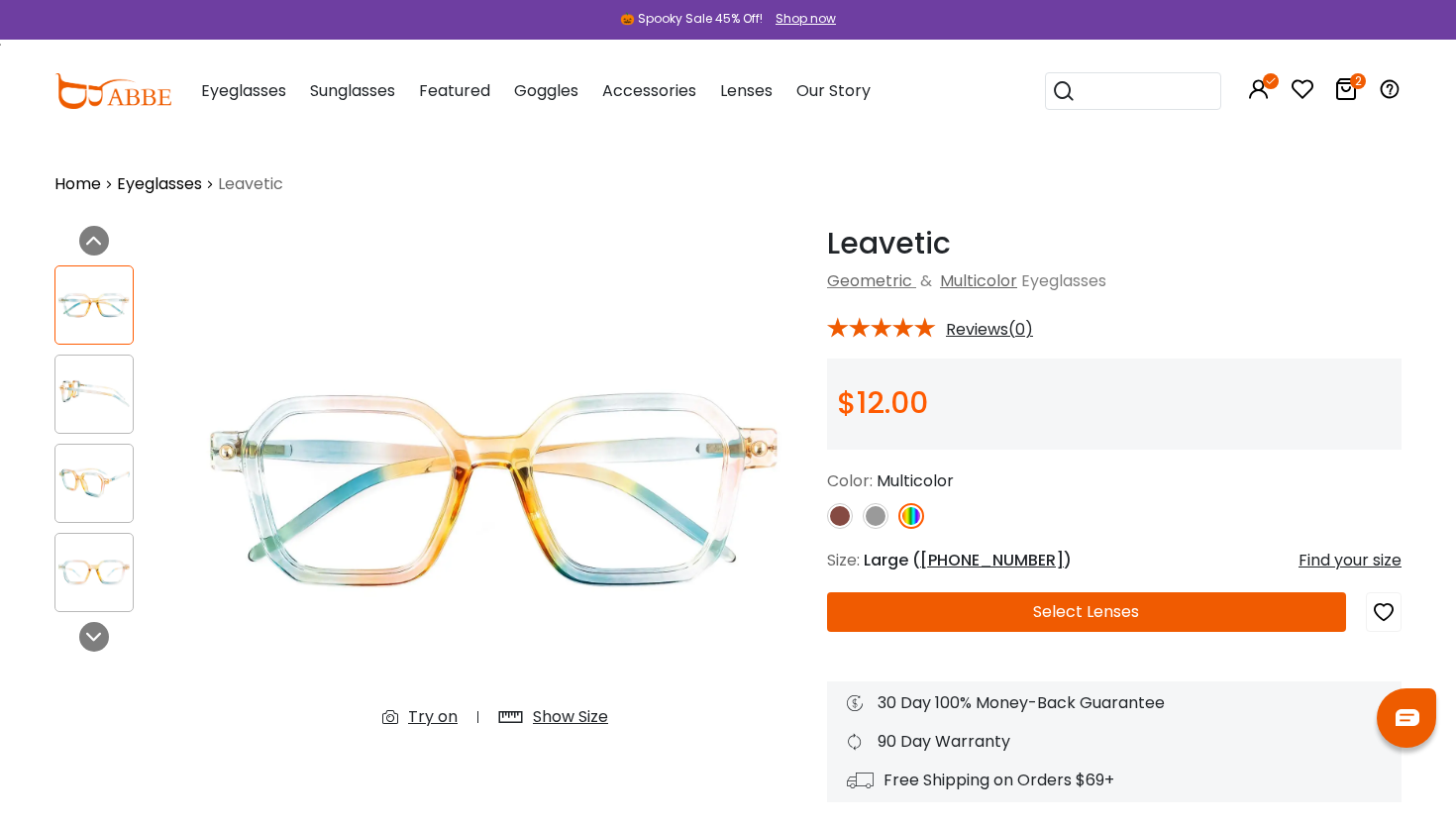
click at [955, 617] on button "Select Lenses" at bounding box center [1086, 613] width 519 height 40
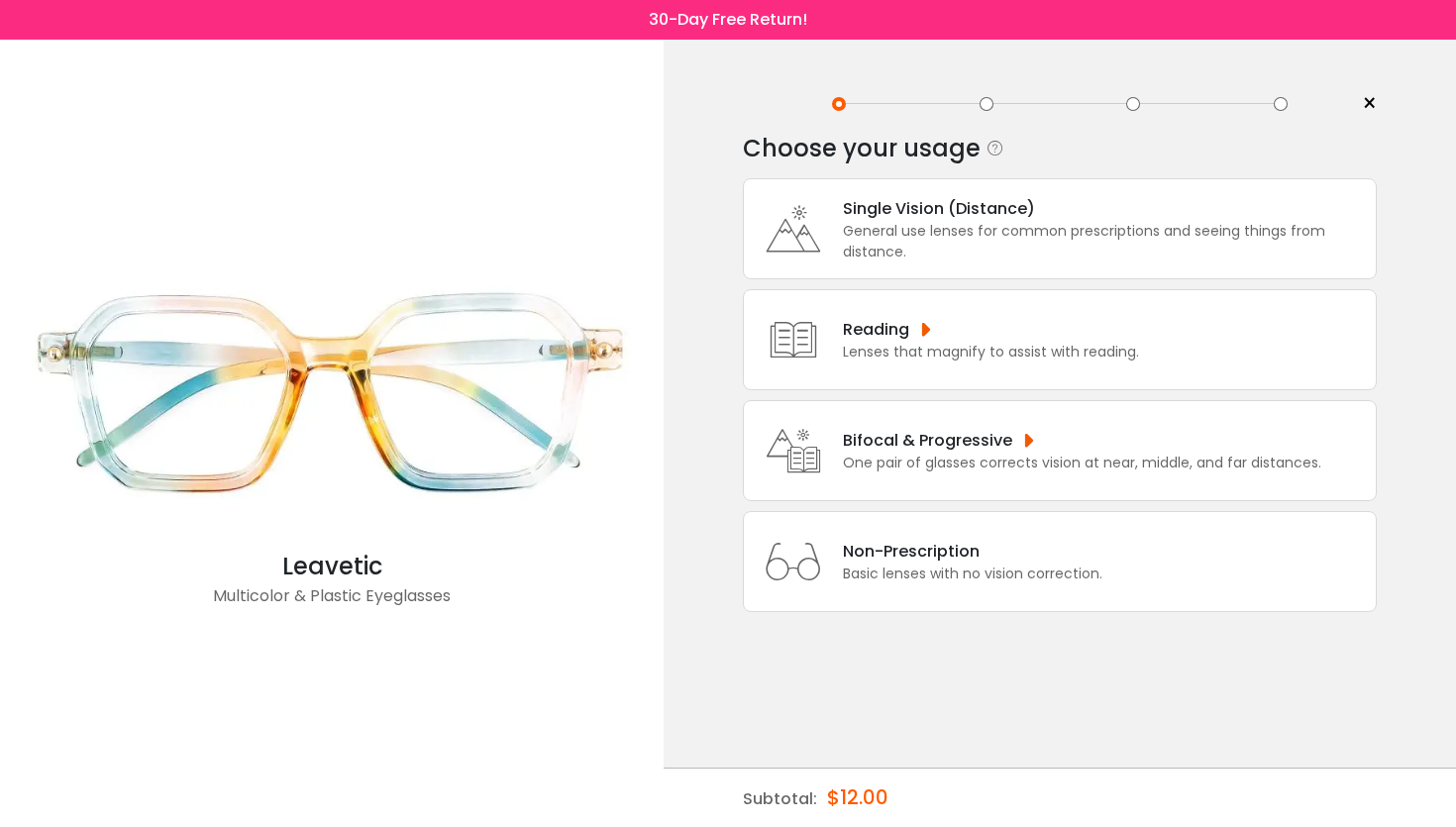
click at [952, 212] on div "Single Vision (Distance)" at bounding box center [1104, 208] width 523 height 25
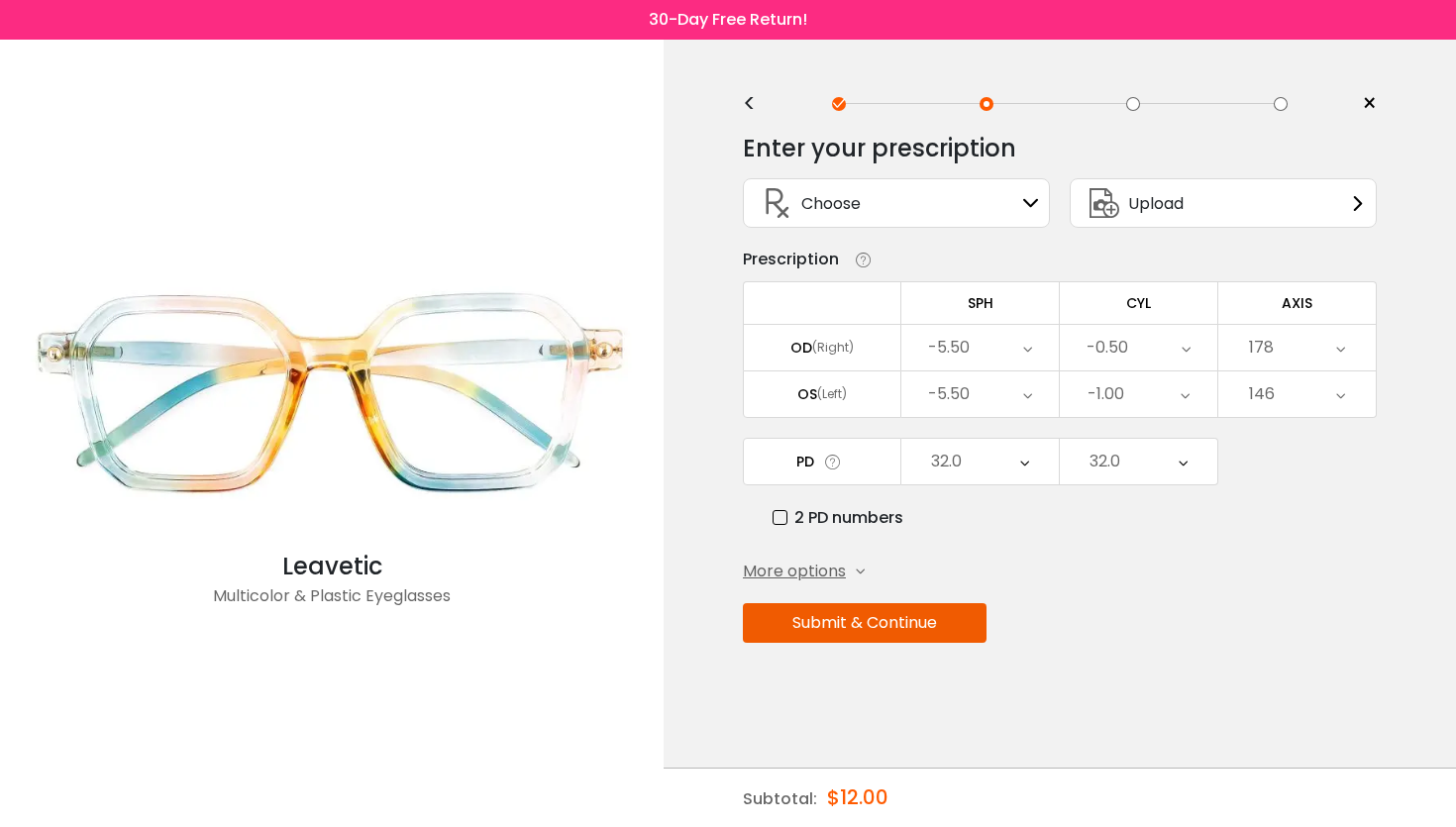
click at [884, 635] on button "Submit & Continue" at bounding box center [865, 623] width 243 height 40
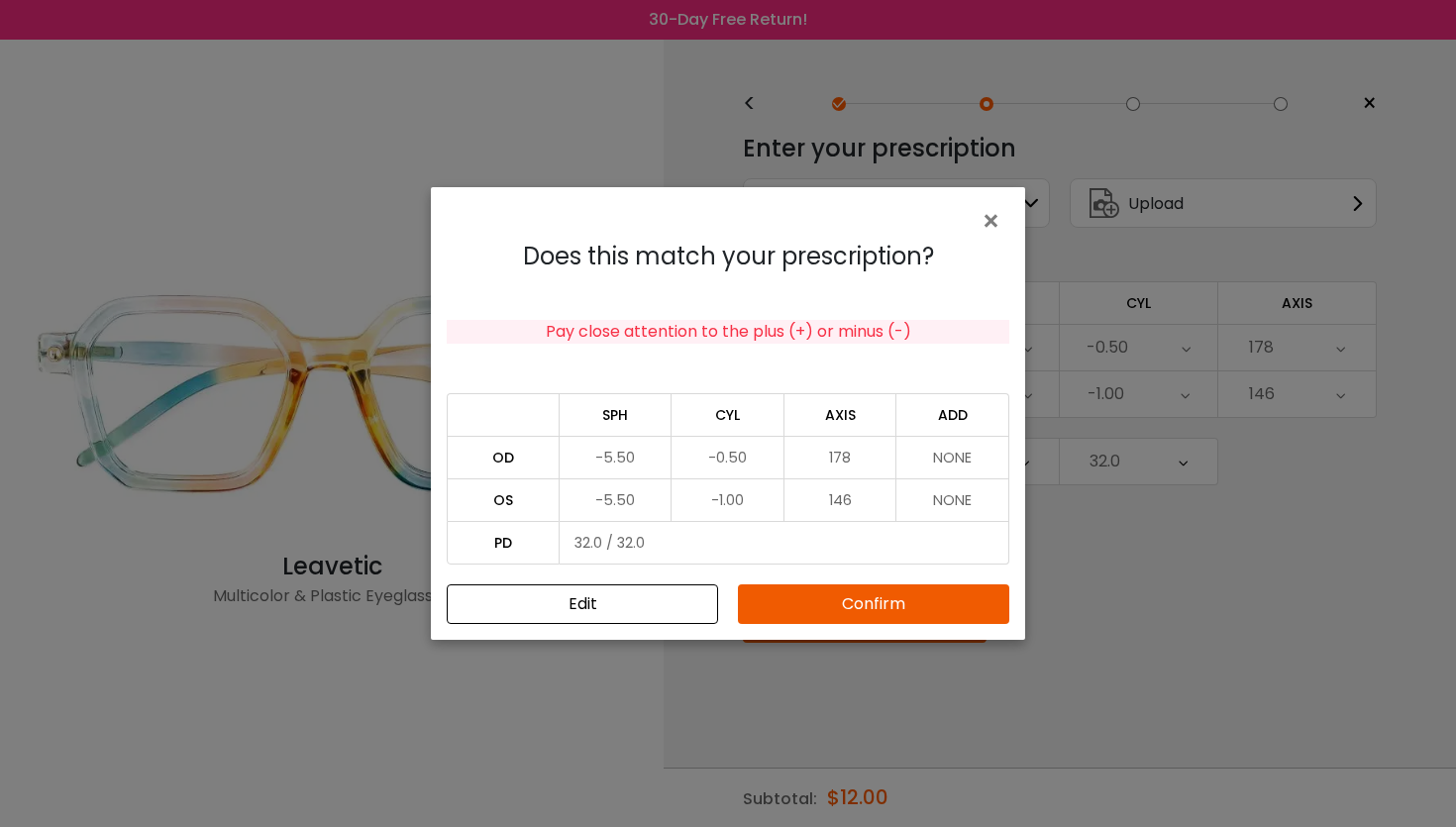
click at [854, 612] on button "Confirm" at bounding box center [874, 605] width 271 height 40
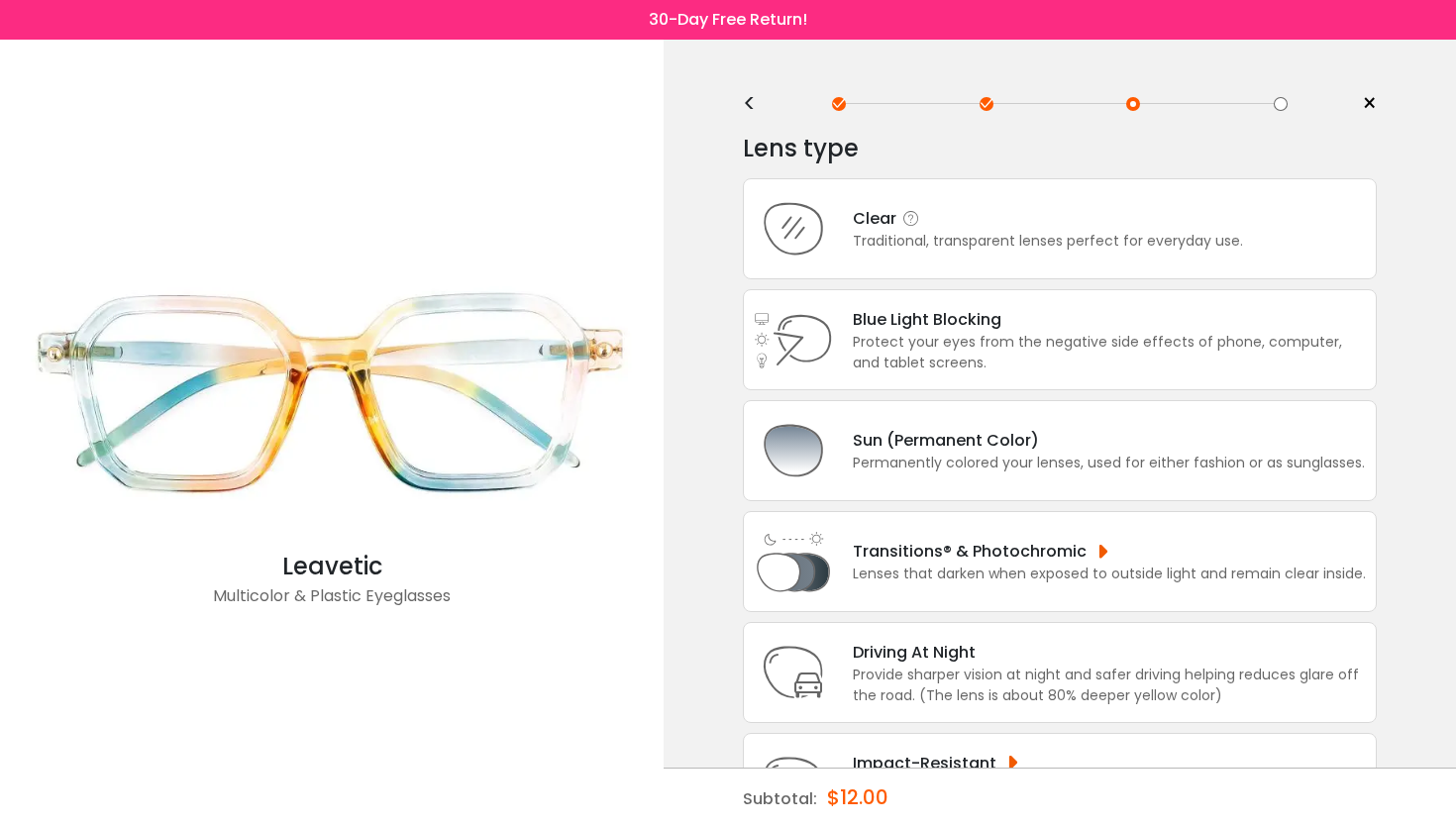
click at [979, 245] on div "Traditional, transparent lenses perfect for everyday use." at bounding box center [1047, 240] width 390 height 21
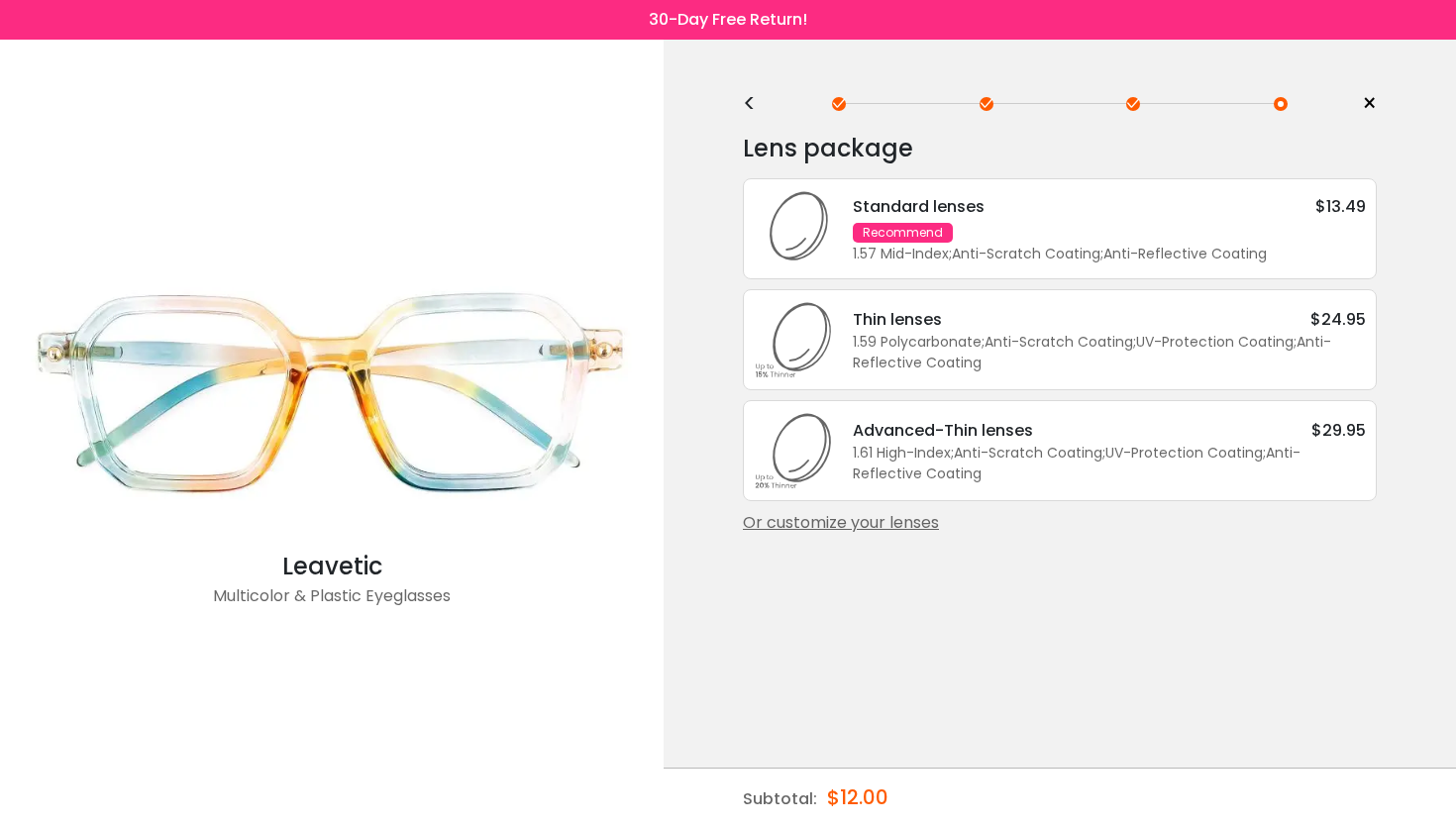
click at [979, 245] on div "Standard lenses $13.49 Recommend 1.57 Mid-Index ; Anti-Scratch Coating ; Anti-R…" at bounding box center [1099, 229] width 533 height 71
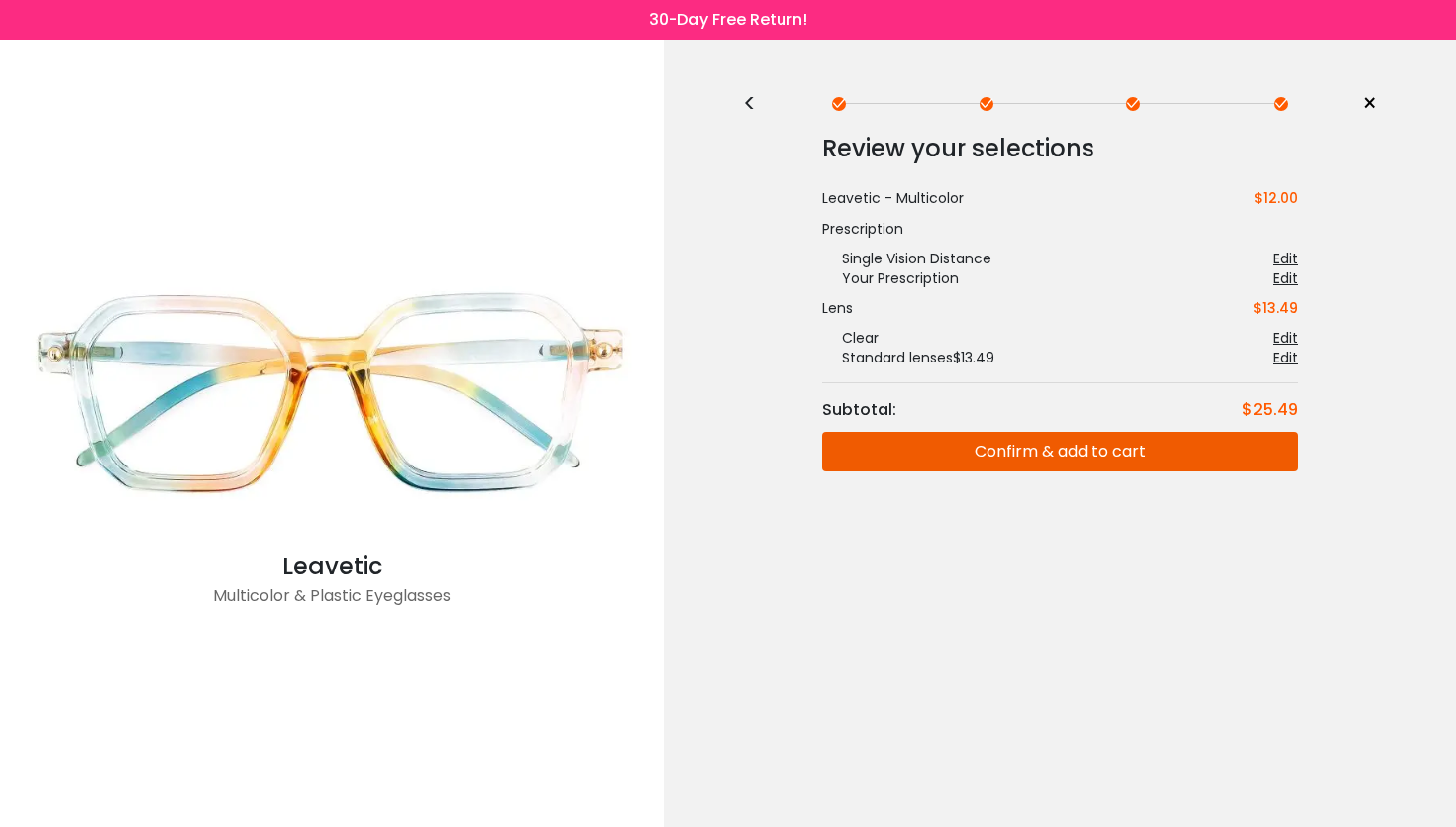
click at [1001, 450] on button "Confirm & add to cart" at bounding box center [1059, 452] width 476 height 40
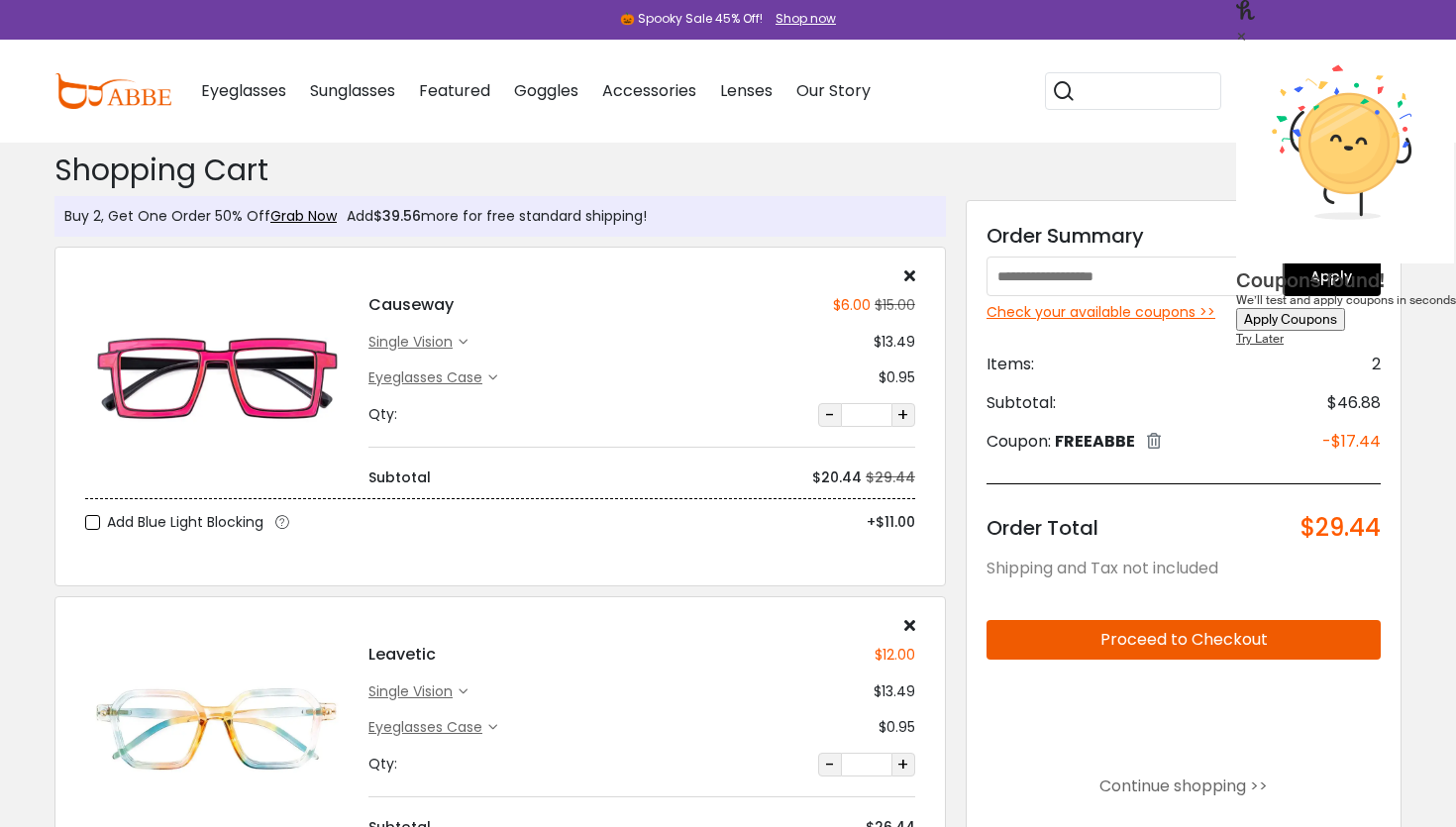
click at [1411, 46] on div "×" at bounding box center [1346, 35] width 219 height 21
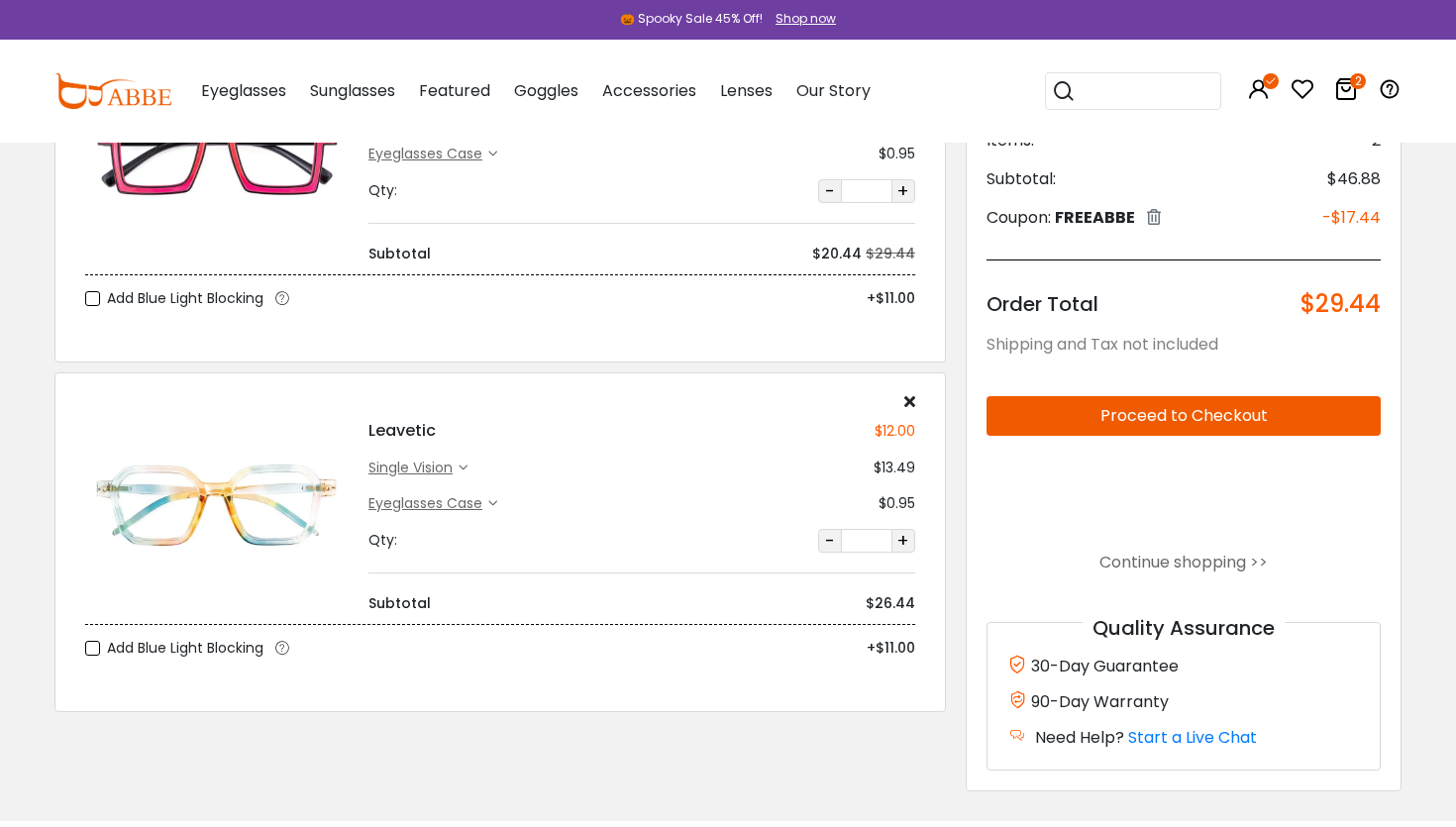
scroll to position [226, 0]
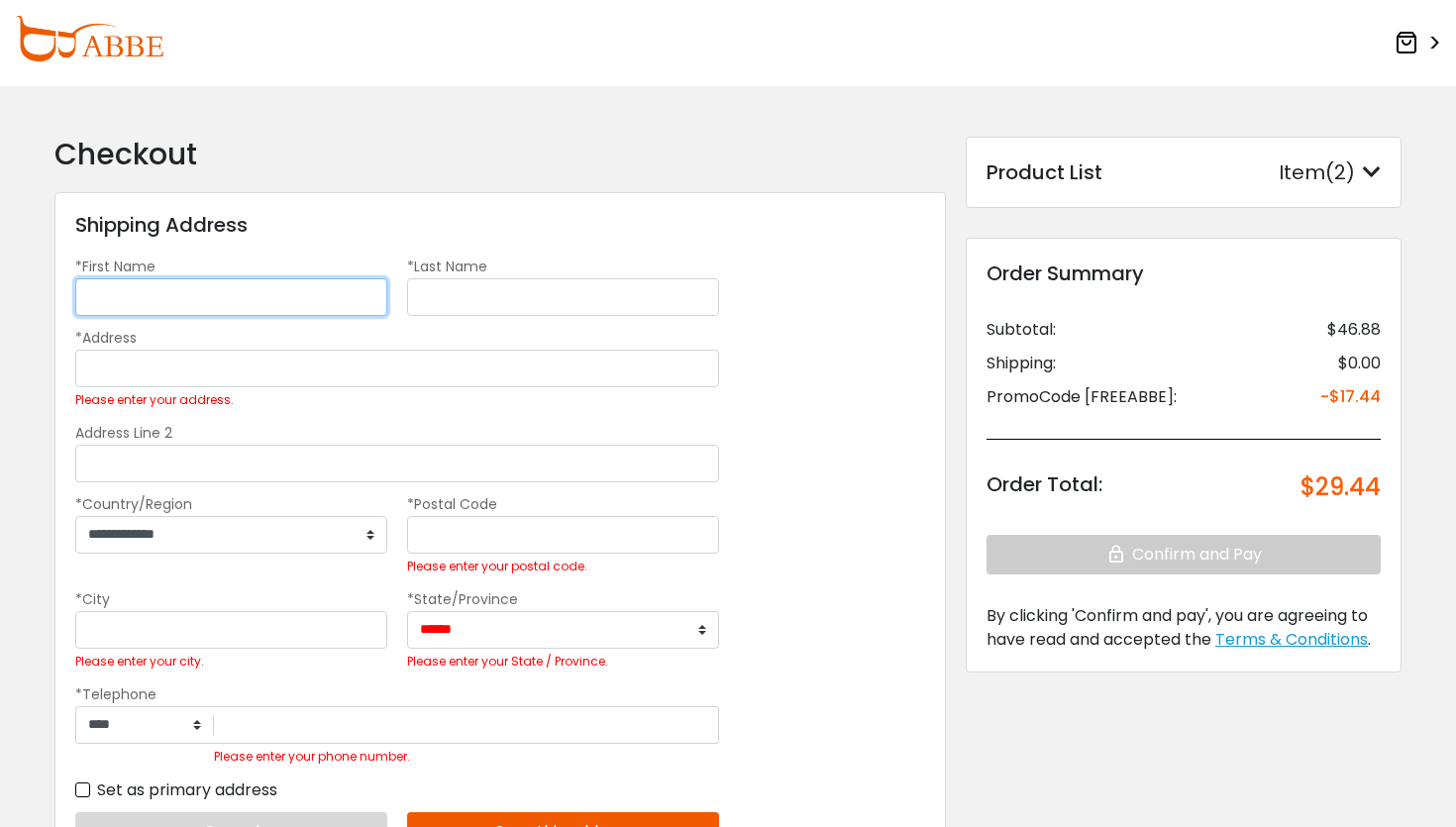
click at [278, 293] on input "*First Name" at bounding box center [230, 297] width 312 height 38
type input "*****"
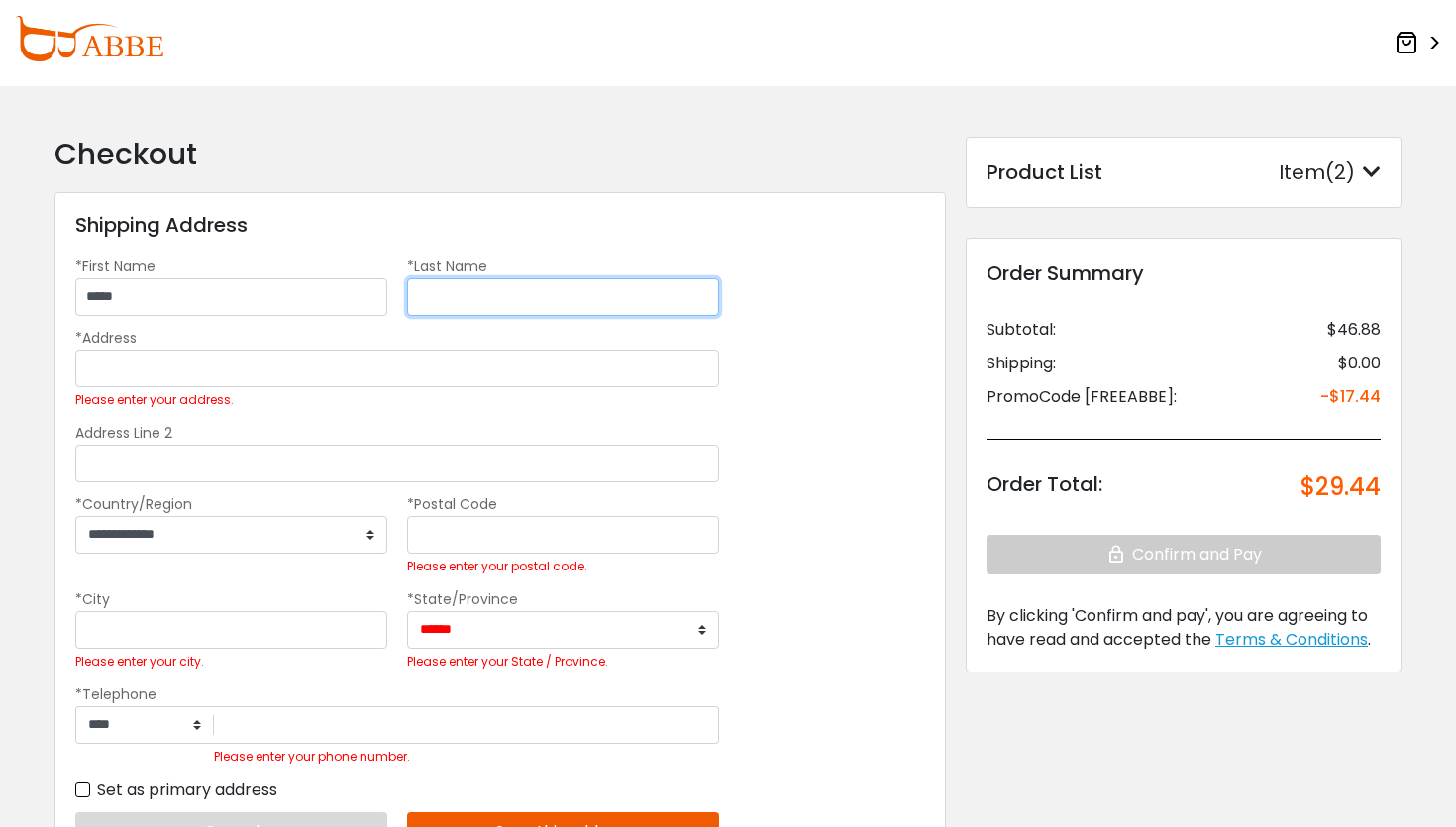
type input "*******"
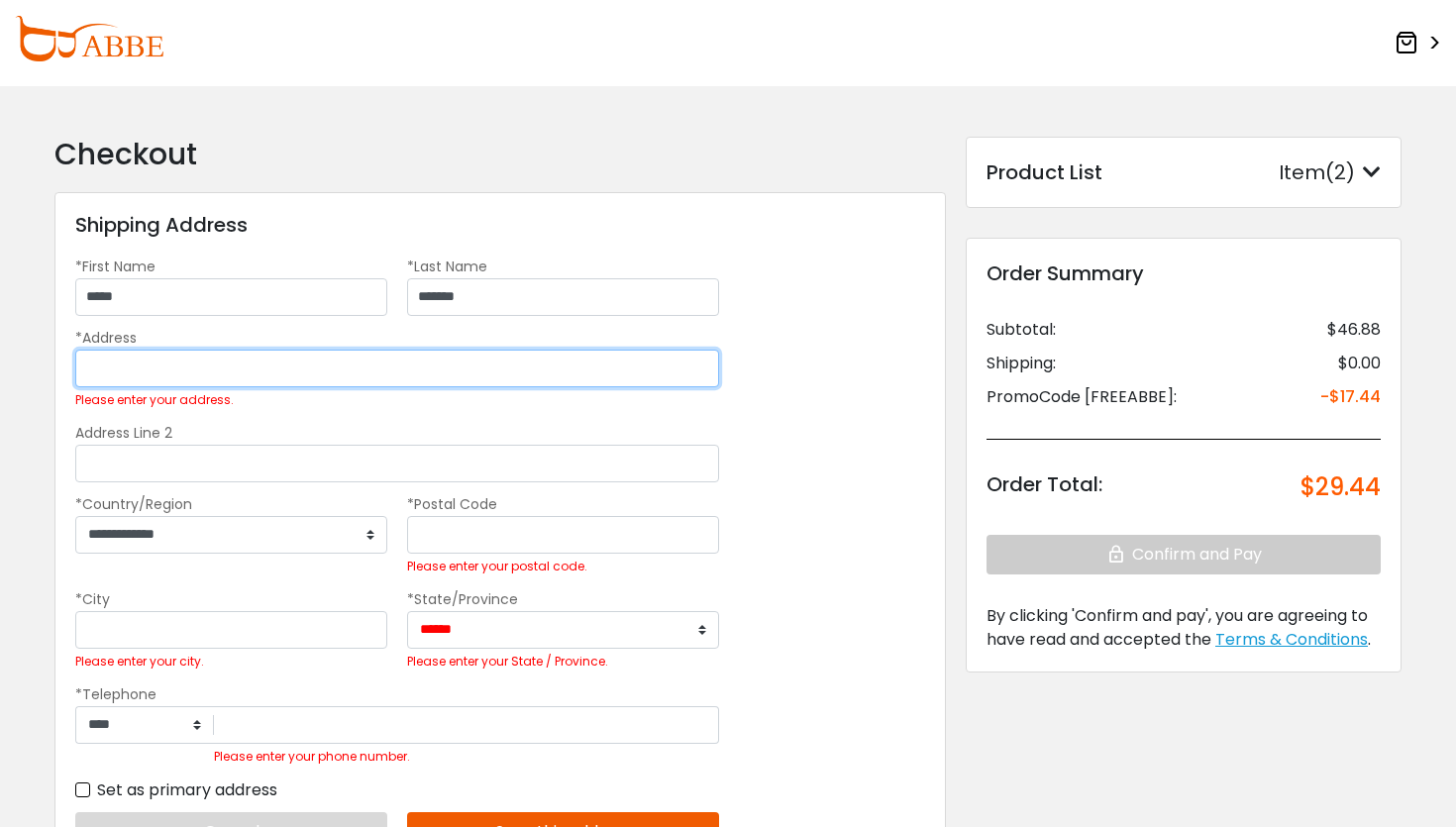
type input "**********"
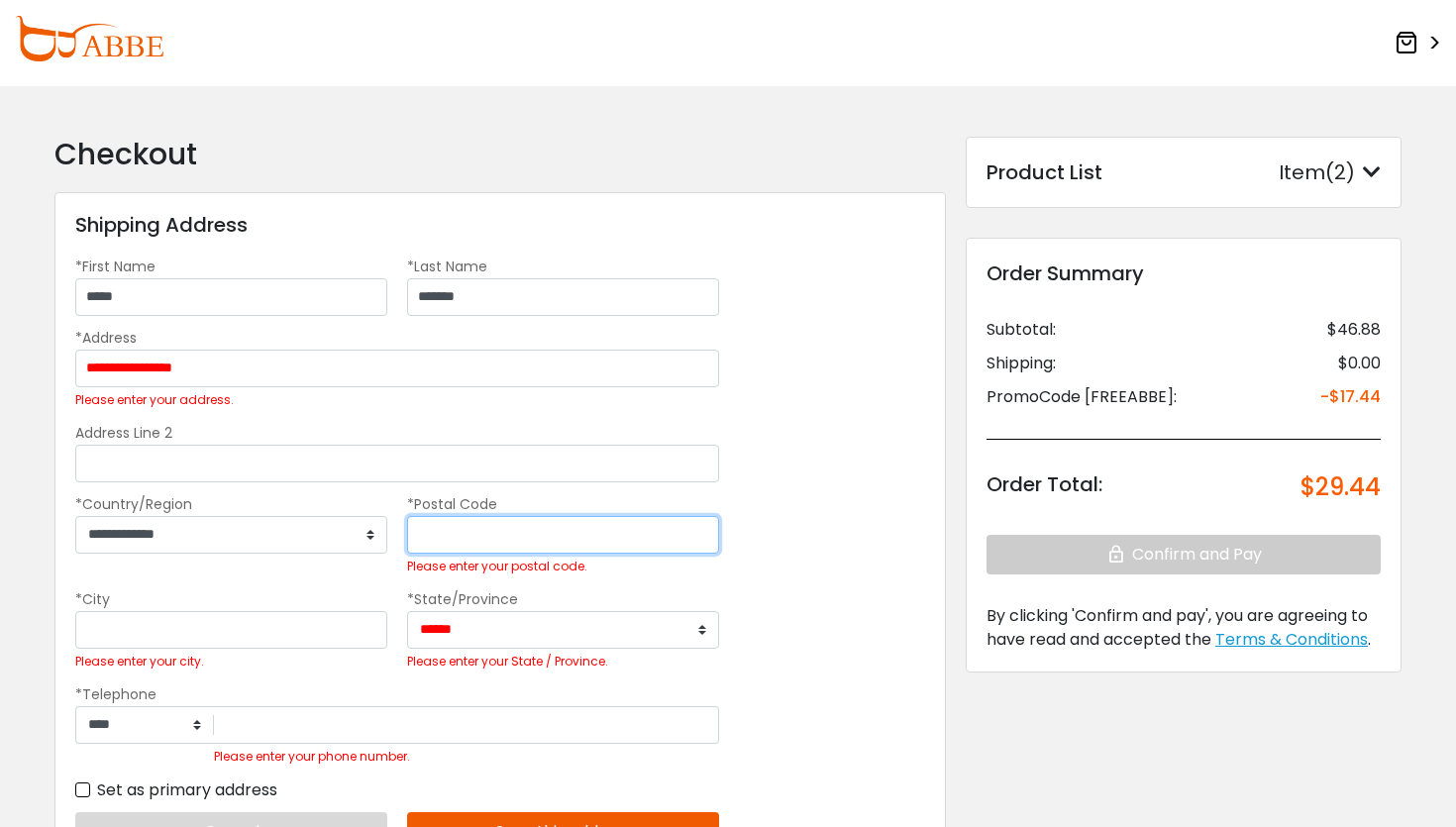
type input "*****"
type input "**********"
select select "**"
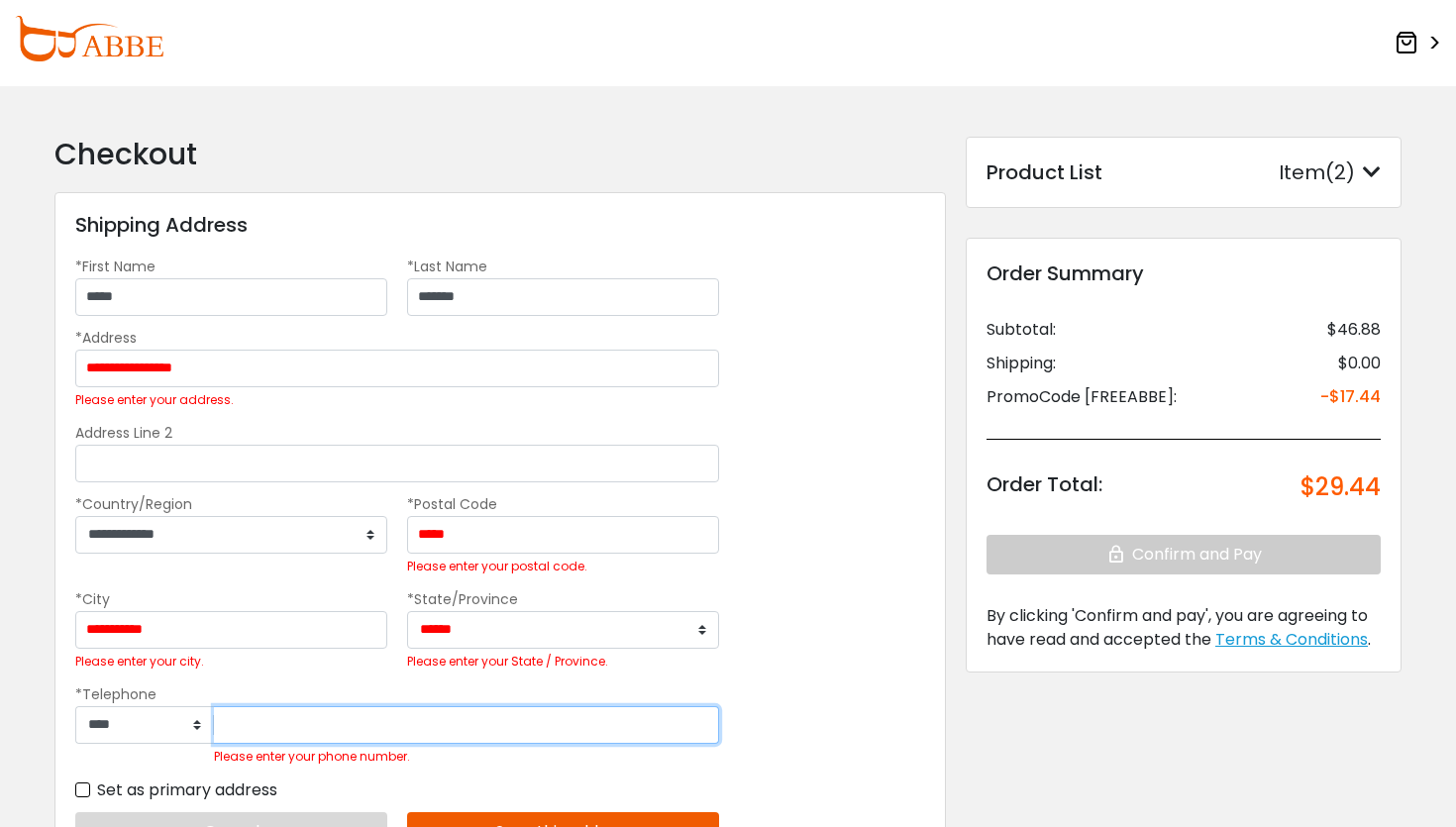
type input "**********"
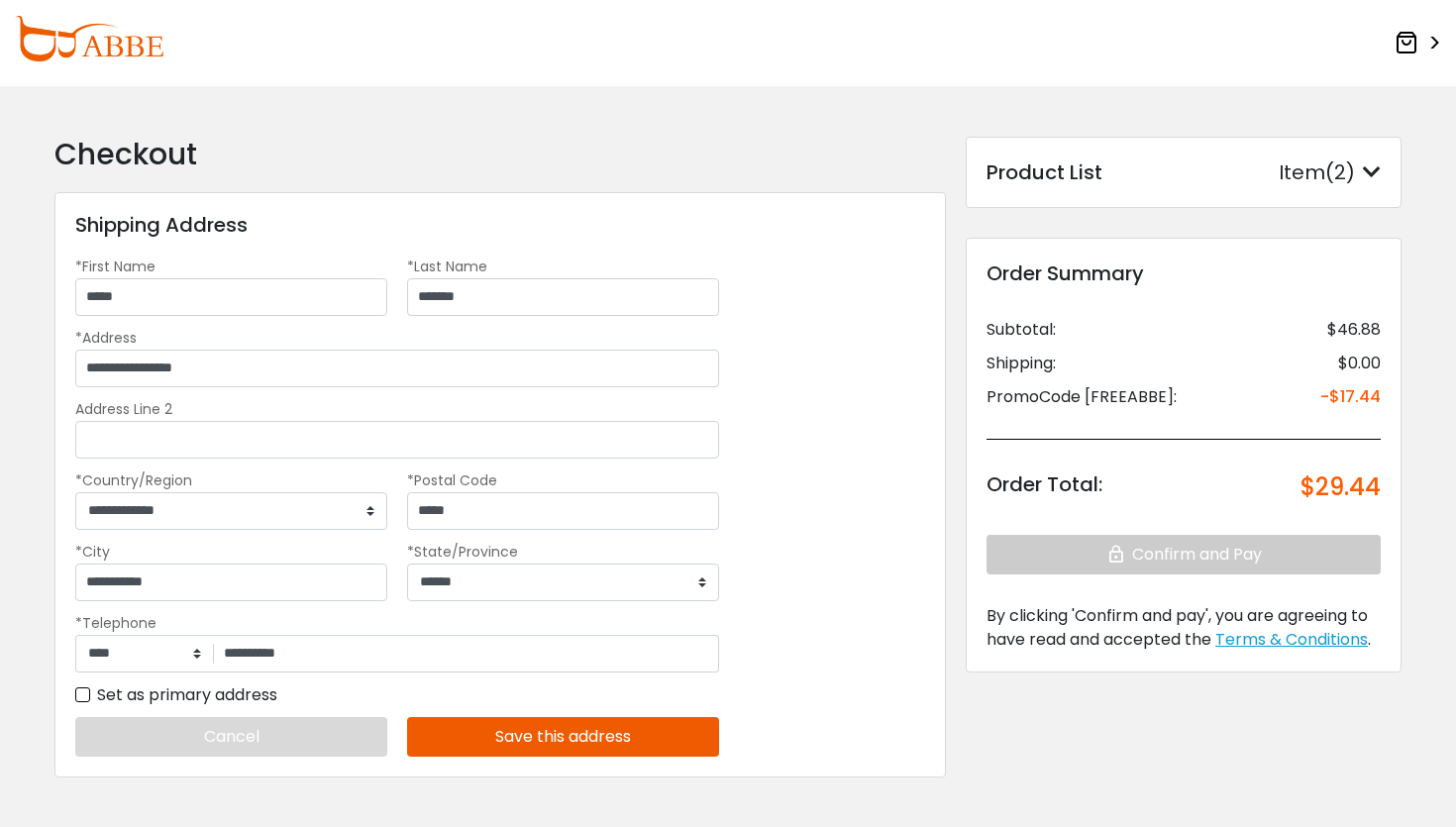
click at [503, 737] on button "Save this address" at bounding box center [562, 737] width 312 height 40
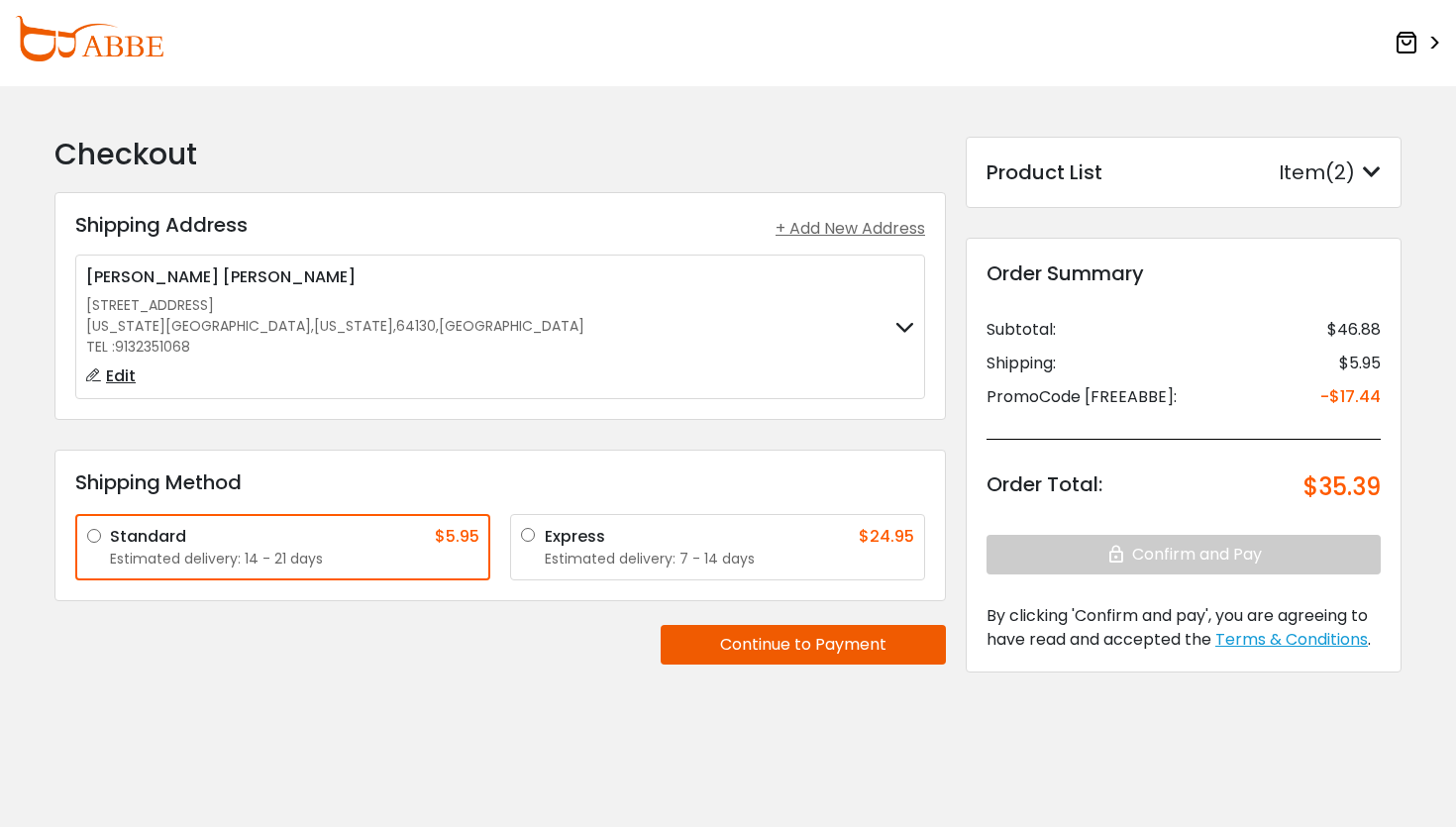
click at [796, 642] on button "Continue to Payment" at bounding box center [803, 645] width 285 height 40
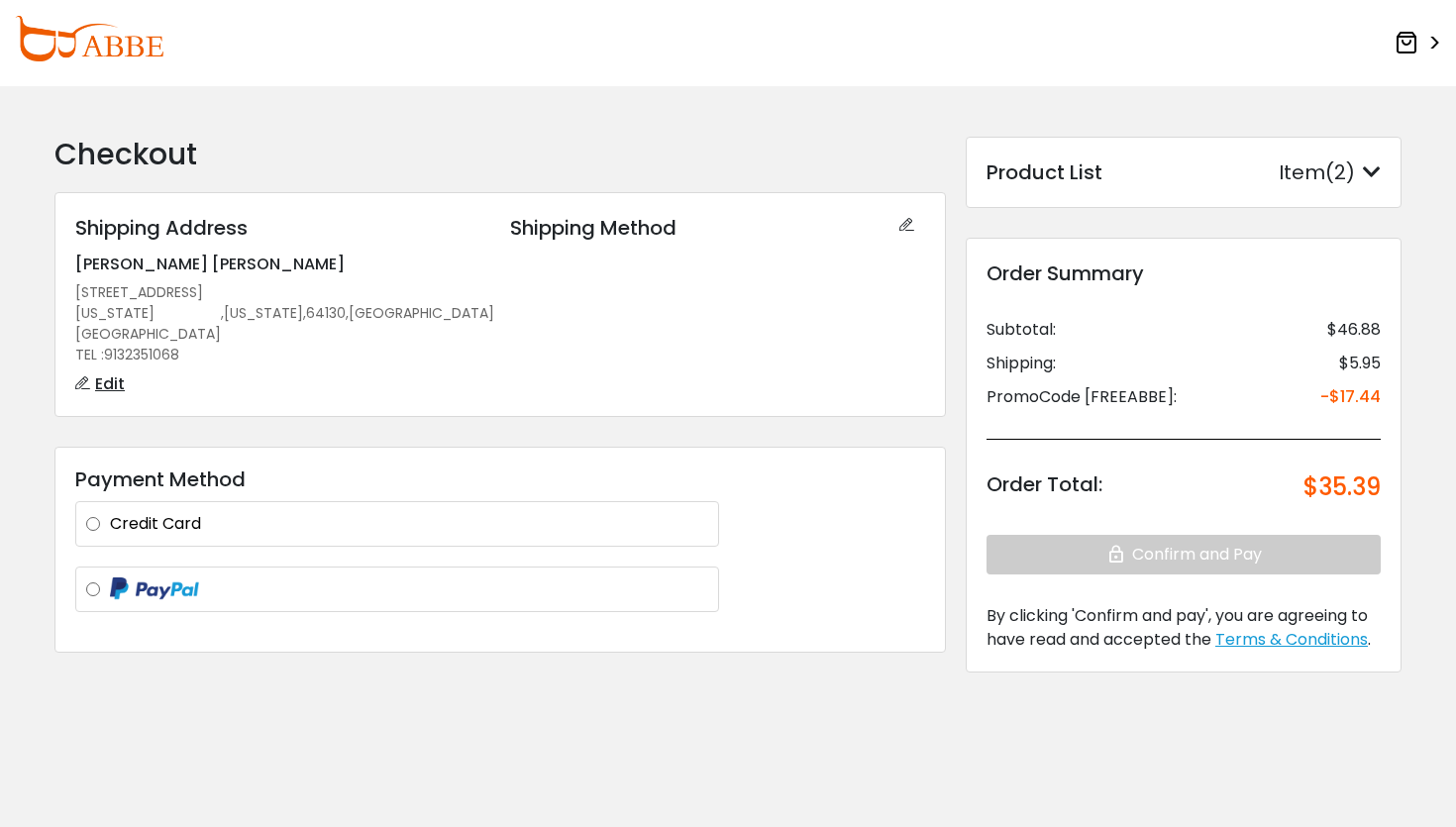
click at [110, 578] on label at bounding box center [409, 590] width 598 height 25
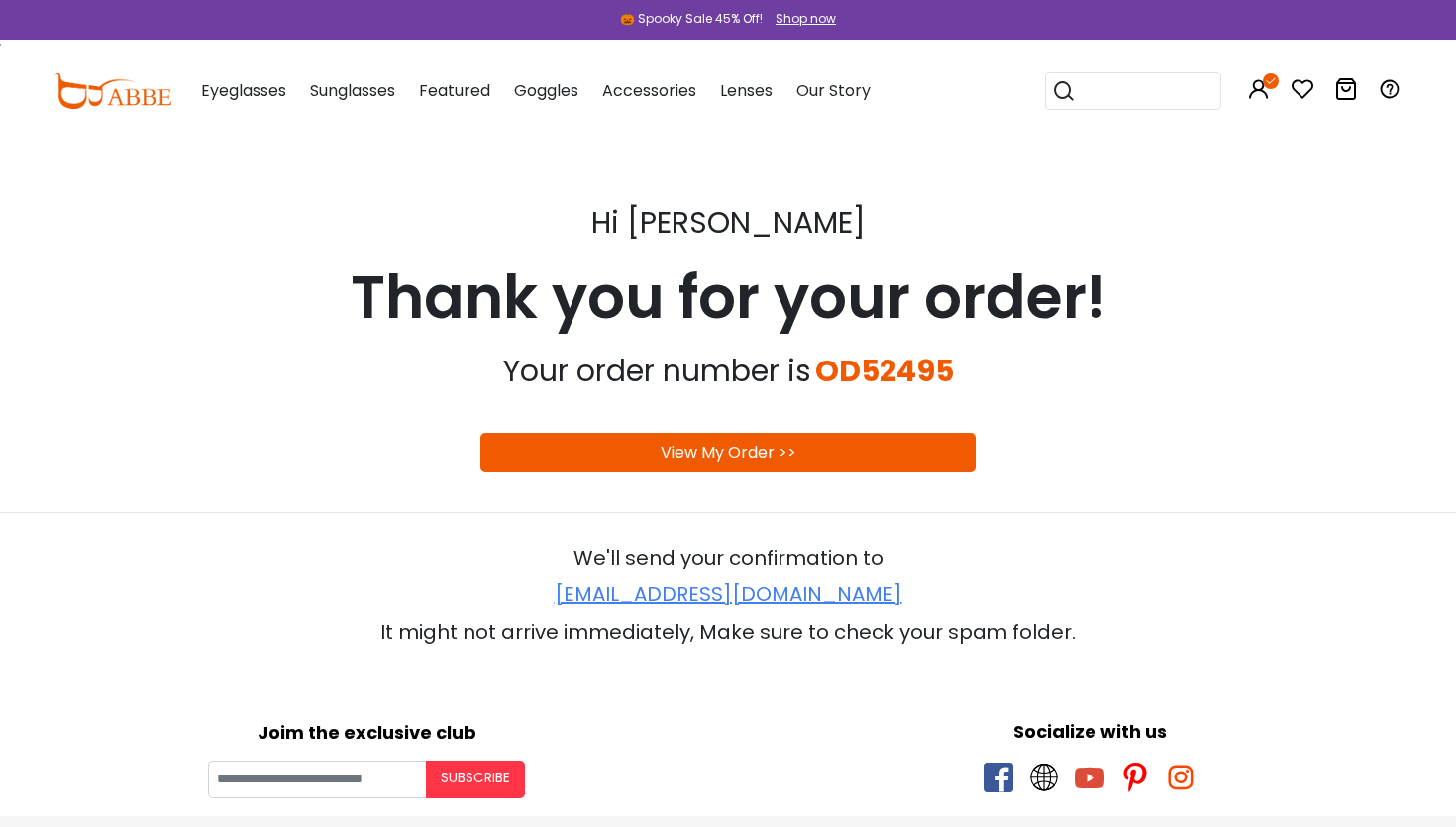
scroll to position [43, 0]
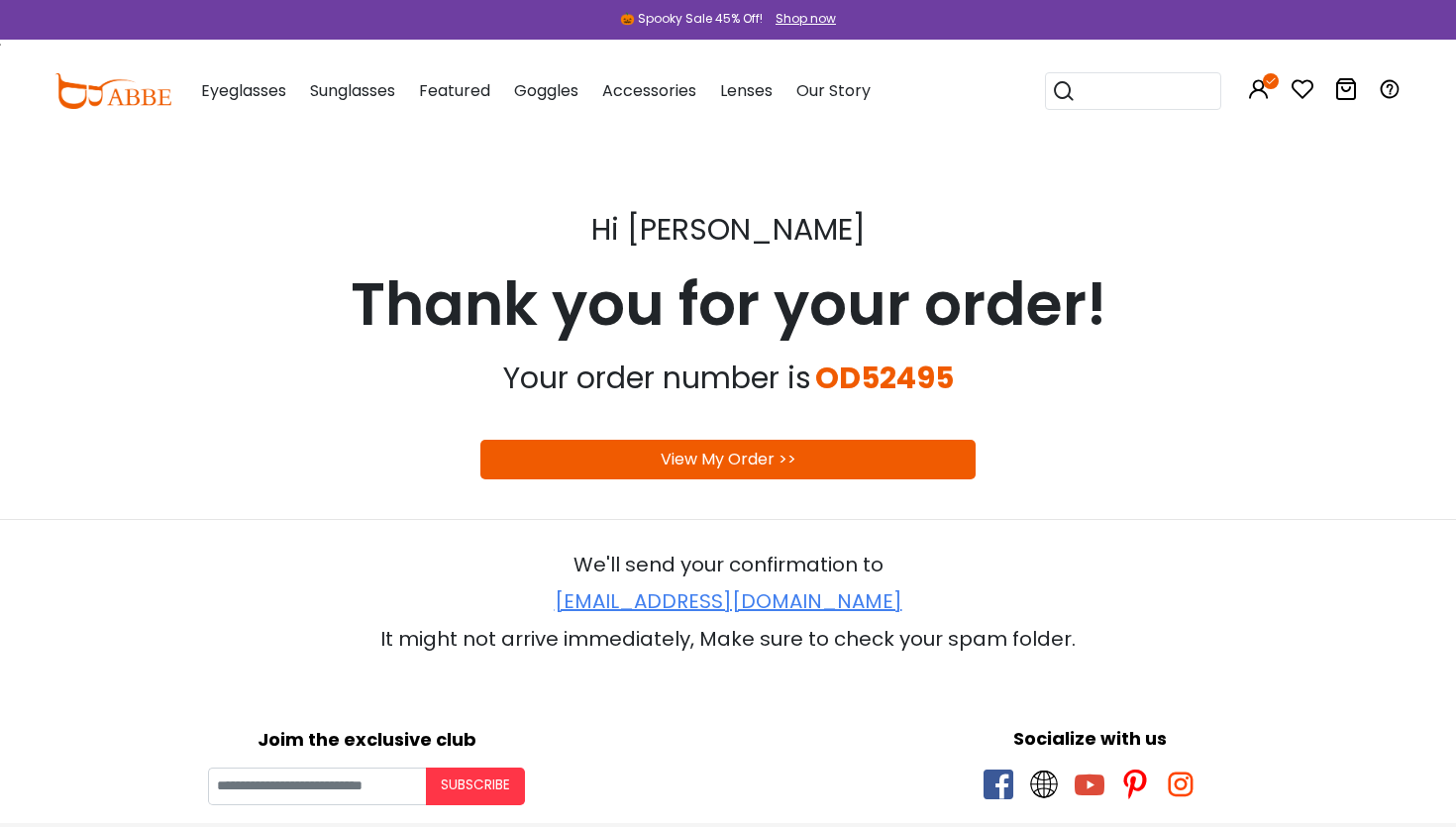
click at [726, 467] on link "View My Order >>" at bounding box center [728, 459] width 136 height 23
